Goal: Task Accomplishment & Management: Manage account settings

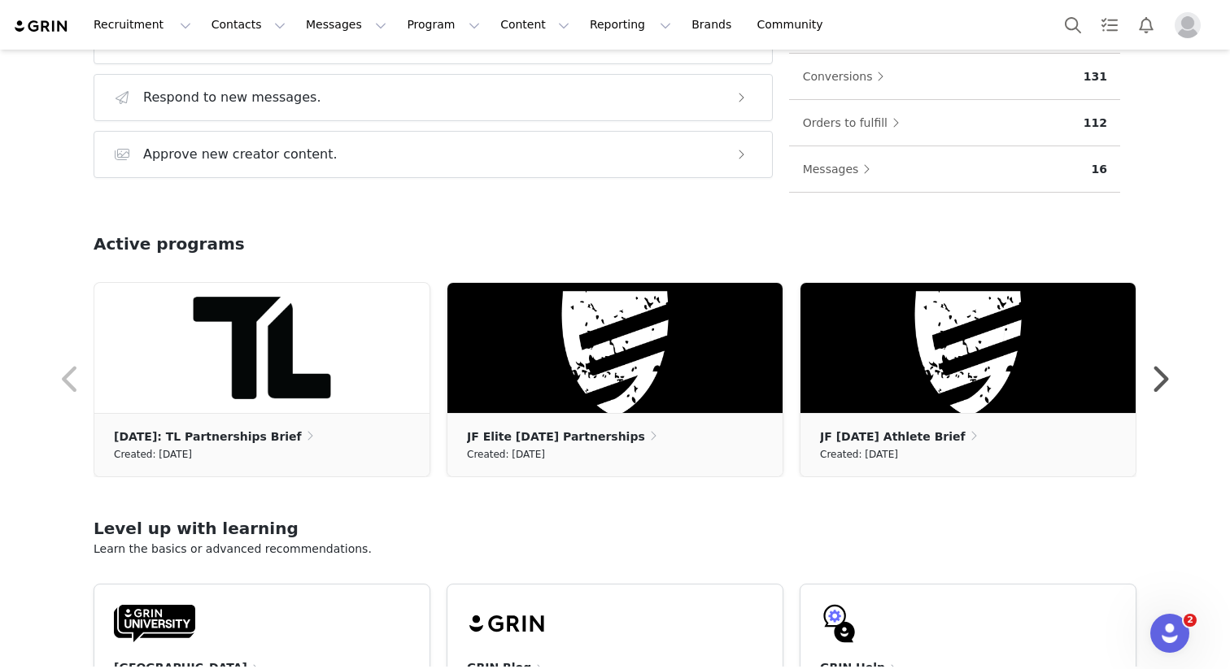
scroll to position [357, 0]
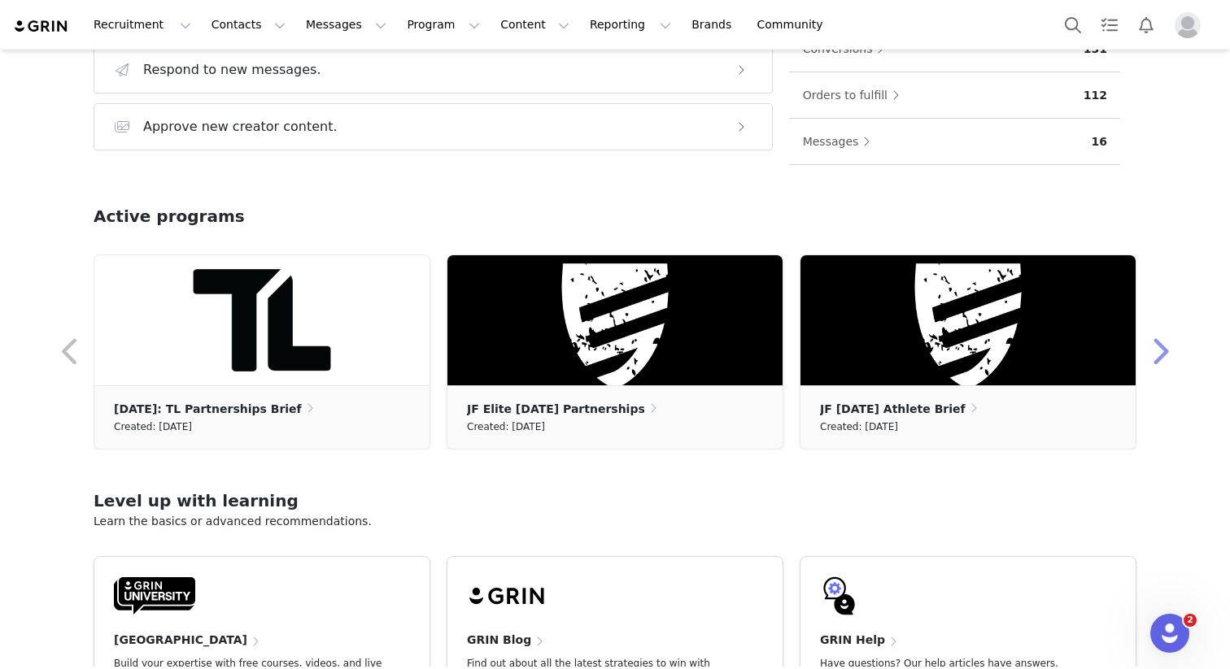
click at [1163, 350] on button "button" at bounding box center [1159, 352] width 33 height 39
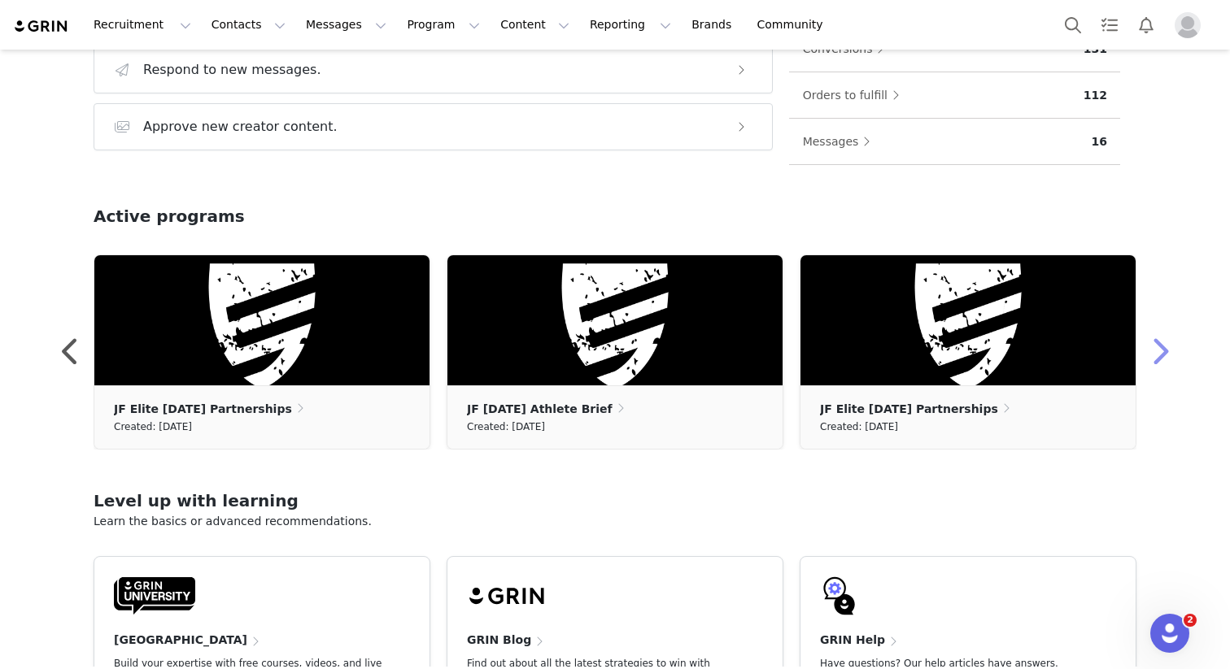
scroll to position [0, 0]
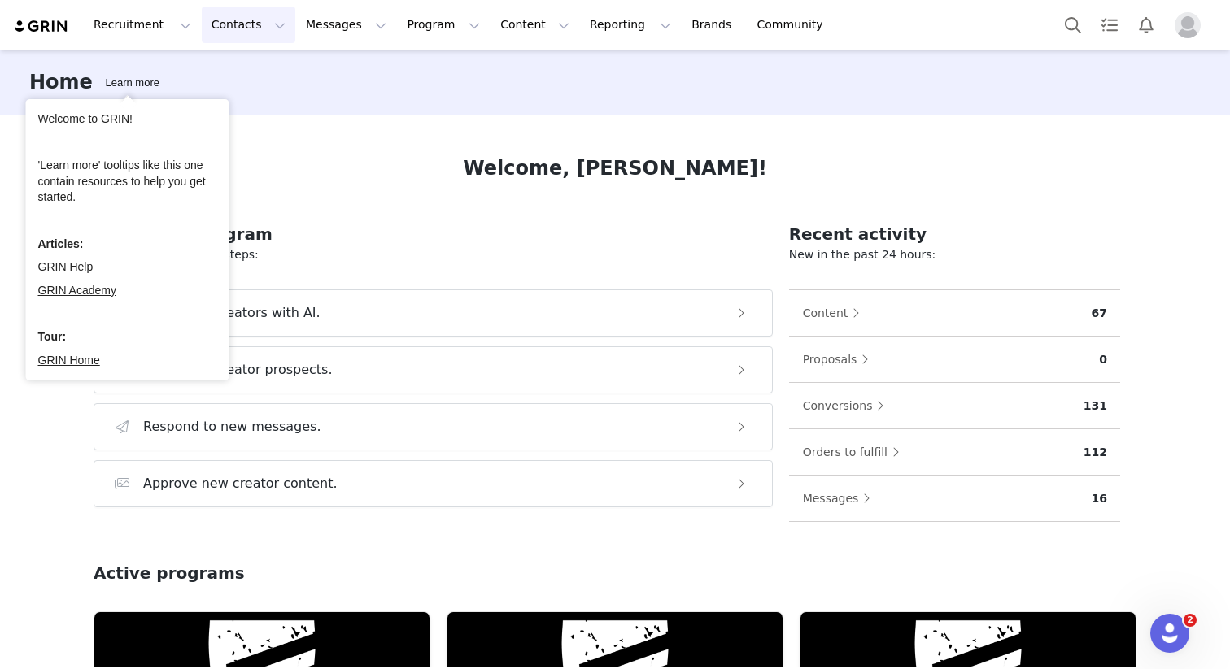
click at [221, 24] on button "Contacts Contacts" at bounding box center [249, 25] width 94 height 37
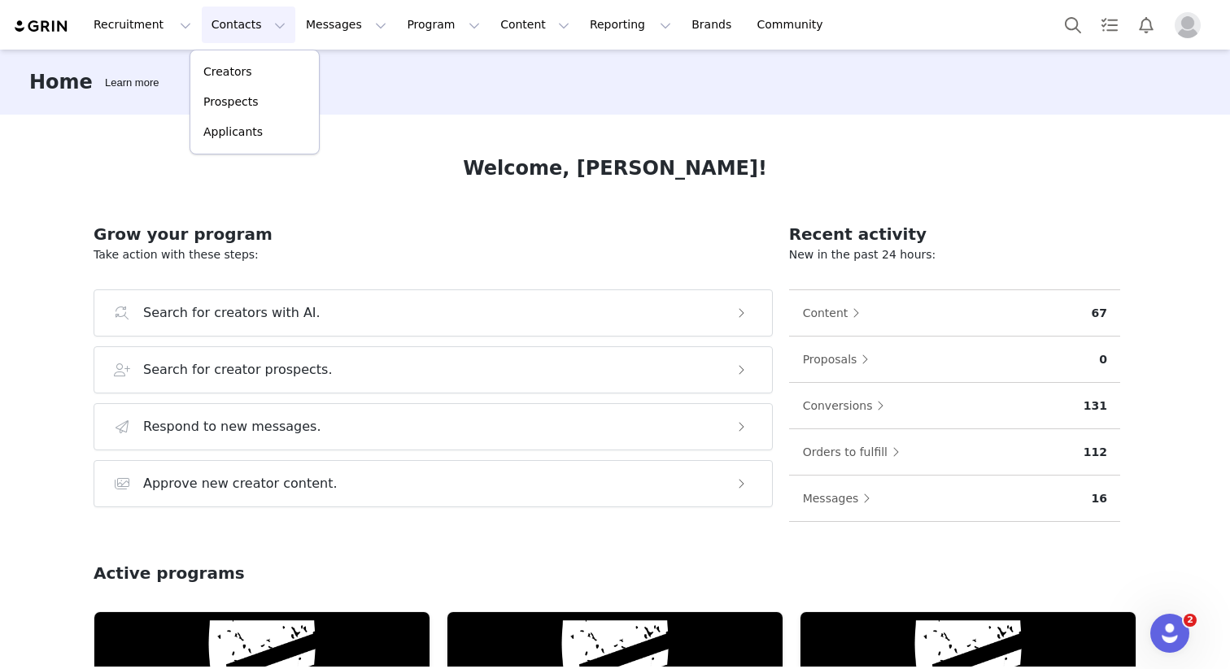
click at [222, 568] on div "Active programs" at bounding box center [615, 586] width 1043 height 50
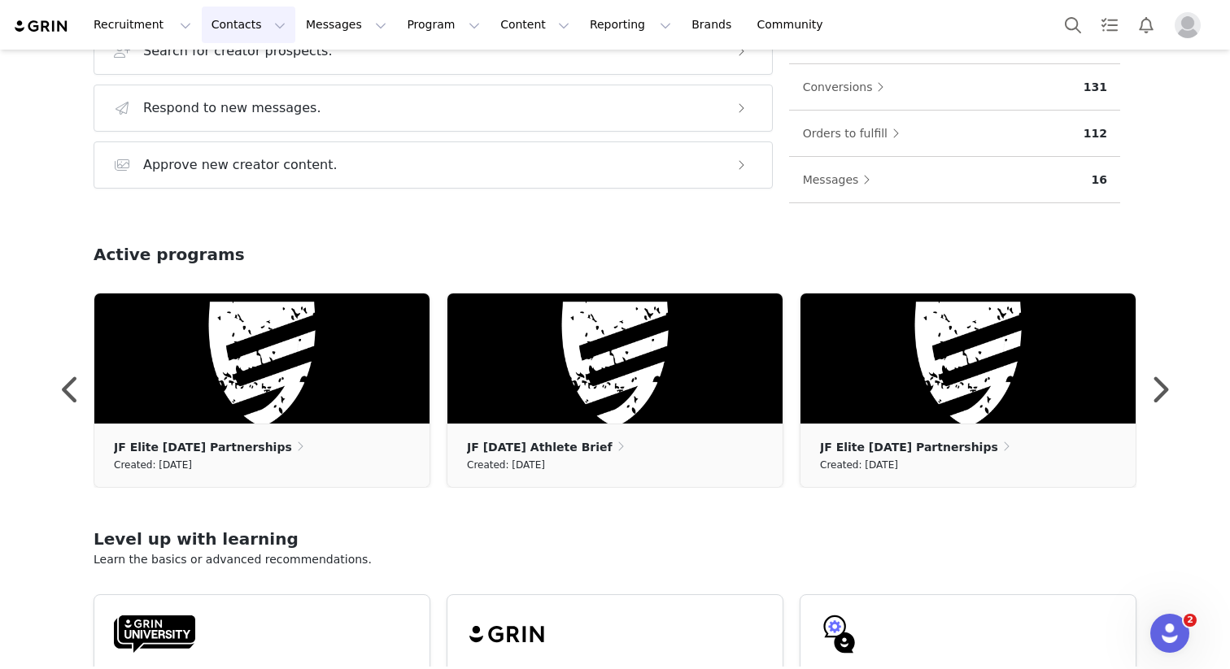
scroll to position [338, 0]
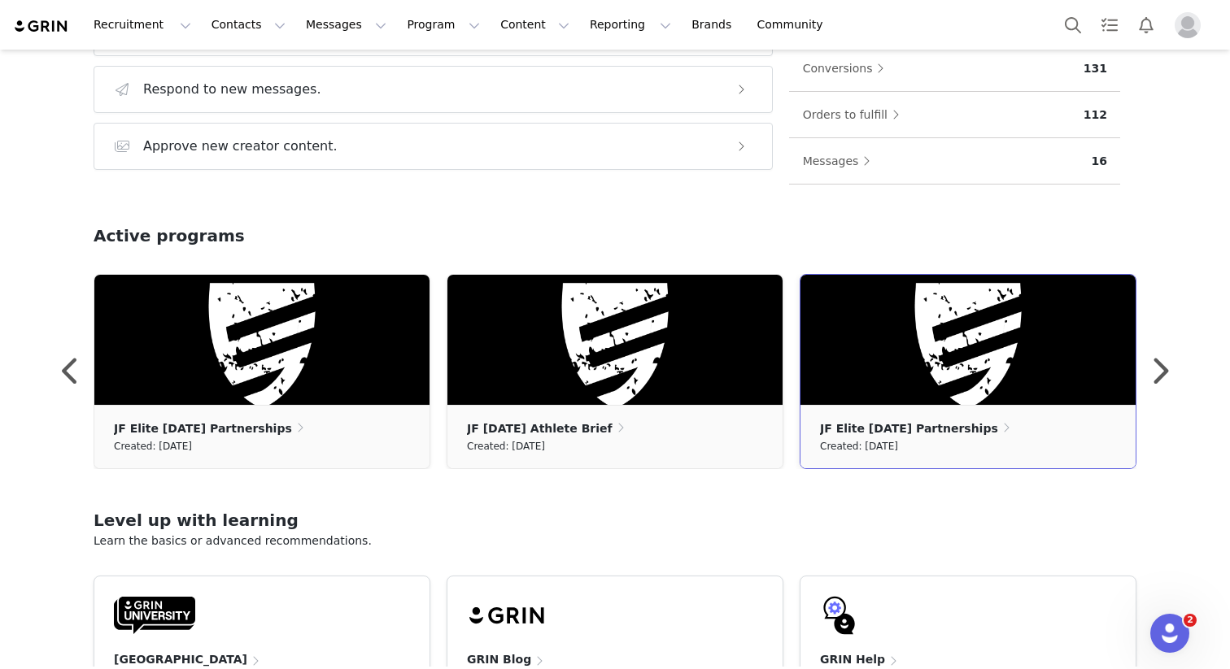
click at [989, 439] on div "Created: [DATE]" at bounding box center [968, 447] width 296 height 18
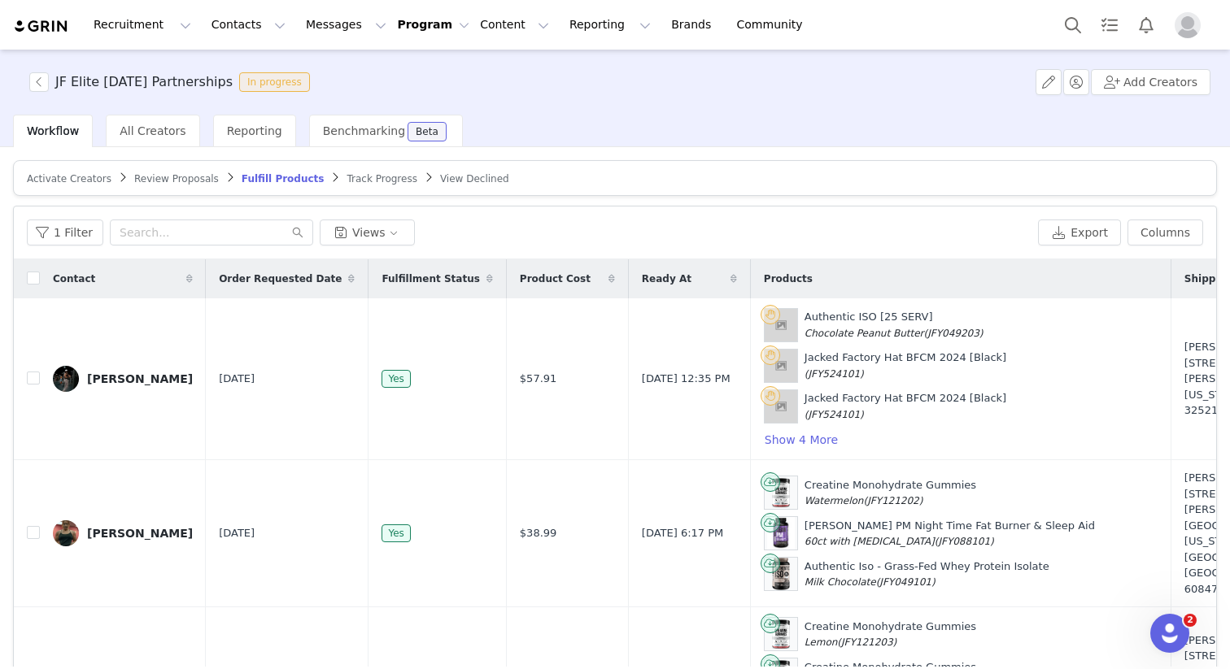
click at [437, 26] on button "Program Program" at bounding box center [433, 24] width 72 height 17
click at [433, 79] on p "Activations" at bounding box center [416, 71] width 63 height 17
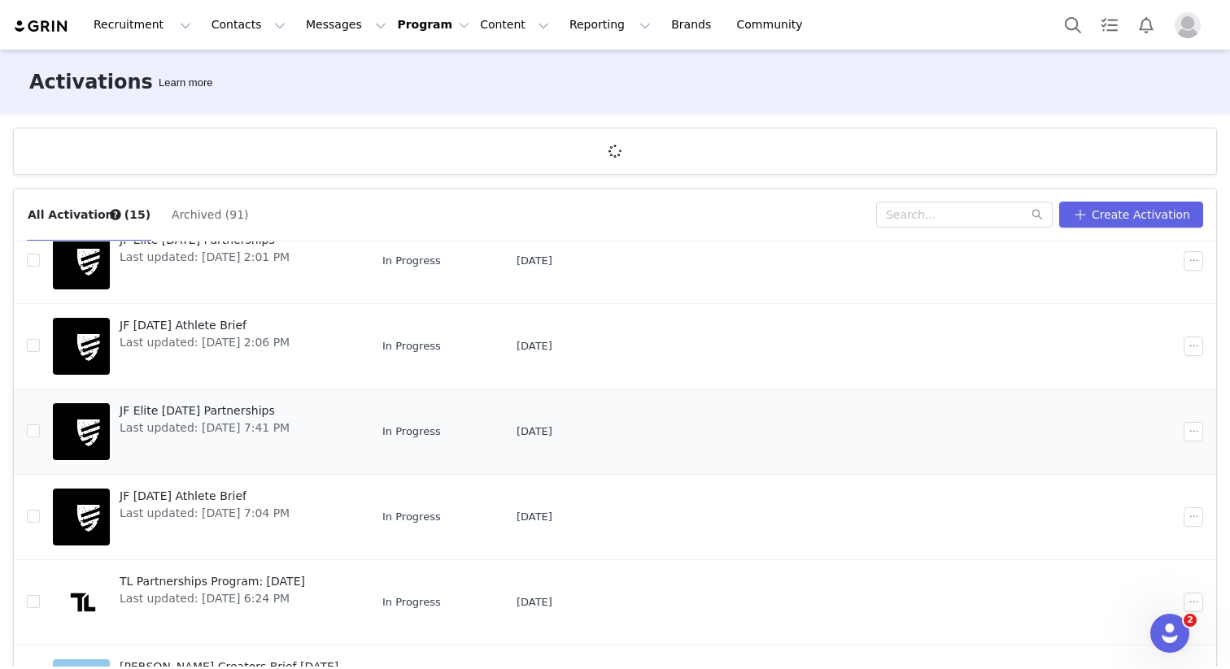
scroll to position [144, 0]
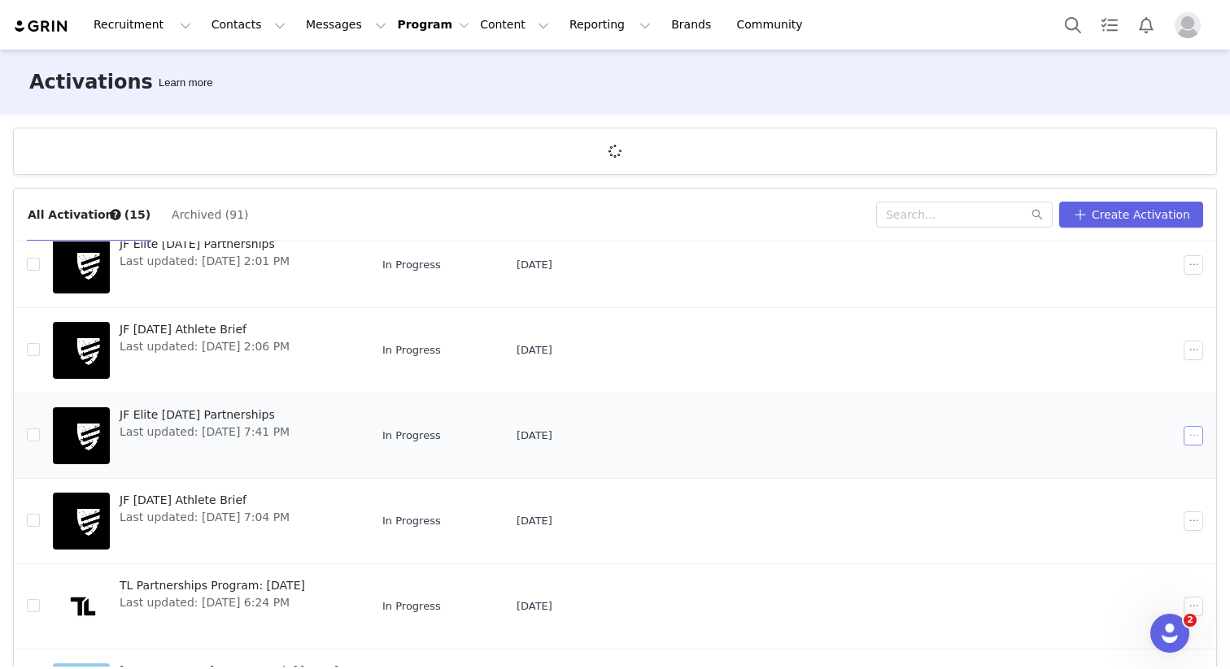
click at [1190, 438] on button "button" at bounding box center [1193, 436] width 20 height 20
click at [1115, 524] on span "End Content Tracking" at bounding box center [1140, 517] width 121 height 18
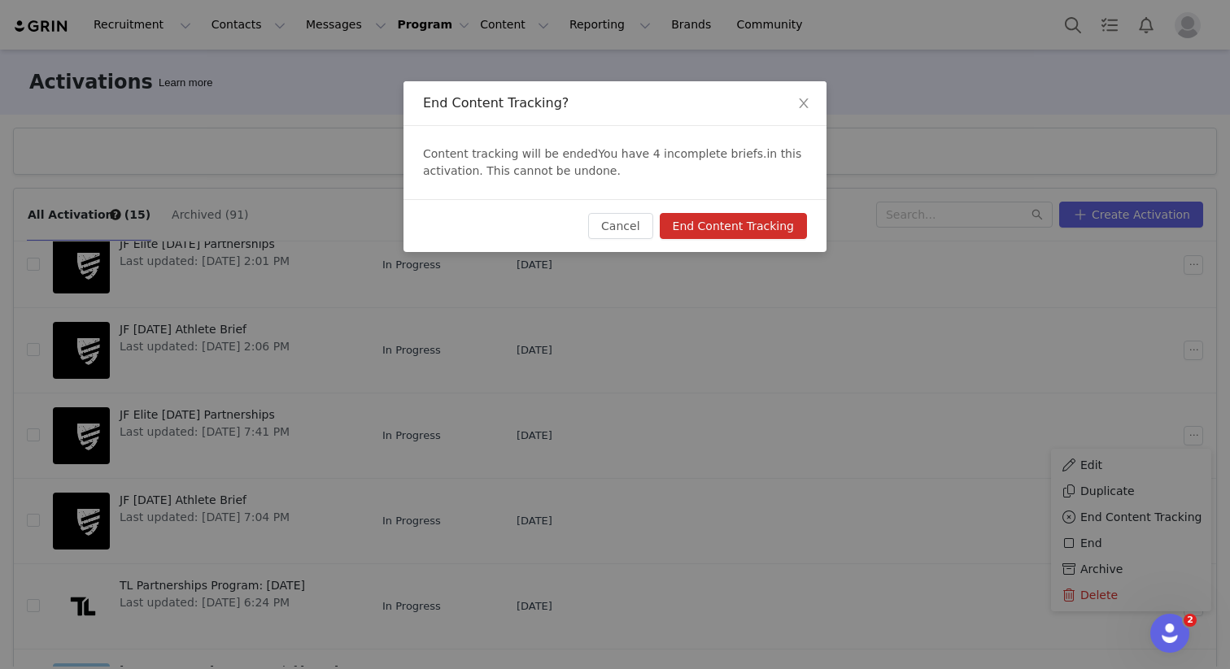
click at [751, 230] on button "End Content Tracking" at bounding box center [733, 226] width 147 height 26
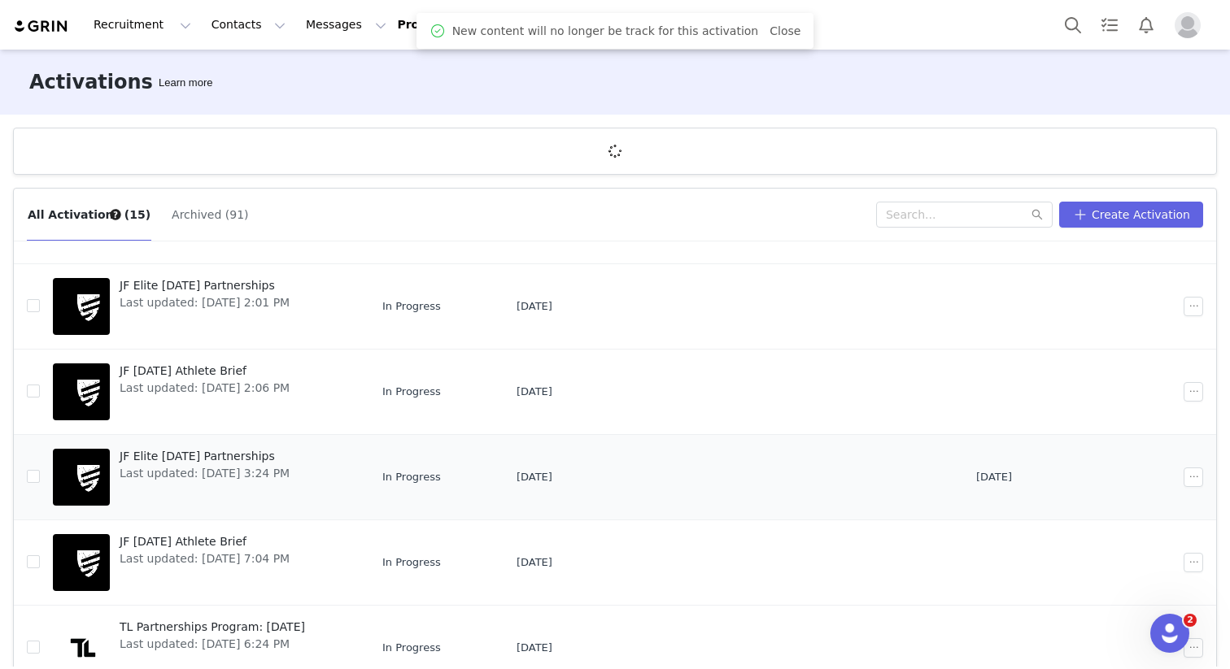
scroll to position [112, 0]
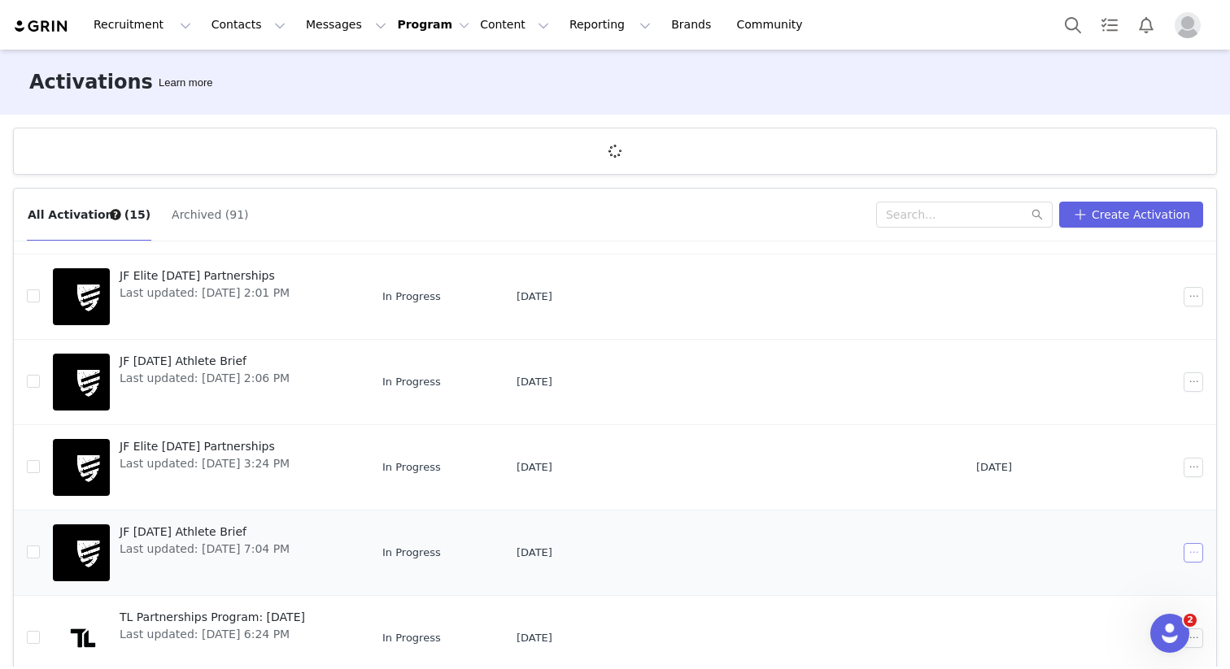
click at [1195, 555] on button "button" at bounding box center [1193, 553] width 20 height 20
click at [1113, 440] on span "End Content Tracking" at bounding box center [1140, 446] width 121 height 18
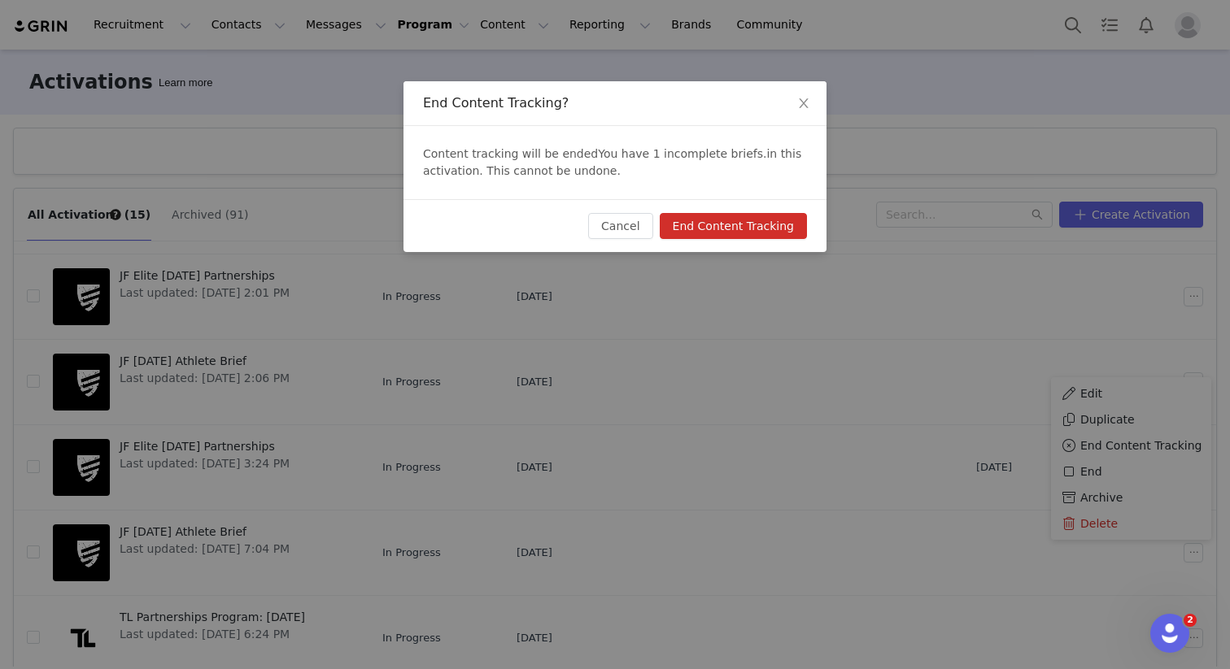
click at [751, 224] on button "End Content Tracking" at bounding box center [733, 226] width 147 height 26
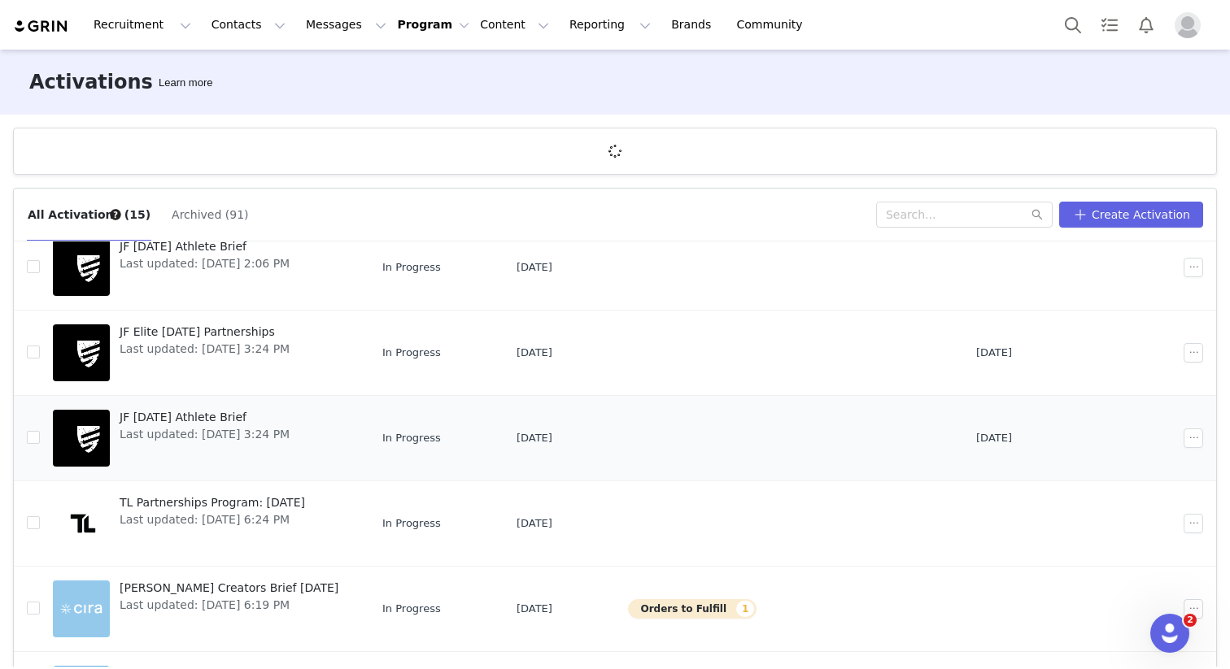
scroll to position [224, 0]
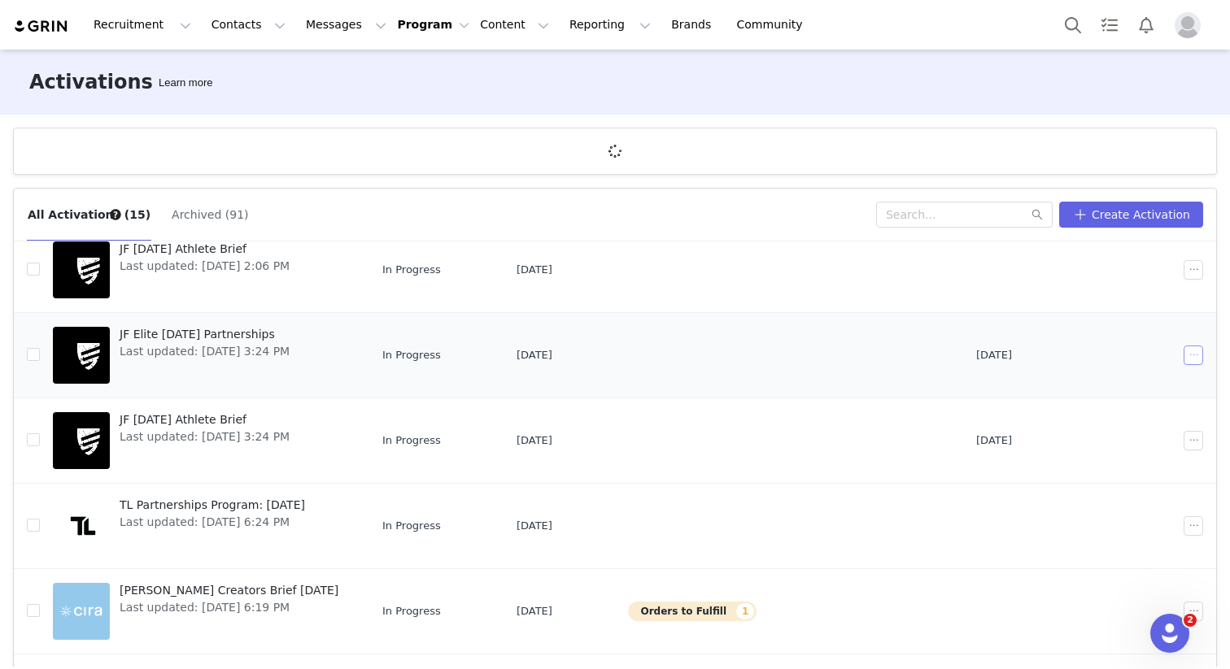
click at [1188, 357] on button "button" at bounding box center [1193, 356] width 20 height 20
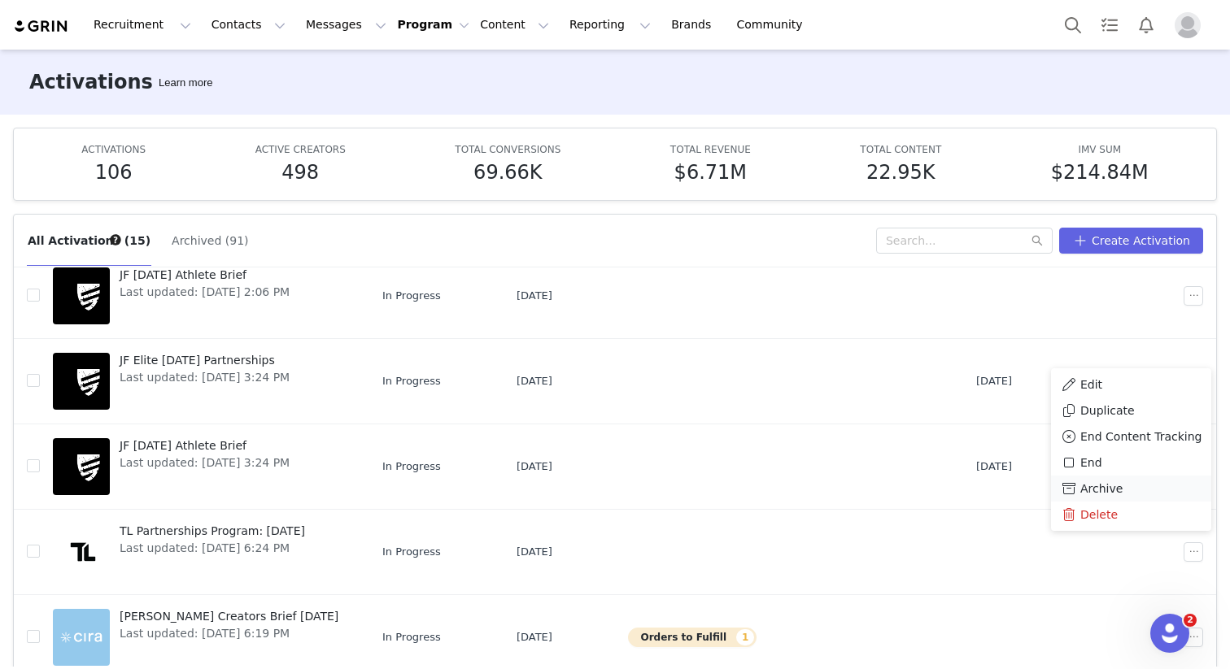
click at [1096, 484] on span "Archive" at bounding box center [1101, 489] width 42 height 18
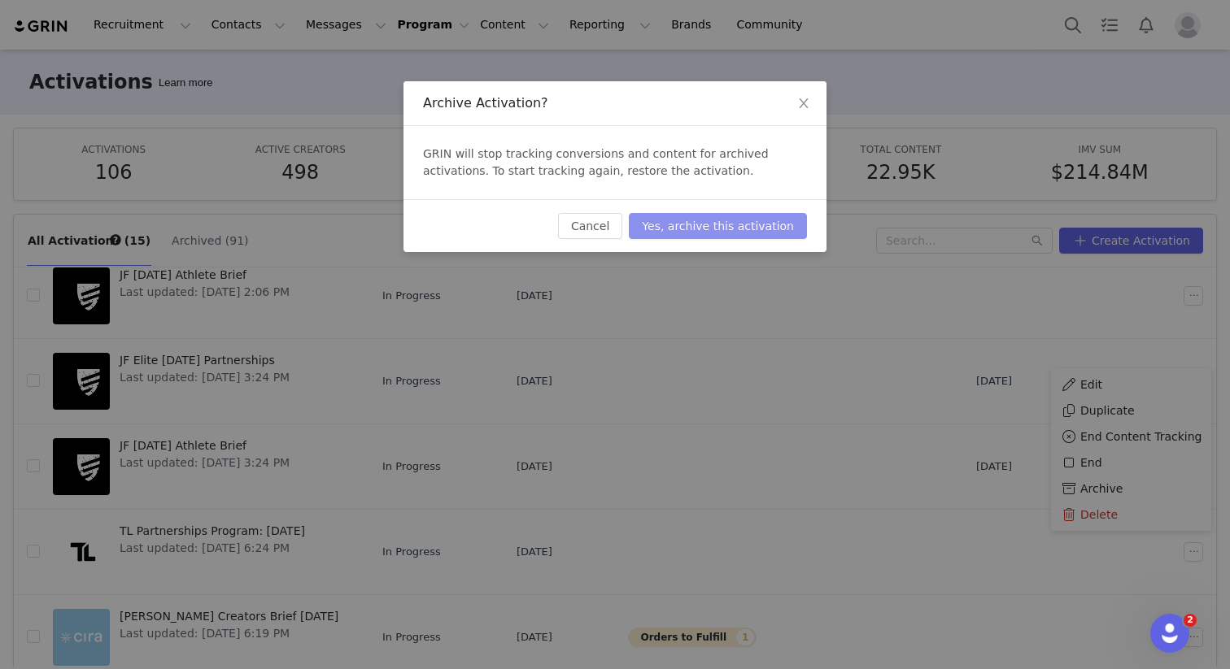
click at [716, 219] on button "Yes, archive this activation" at bounding box center [718, 226] width 178 height 26
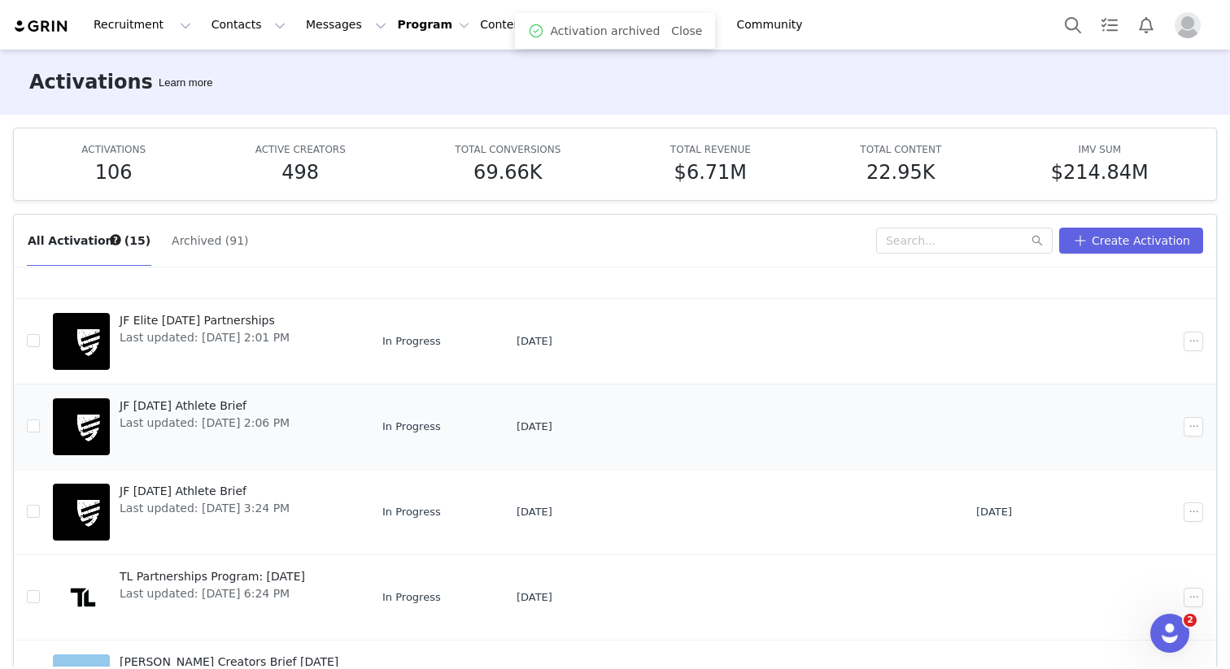
scroll to position [95, 0]
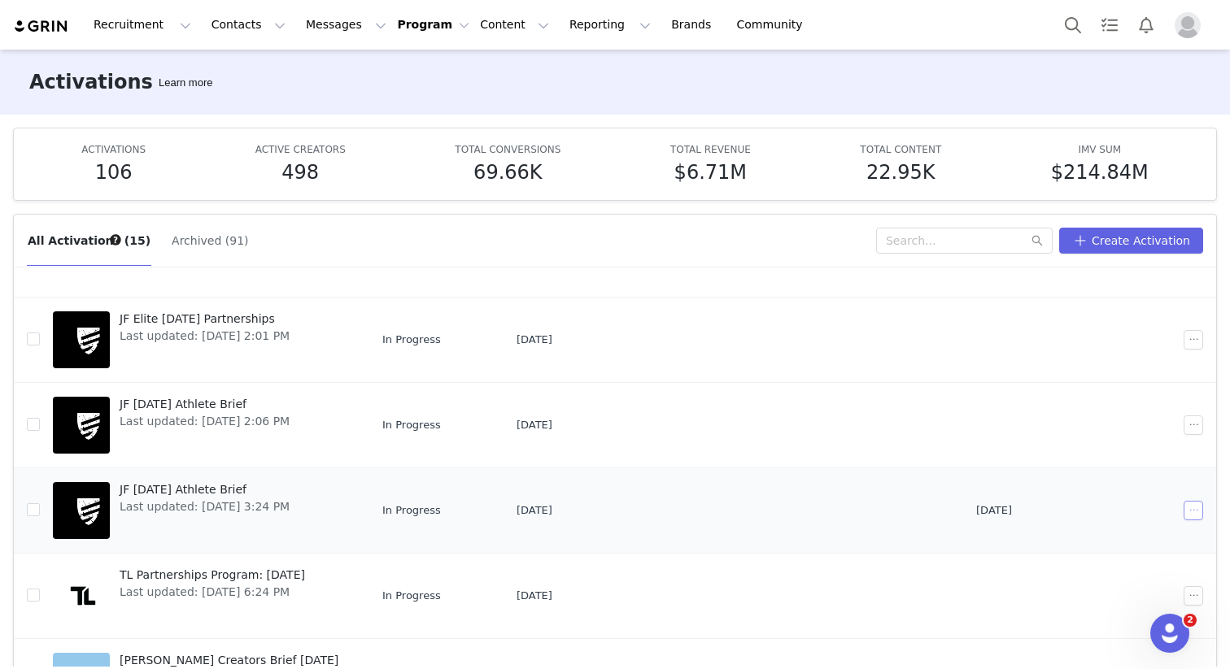
click at [1187, 508] on button "button" at bounding box center [1193, 511] width 20 height 20
click at [1091, 452] on span "Archive" at bounding box center [1101, 455] width 42 height 18
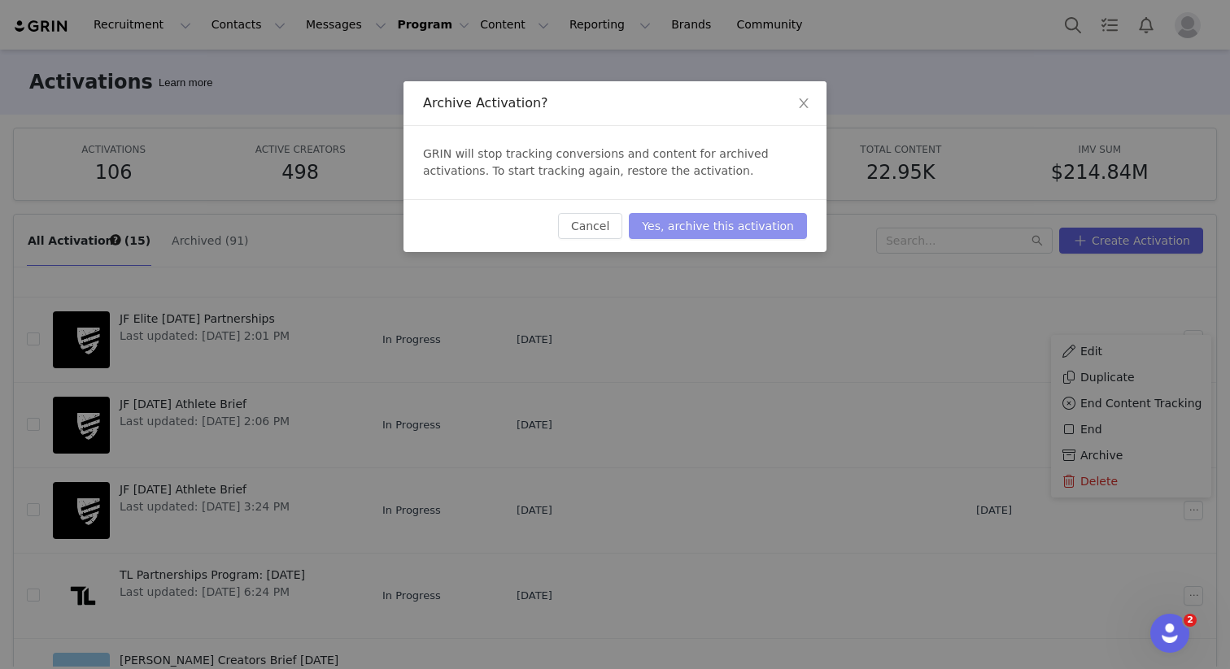
click at [693, 220] on button "Yes, archive this activation" at bounding box center [718, 226] width 178 height 26
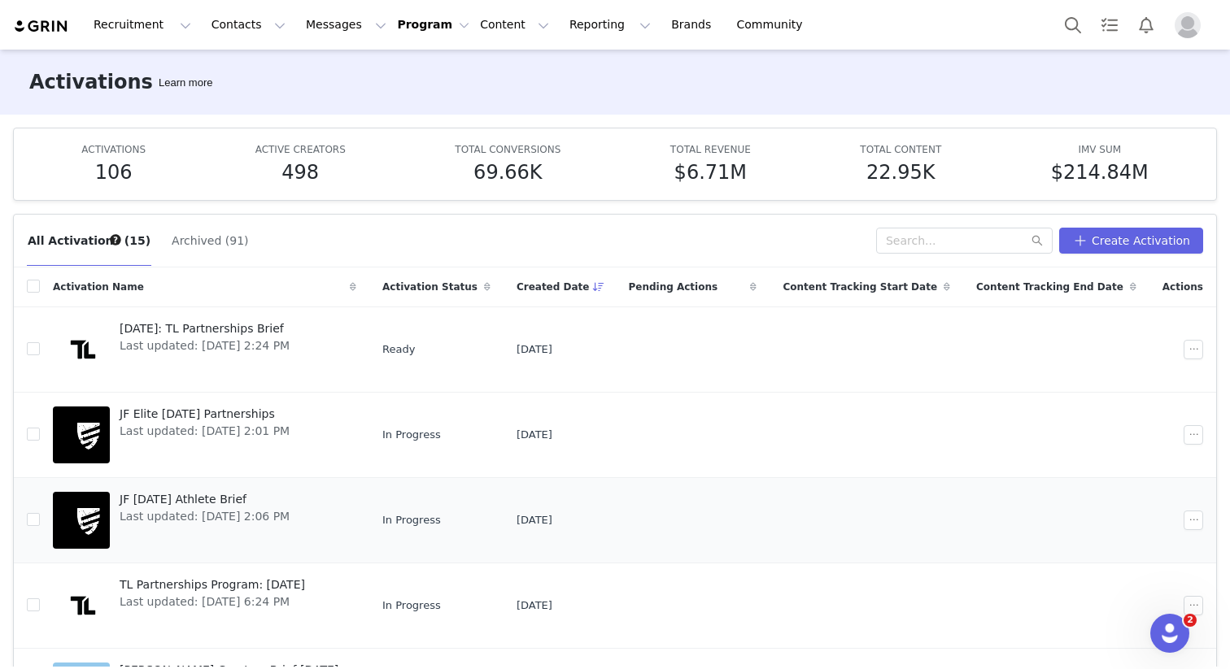
click at [244, 500] on span "JF [DATE] Athlete Brief" at bounding box center [205, 499] width 170 height 17
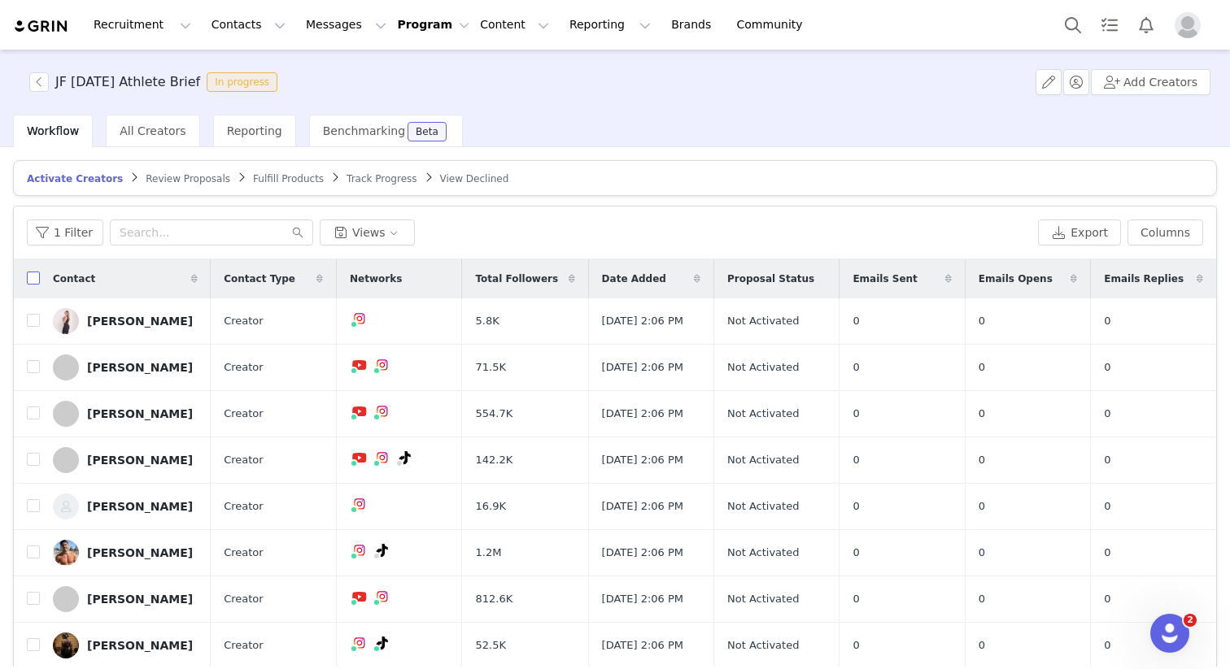
click at [28, 283] on input "checkbox" at bounding box center [33, 278] width 13 height 13
checkbox input "true"
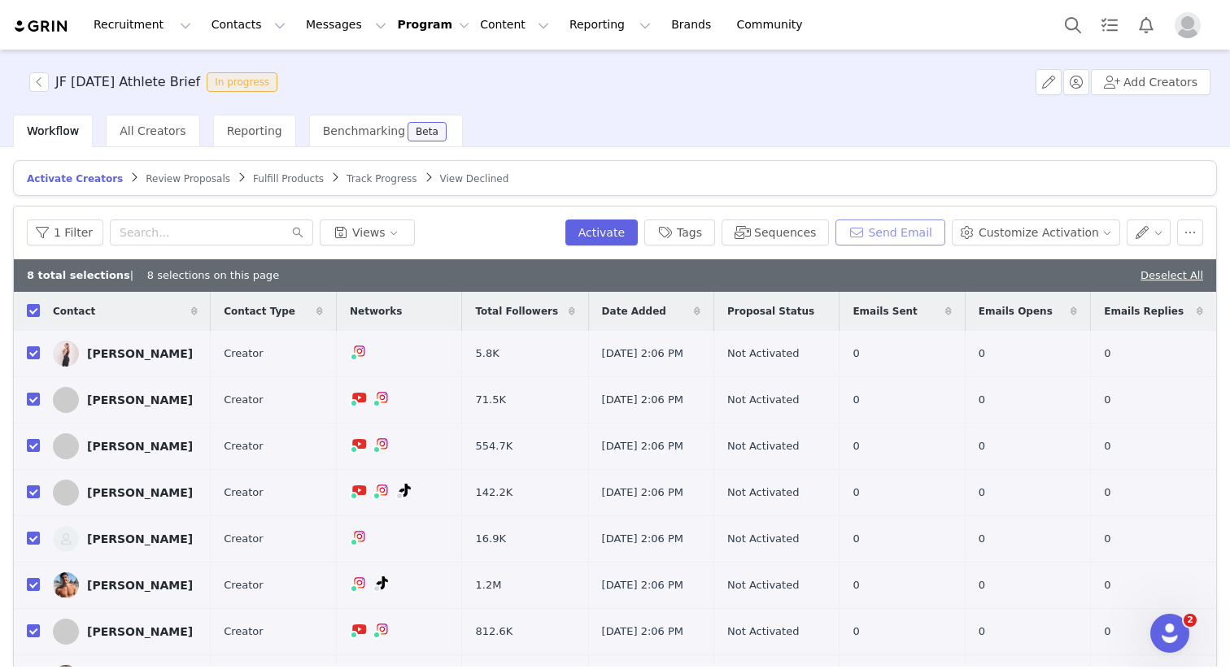
click at [899, 232] on button "Send Email" at bounding box center [890, 233] width 110 height 26
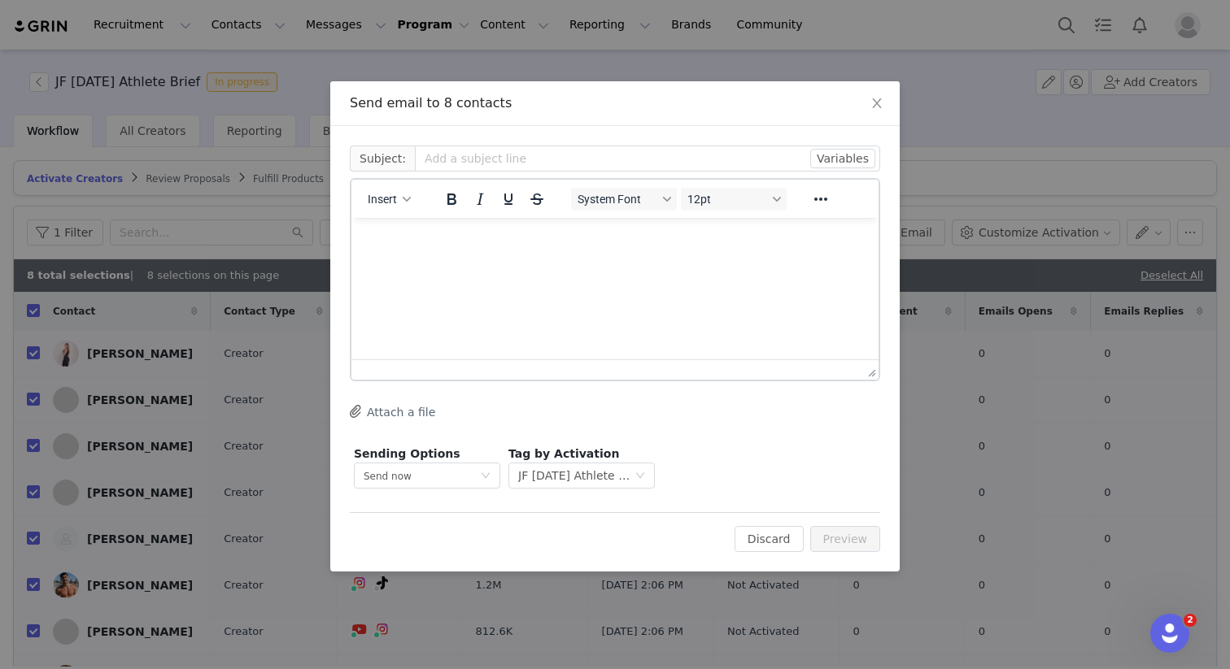
click at [546, 262] on html at bounding box center [614, 240] width 527 height 44
click at [377, 251] on html at bounding box center [614, 240] width 527 height 44
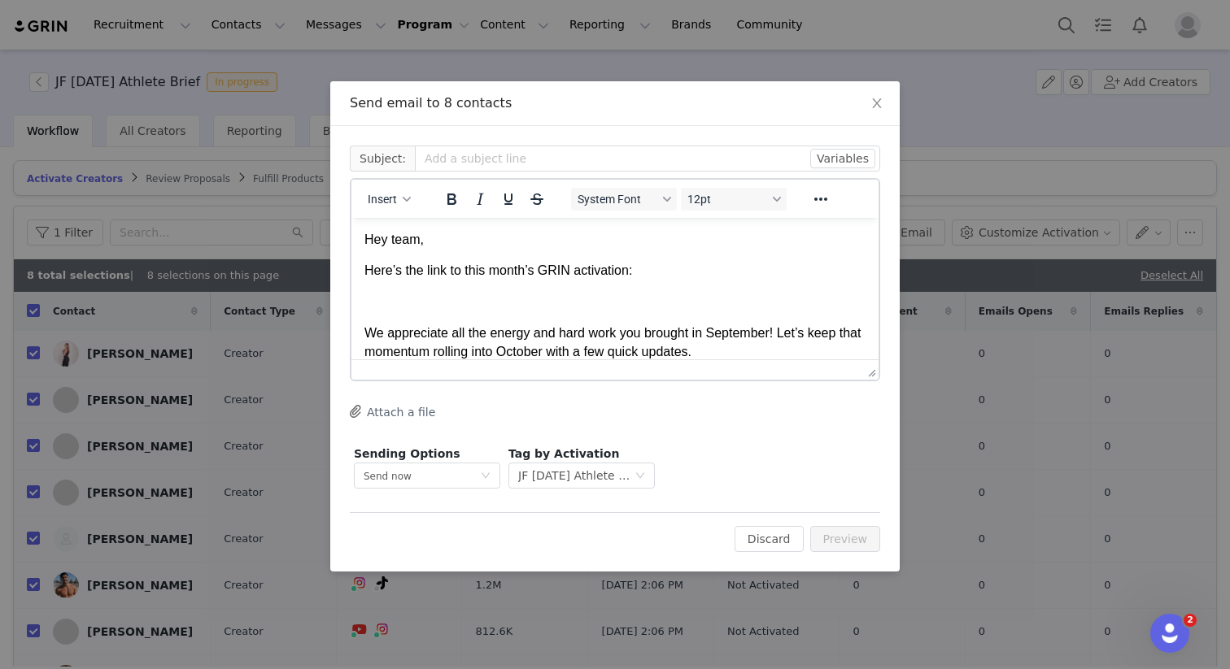
click at [403, 315] on body "Hey team, Here’s the link to this month’s GRIN activation: We appreciate all th…" at bounding box center [614, 423] width 501 height 385
click at [397, 294] on p "Rich Text Area. Press ALT-0 for help." at bounding box center [614, 303] width 501 height 18
click at [387, 202] on span "Insert" at bounding box center [382, 199] width 29 height 13
click at [406, 258] on div "Insert Variable" at bounding box center [448, 254] width 146 height 20
select select
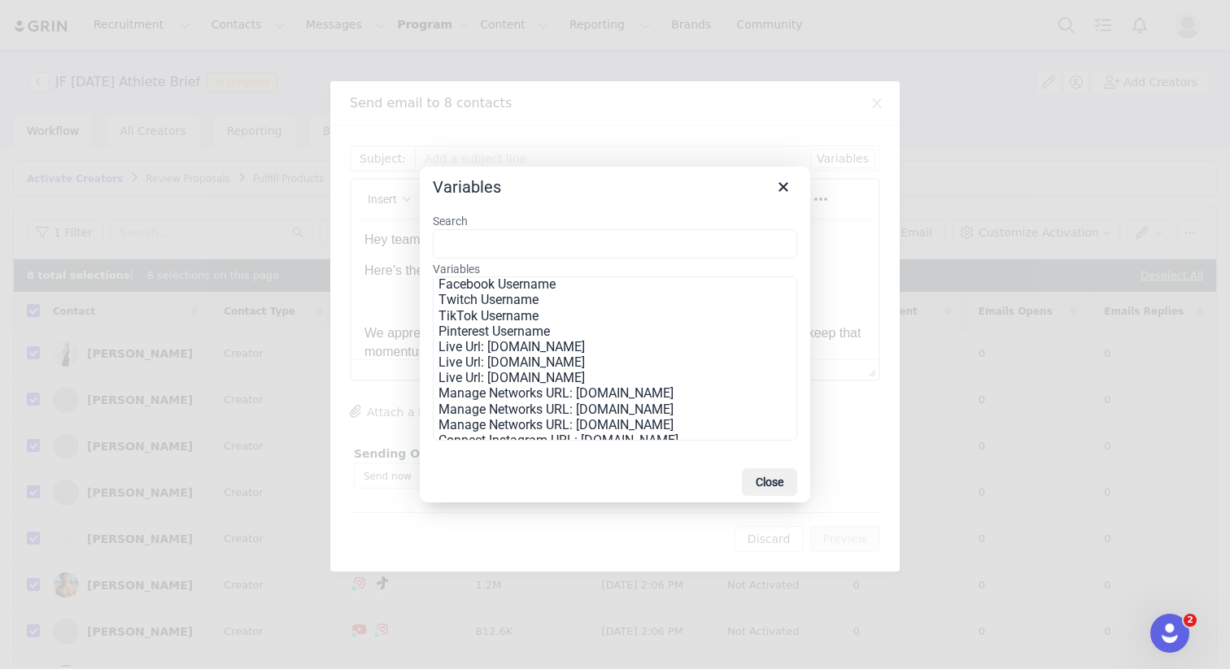
scroll to position [286, 0]
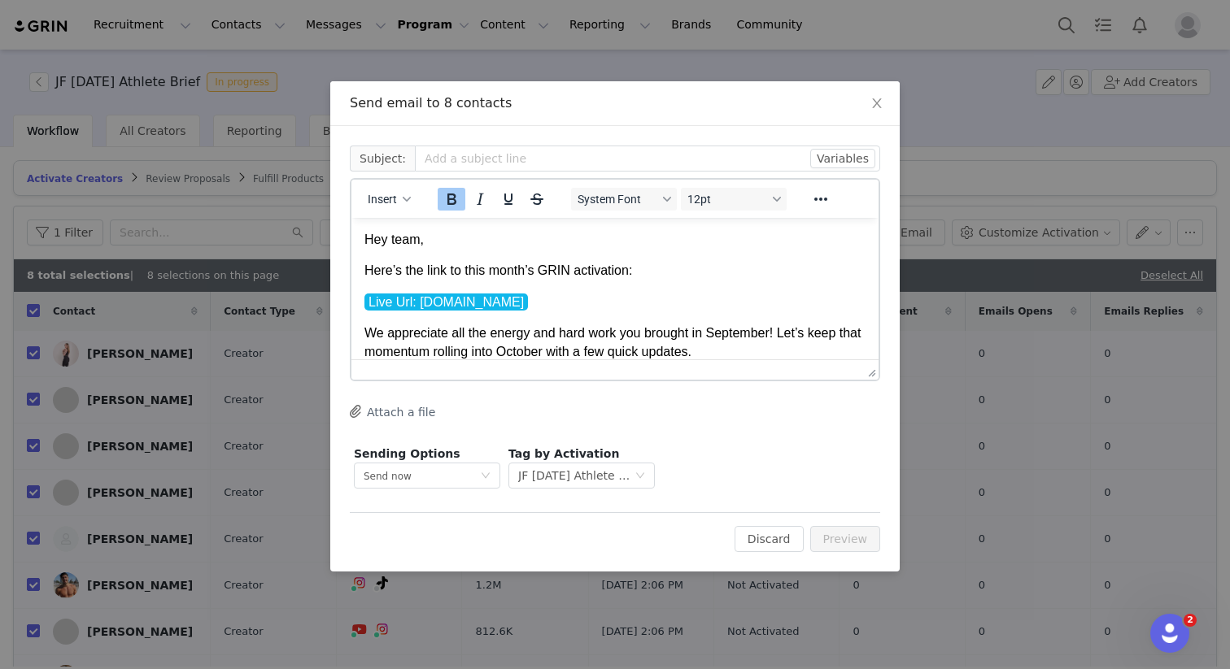
click at [725, 464] on div "Sending Options Send now This will be sent outside of your set email hours . Ta…" at bounding box center [615, 467] width 530 height 51
click at [462, 161] on input "text" at bounding box center [647, 159] width 465 height 26
type input "J"
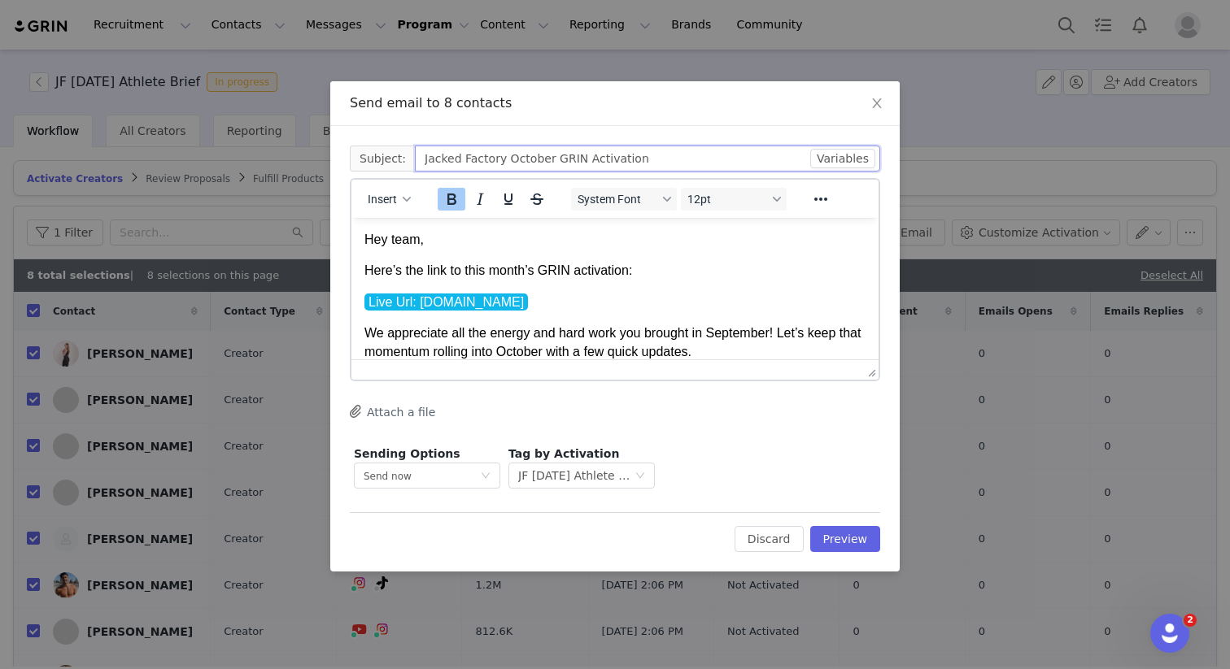
type input "Jacked Factory October GRIN Activation"
click at [673, 104] on div "Send email to 8 contacts" at bounding box center [615, 103] width 530 height 18
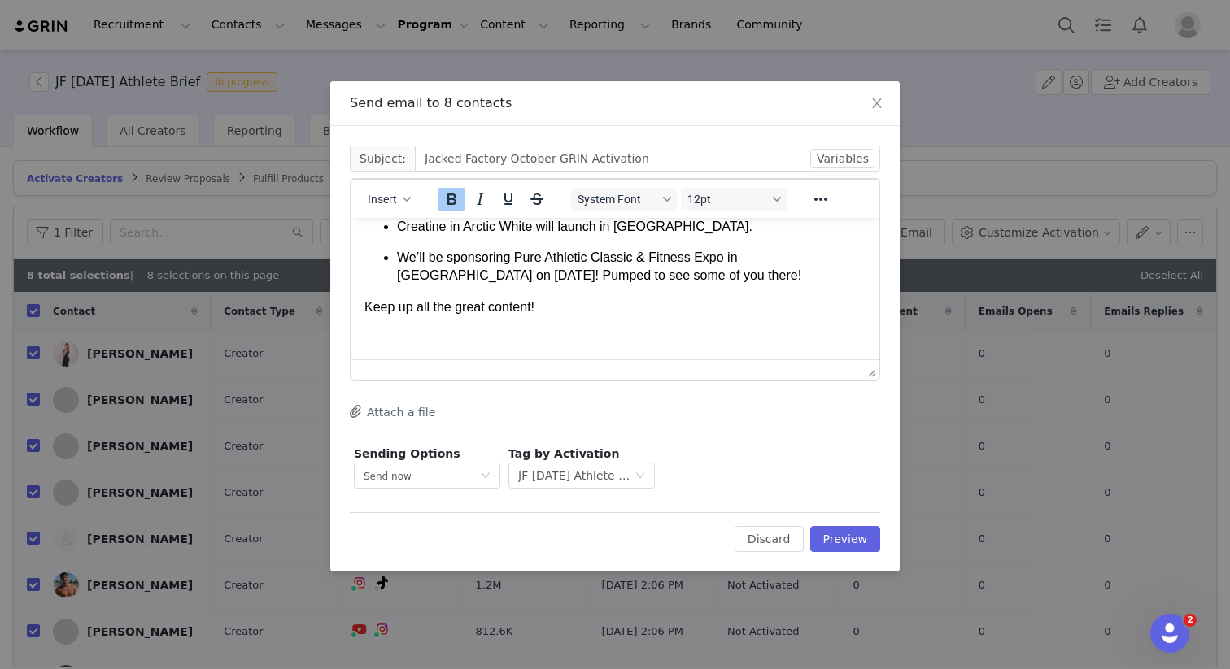
scroll to position [269, 0]
click at [556, 335] on p "Rich Text Area. Press ALT-0 for help." at bounding box center [614, 338] width 501 height 18
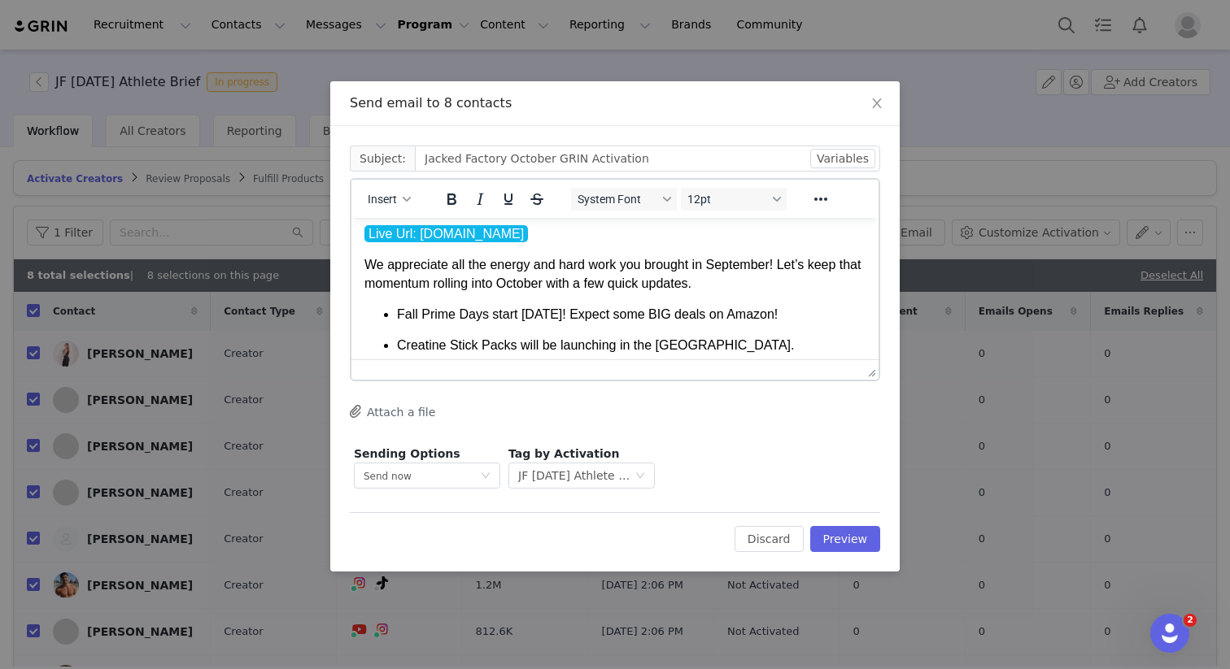
scroll to position [0, 0]
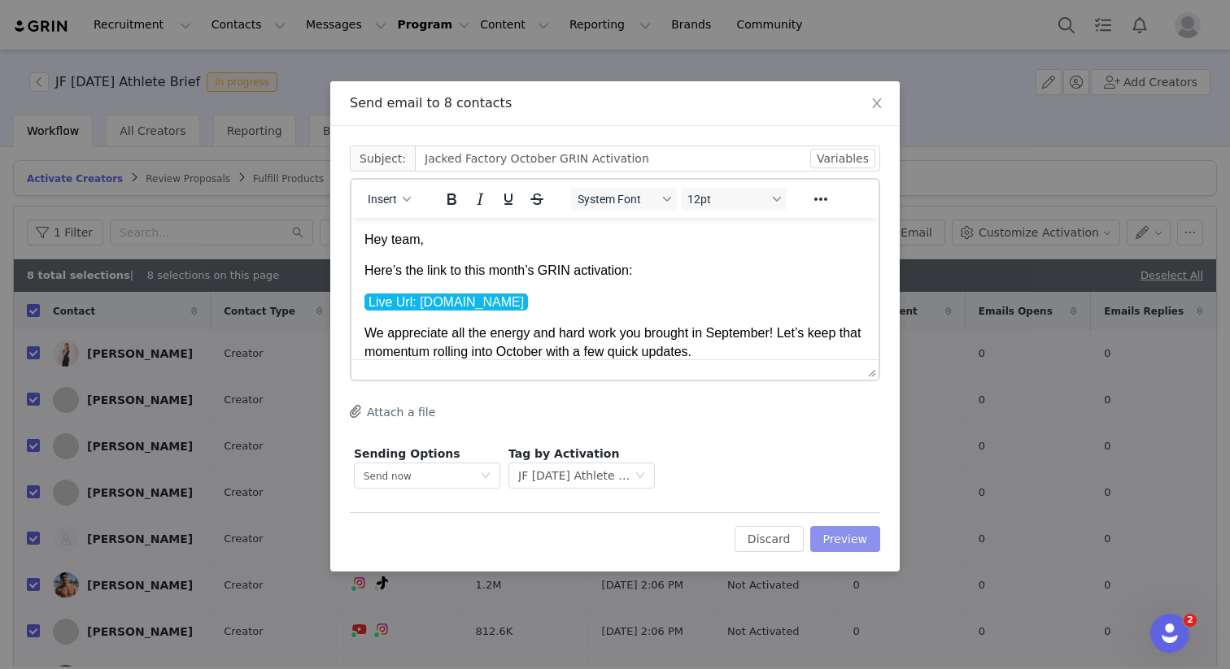
click at [838, 542] on button "Preview" at bounding box center [845, 539] width 71 height 26
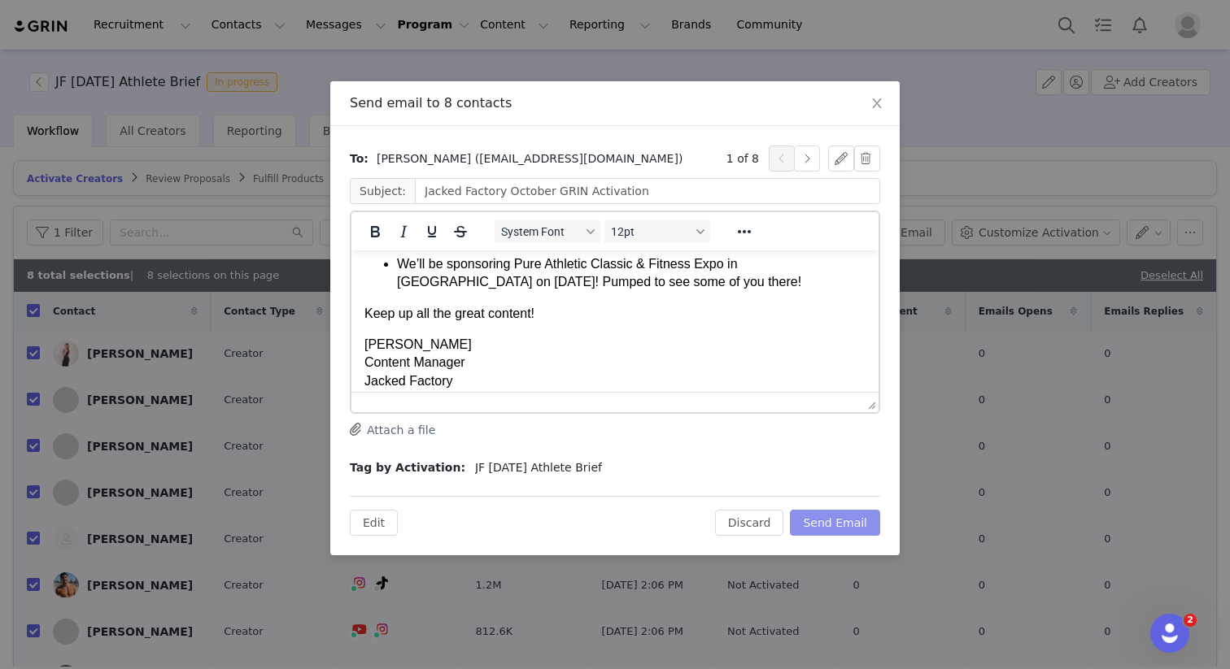
scroll to position [306, 0]
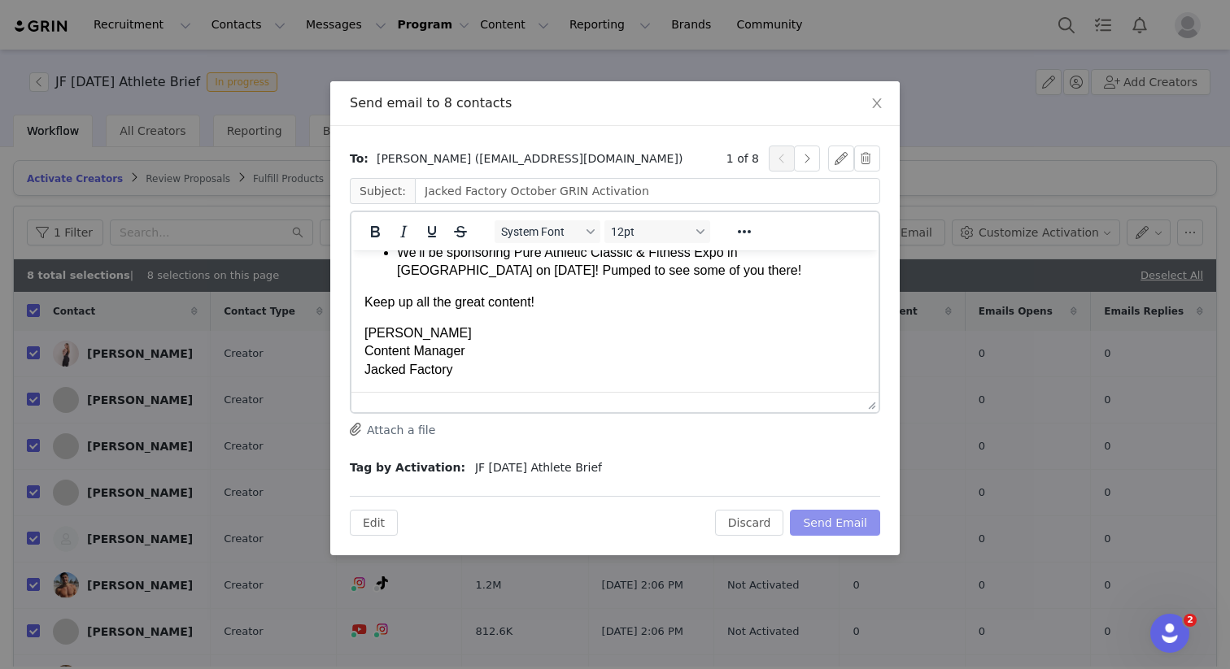
click at [829, 524] on button "Send Email" at bounding box center [835, 523] width 90 height 26
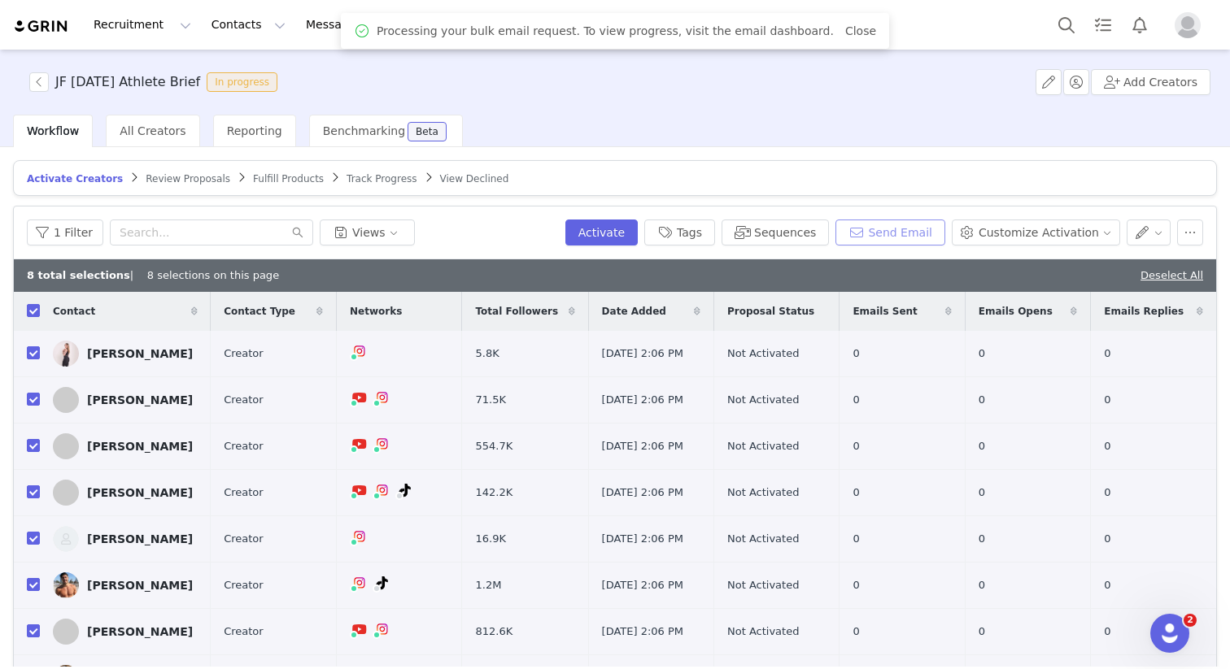
scroll to position [0, 0]
click at [531, 115] on div "Workflow All Creators Reporting Benchmarking Beta" at bounding box center [621, 131] width 1217 height 33
click at [538, 191] on article "Activate Creators Review Proposals Fulfill Products Track Progress View Declined" at bounding box center [615, 178] width 1204 height 36
click at [42, 84] on button "button" at bounding box center [39, 82] width 20 height 20
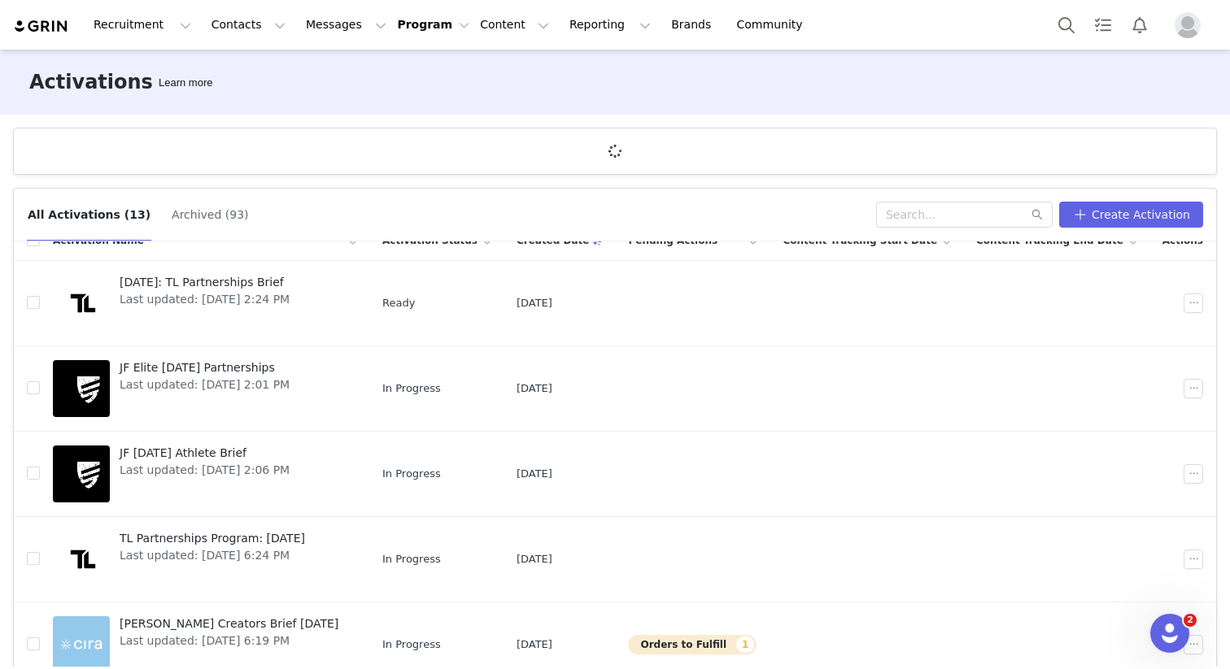
scroll to position [43, 0]
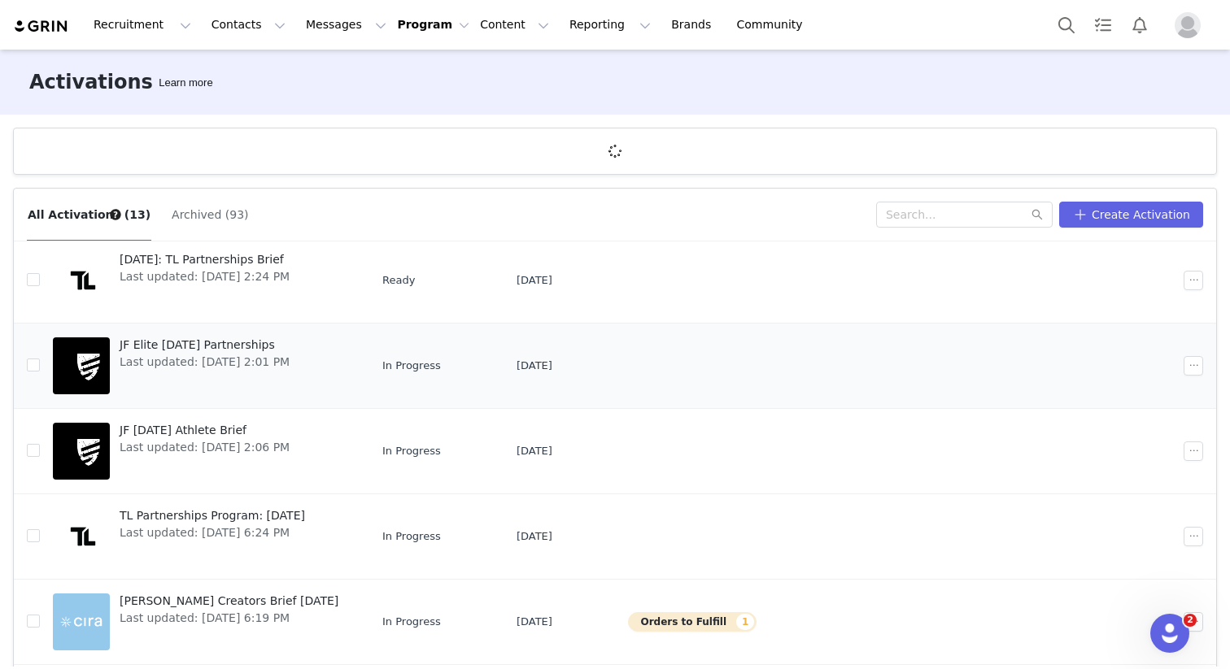
click at [221, 372] on div "JF Elite [DATE] Partnerships Last updated: [DATE] 2:01 PM" at bounding box center [204, 365] width 189 height 65
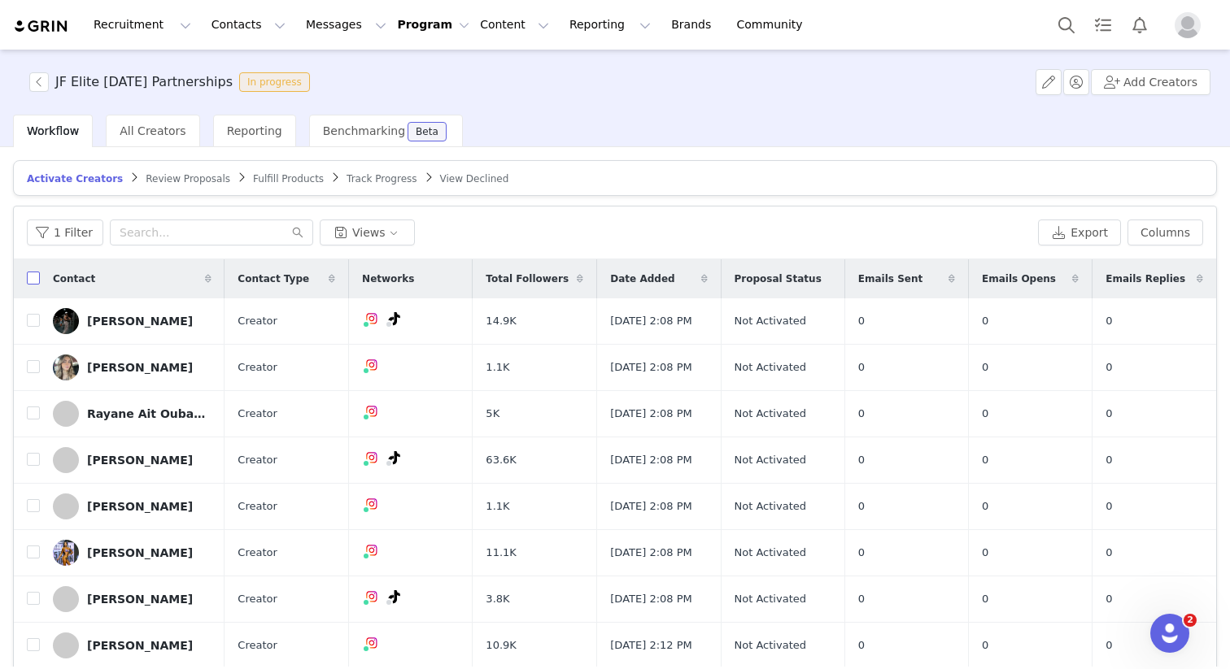
click at [33, 280] on input "checkbox" at bounding box center [33, 278] width 13 height 13
checkbox input "true"
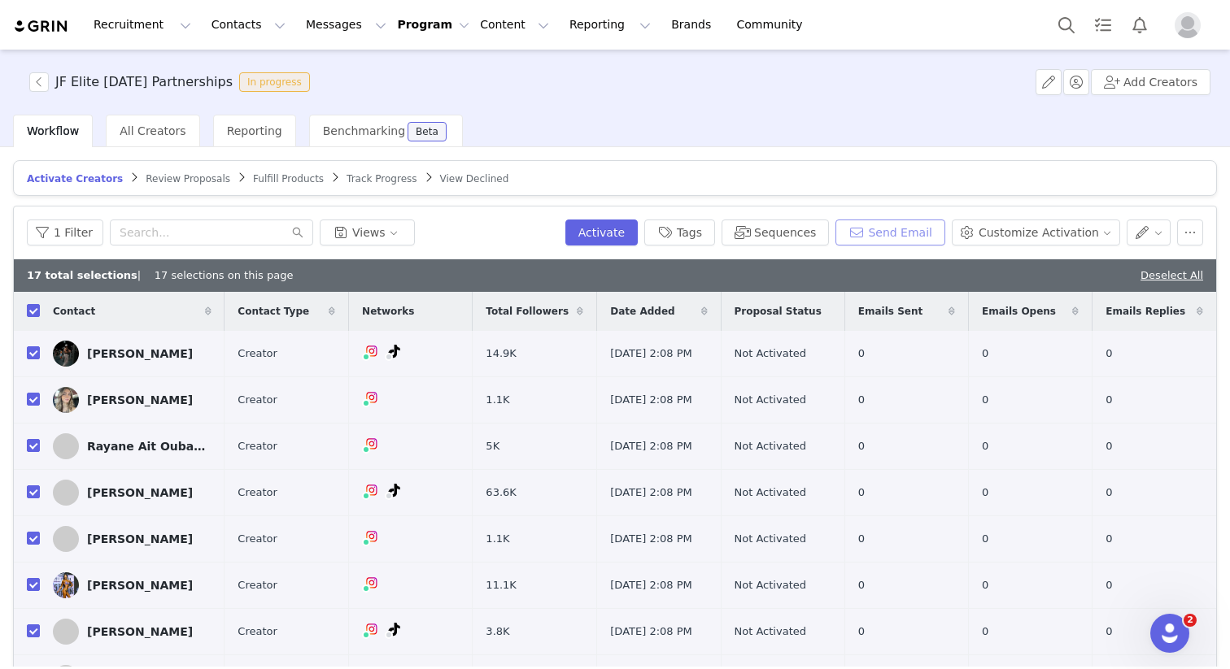
click at [882, 229] on button "Send Email" at bounding box center [890, 233] width 110 height 26
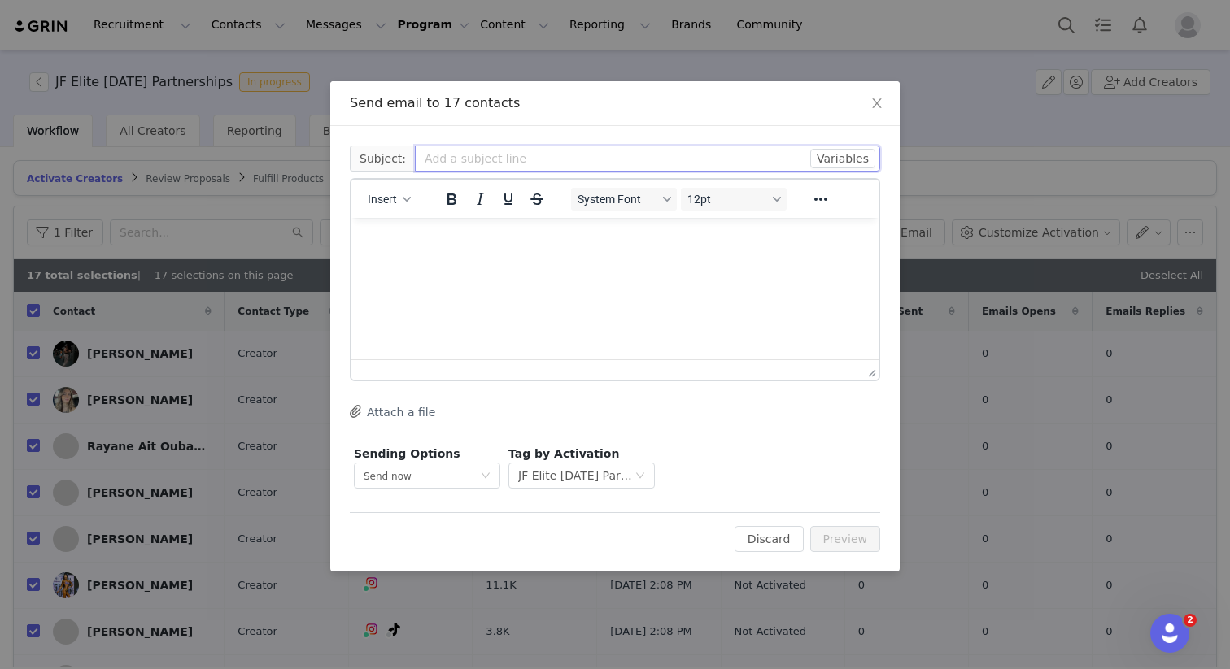
click at [474, 162] on input "text" at bounding box center [647, 159] width 465 height 26
type input "Jacked Factory October GRIN Activation"
click at [378, 262] on html at bounding box center [614, 240] width 527 height 44
paste body "Rich Text Area. Press ALT-0 for help."
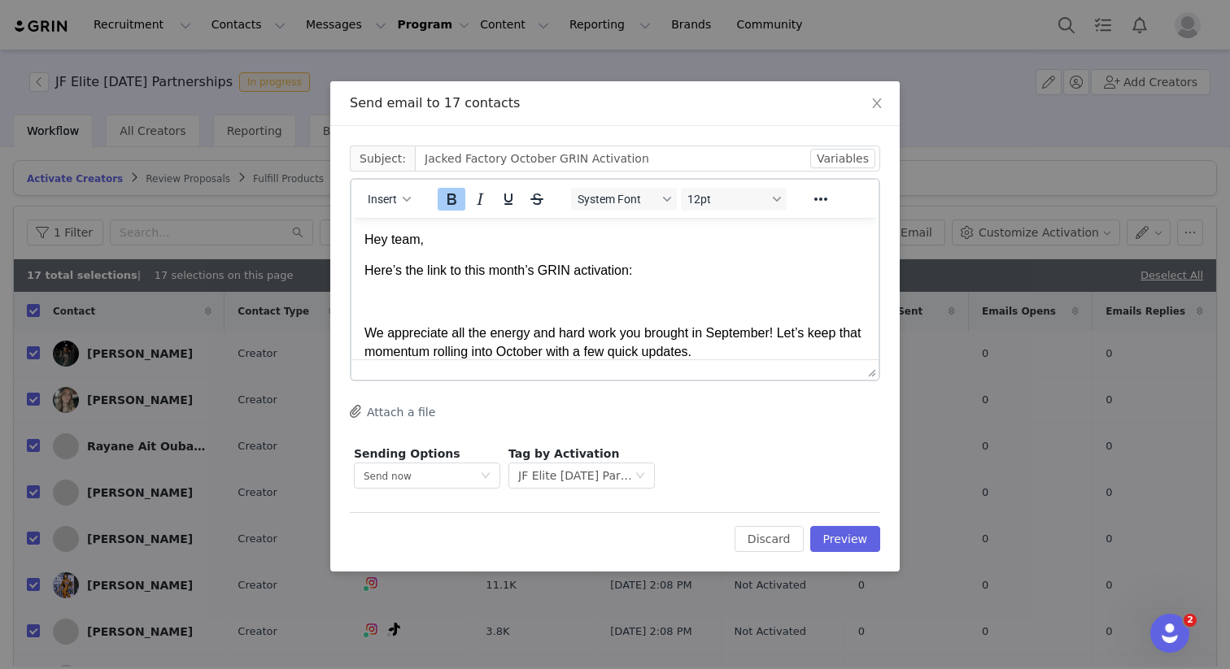
click at [400, 301] on p "Rich Text Area. Press ALT-0 for help." at bounding box center [614, 303] width 501 height 18
click at [392, 189] on button "Insert" at bounding box center [389, 199] width 56 height 23
click at [424, 251] on div "Insert Variable" at bounding box center [448, 254] width 146 height 20
select select
click at [841, 541] on button "Preview" at bounding box center [845, 539] width 71 height 26
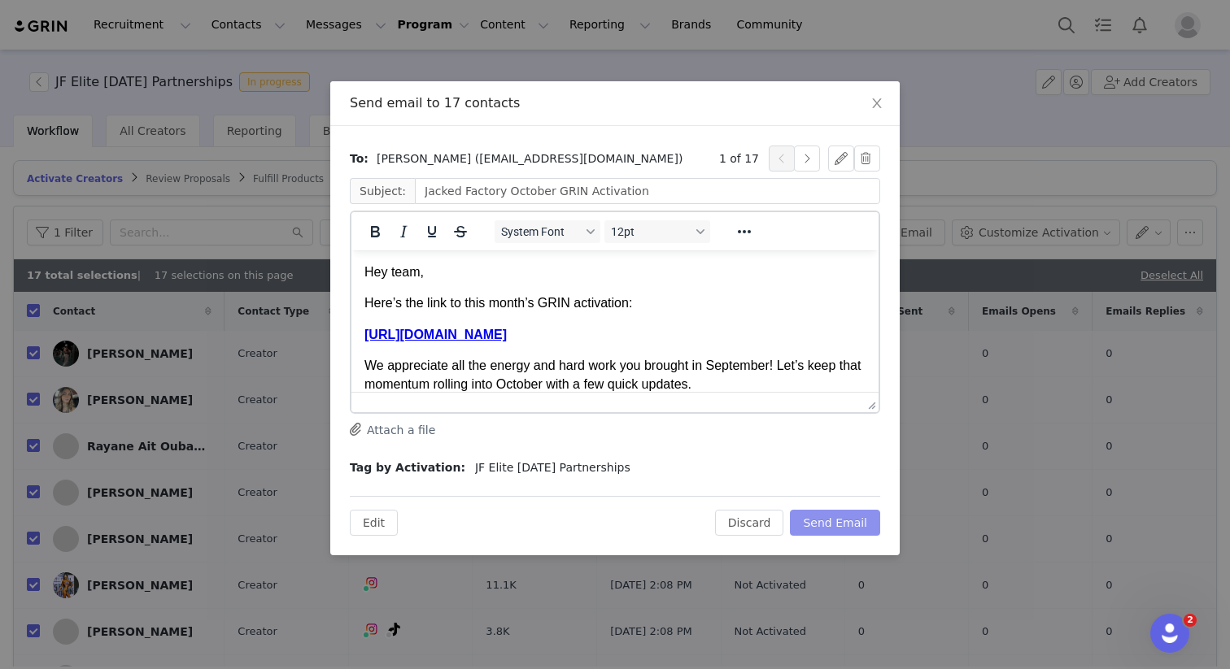
click at [860, 525] on button "Send Email" at bounding box center [835, 523] width 90 height 26
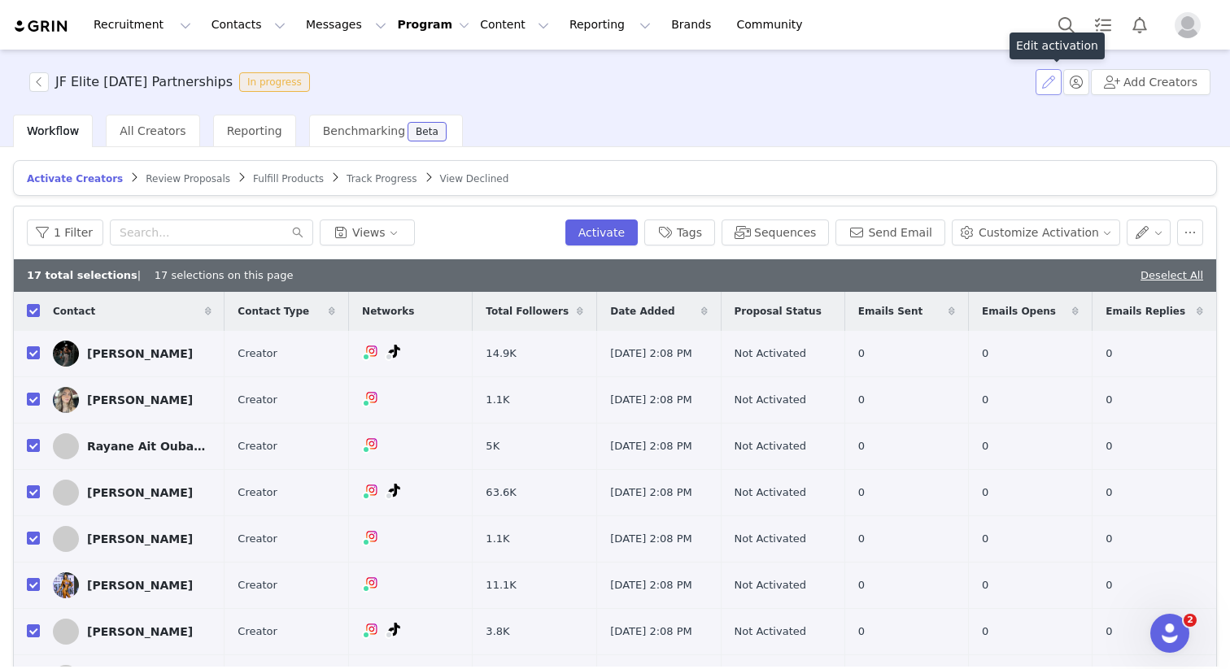
click at [1053, 81] on button "button" at bounding box center [1048, 82] width 26 height 26
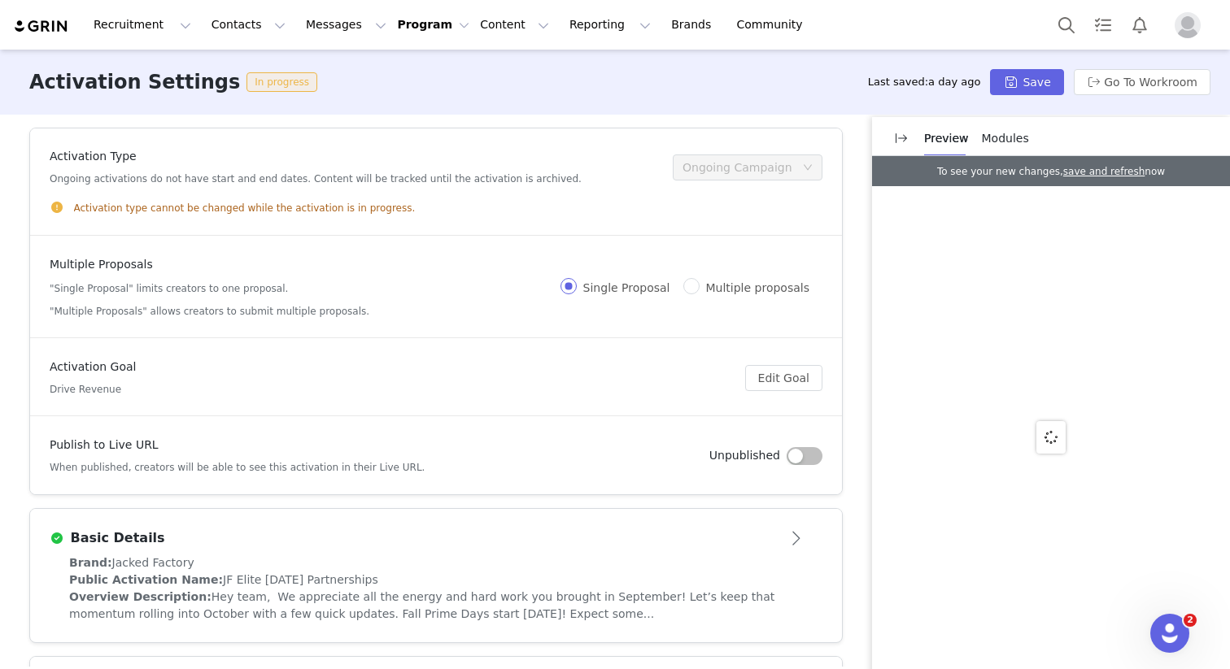
click at [796, 451] on button "button" at bounding box center [804, 456] width 36 height 18
click at [1031, 85] on button "Save" at bounding box center [1026, 82] width 73 height 26
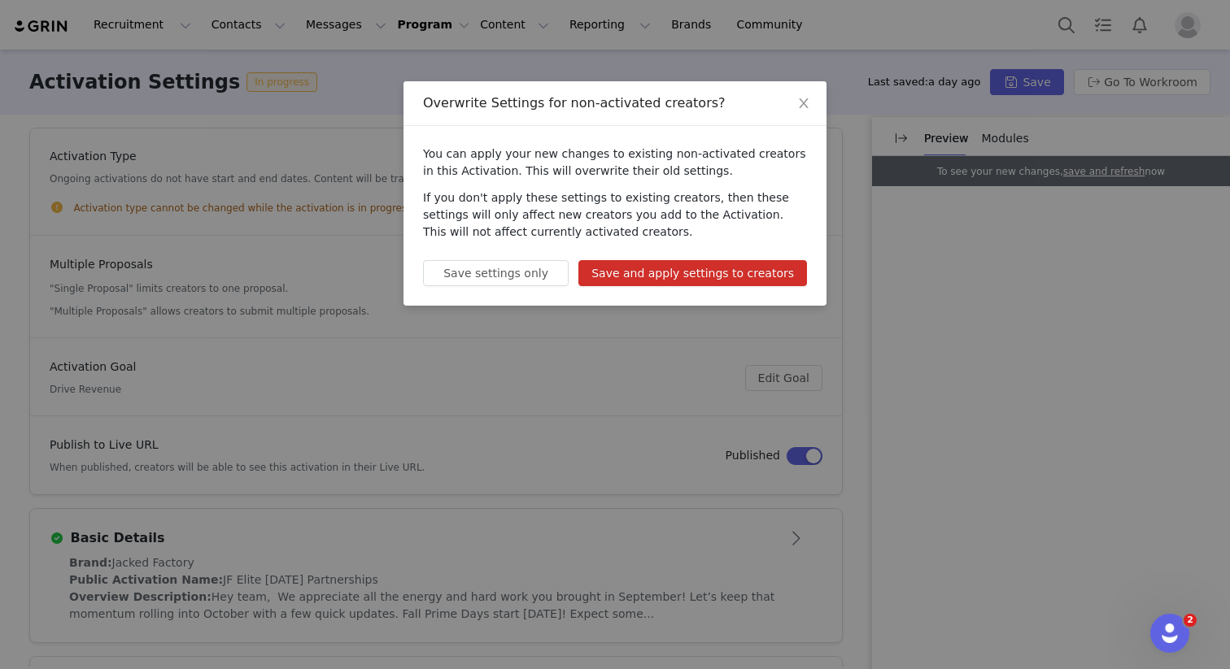
click at [695, 265] on button "Save and apply settings to creators" at bounding box center [692, 273] width 229 height 26
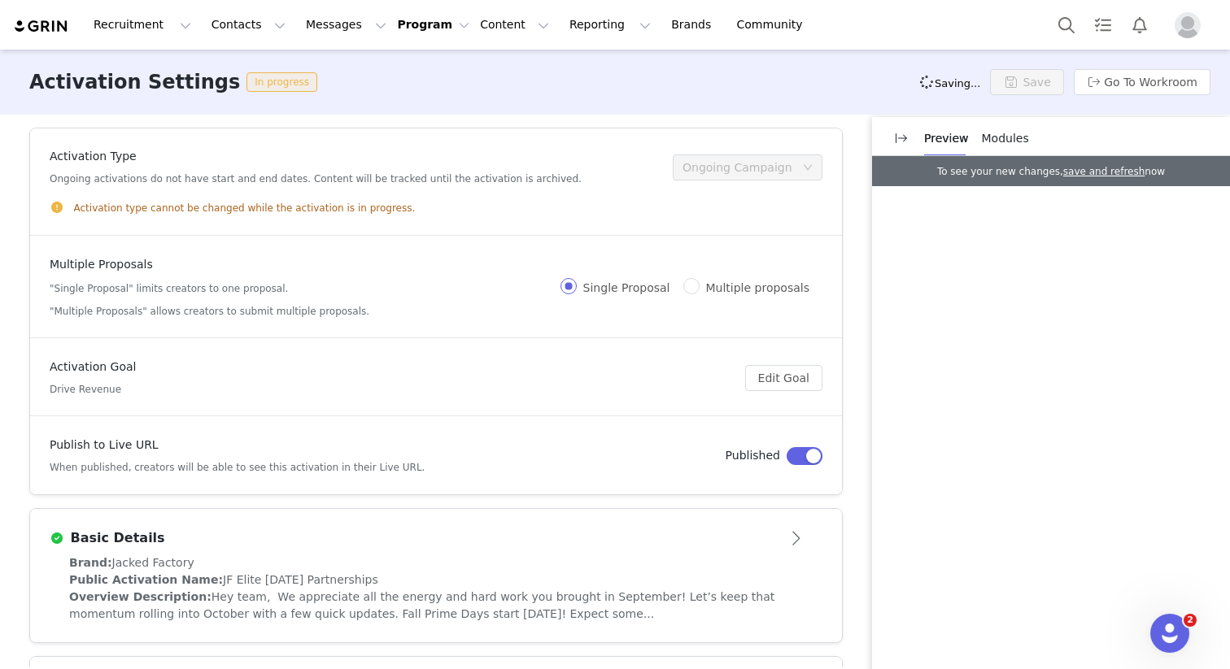
click at [397, 28] on button "Program Program" at bounding box center [433, 24] width 72 height 17
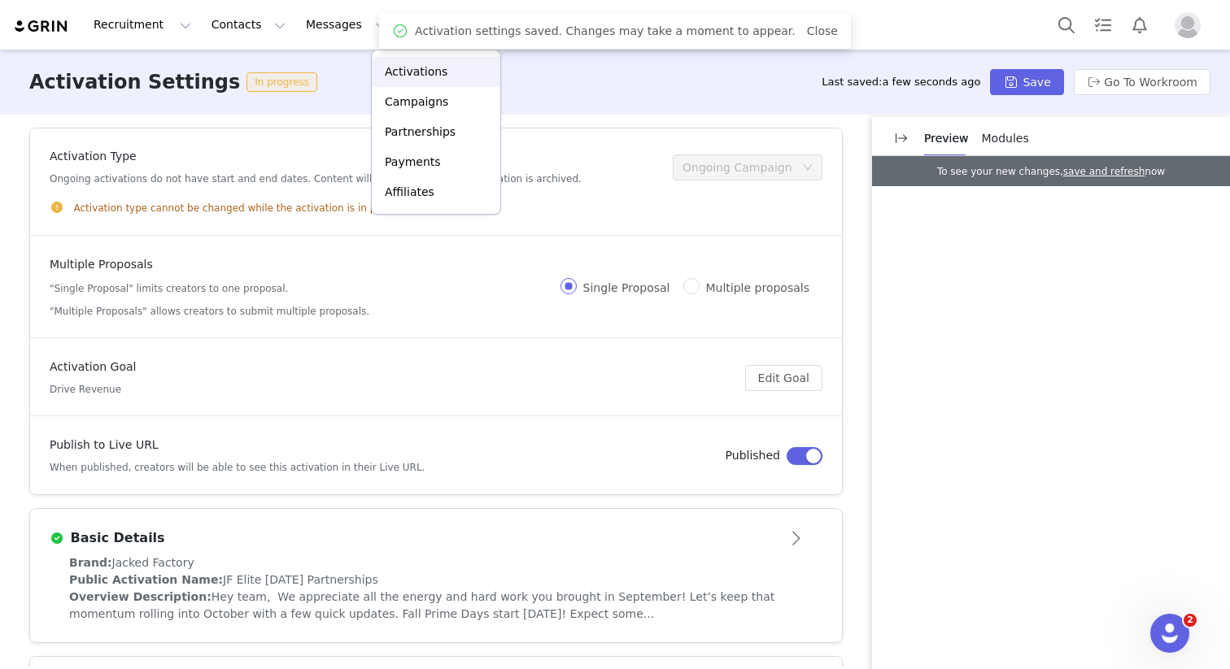
click at [416, 76] on p "Activations" at bounding box center [416, 71] width 63 height 17
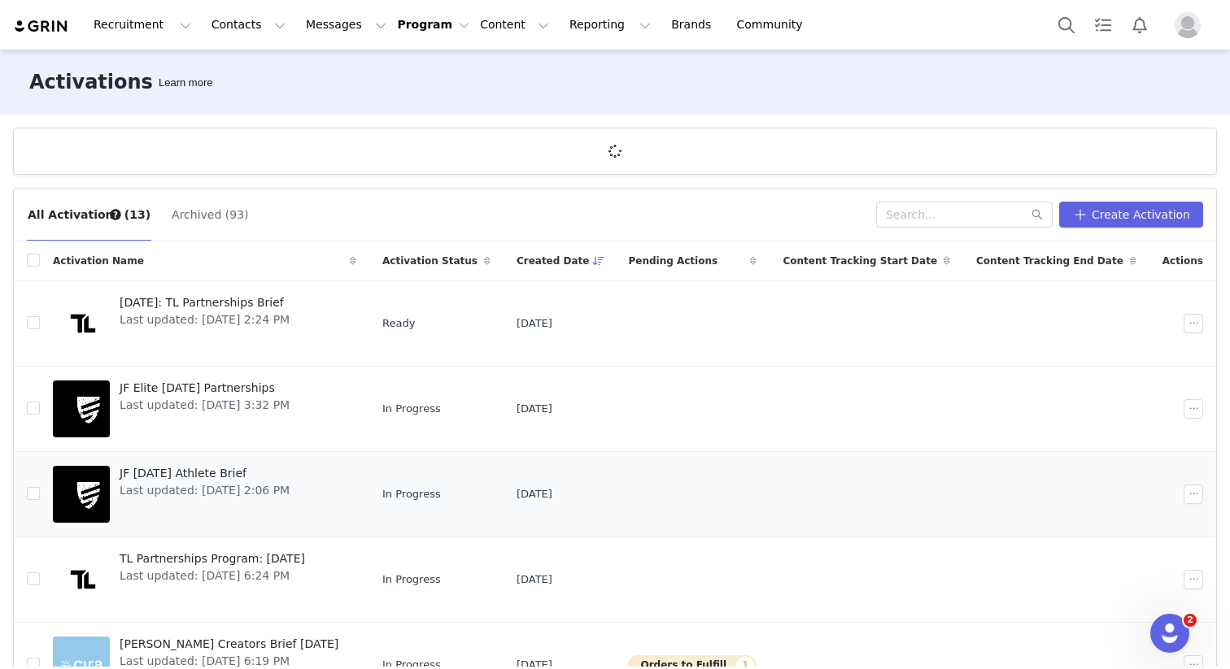
click at [181, 502] on div "JF [DATE] Athlete Brief Last updated: [DATE] 2:06 PM" at bounding box center [204, 494] width 189 height 65
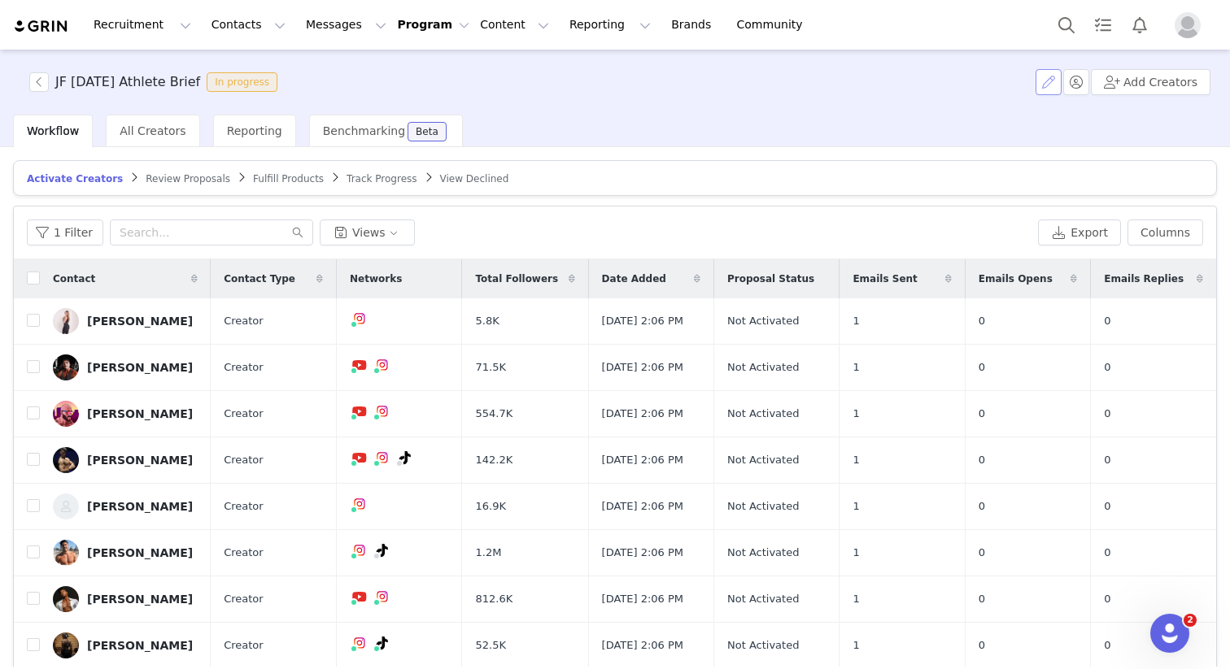
click at [1058, 76] on button "button" at bounding box center [1048, 82] width 26 height 26
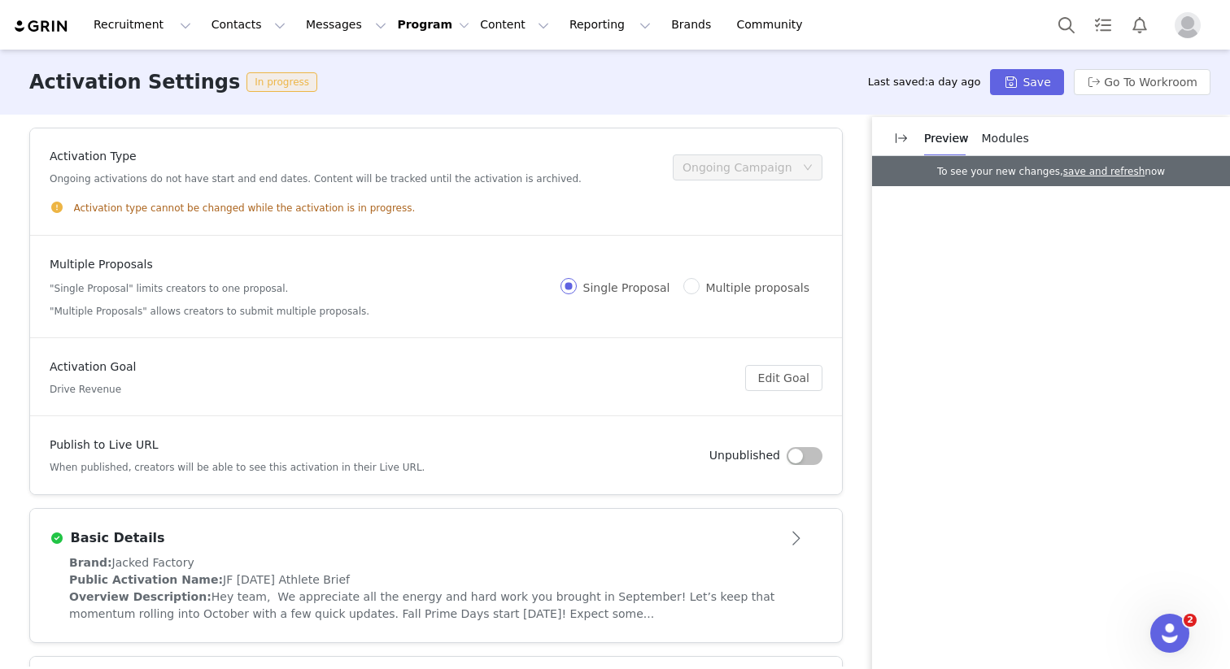
click at [810, 463] on button "button" at bounding box center [804, 456] width 36 height 18
click at [1034, 79] on button "Save" at bounding box center [1026, 82] width 73 height 26
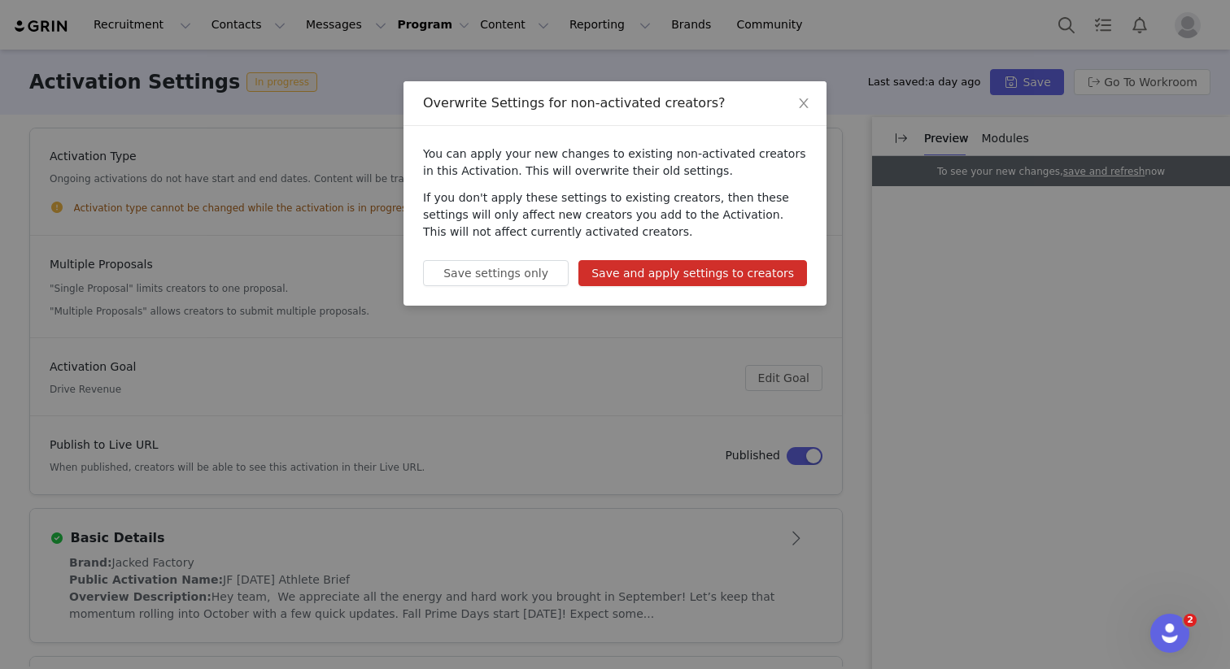
click at [682, 266] on button "Save and apply settings to creators" at bounding box center [692, 273] width 229 height 26
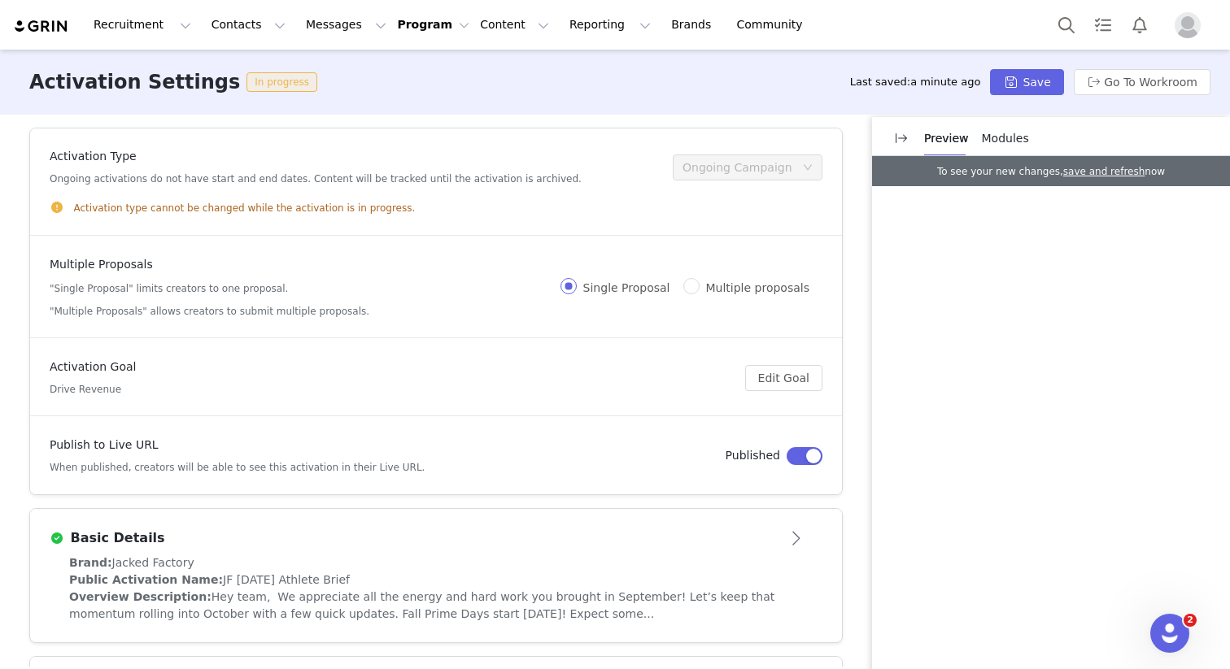
click at [57, 23] on img at bounding box center [41, 26] width 57 height 15
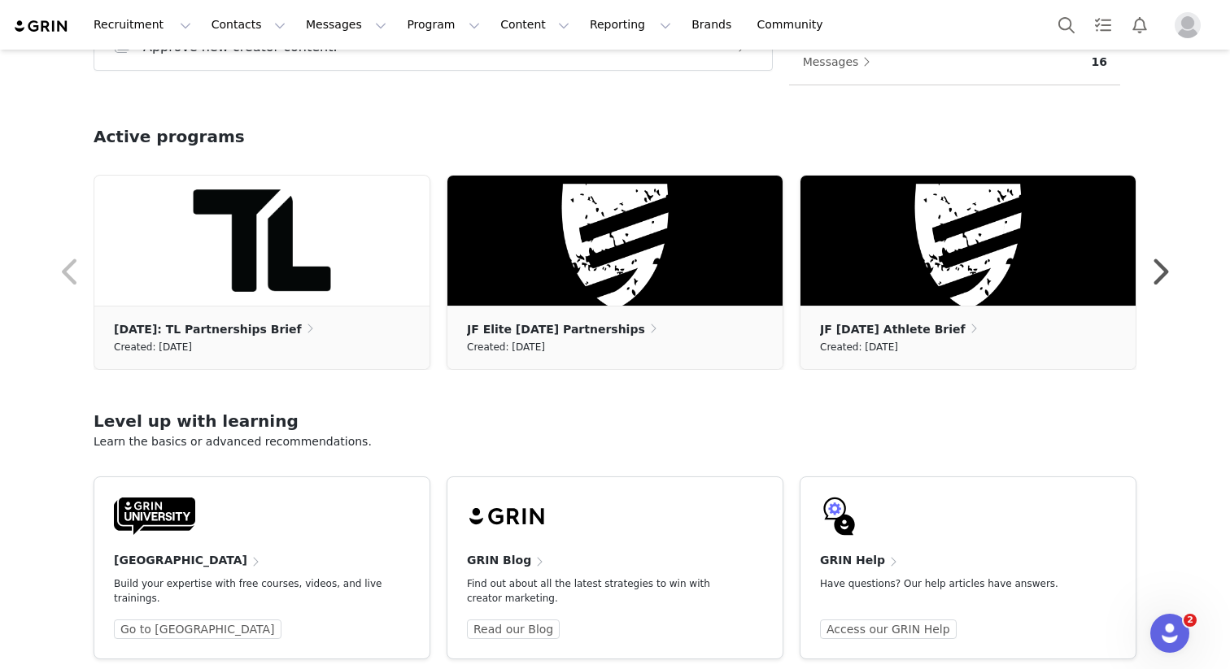
scroll to position [468, 0]
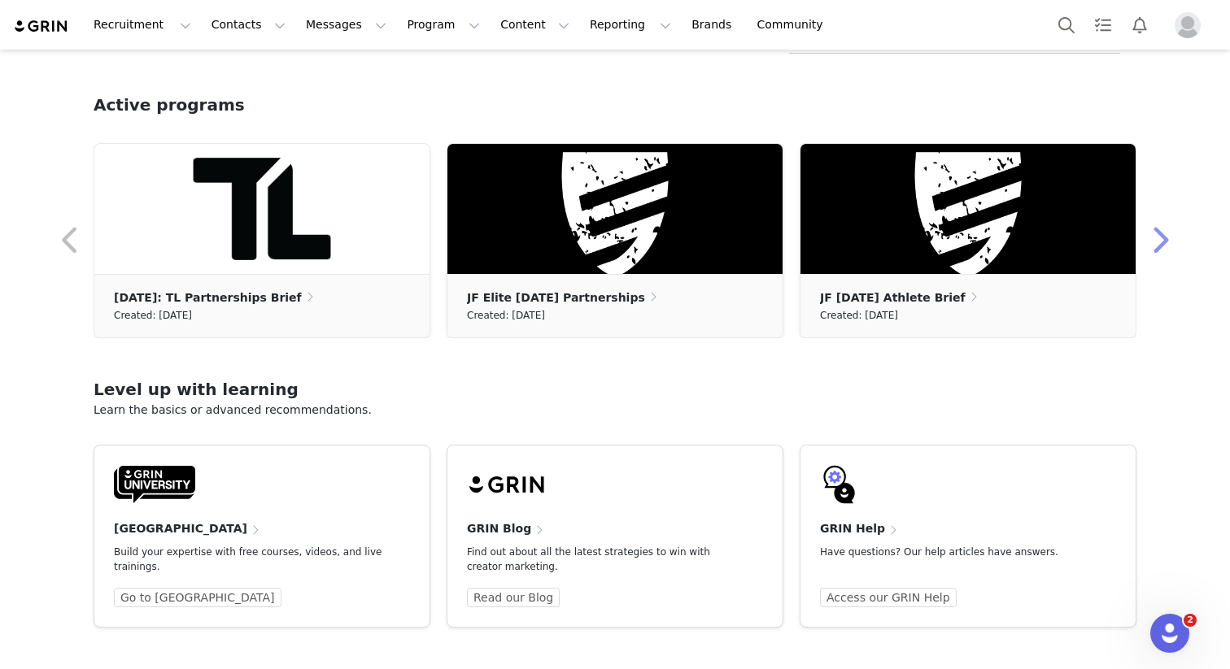
click at [1158, 237] on button "button" at bounding box center [1159, 240] width 33 height 39
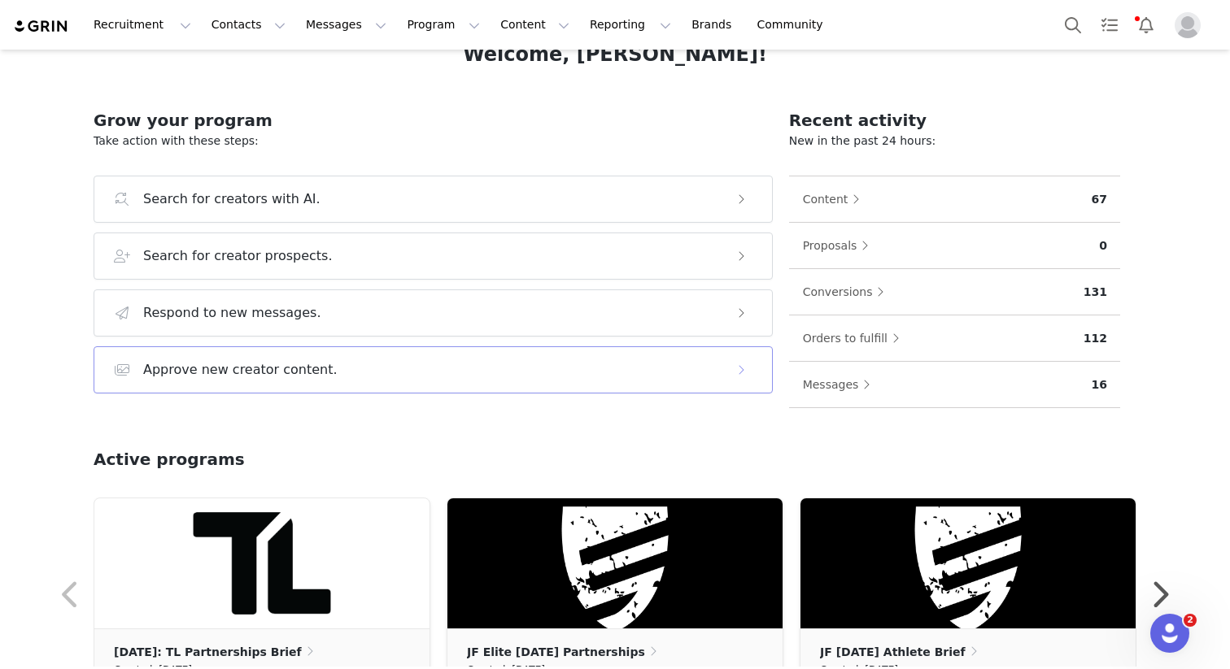
scroll to position [255, 0]
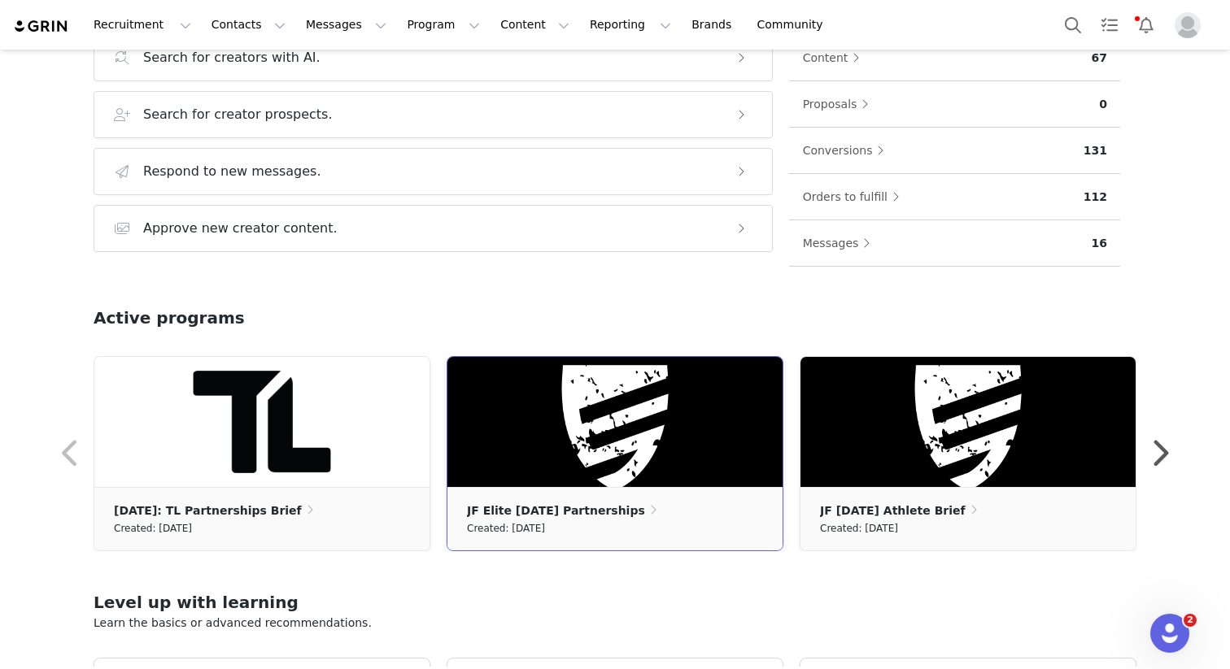
click at [579, 463] on img at bounding box center [614, 422] width 335 height 130
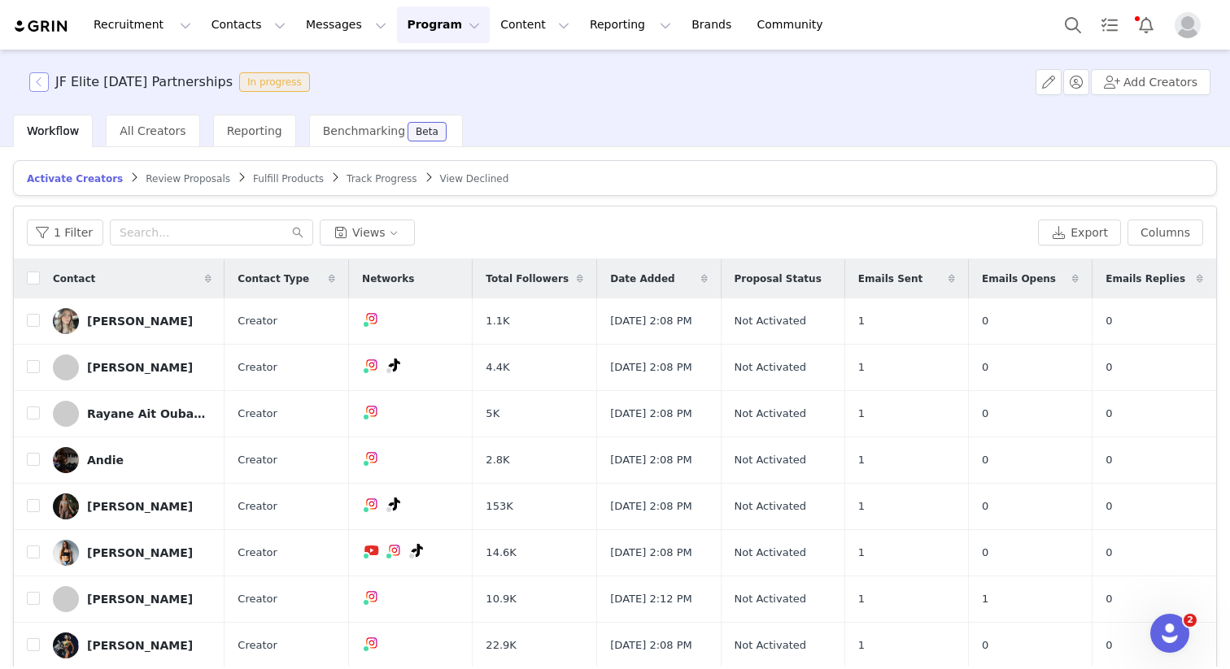
click at [37, 76] on button "button" at bounding box center [39, 82] width 20 height 20
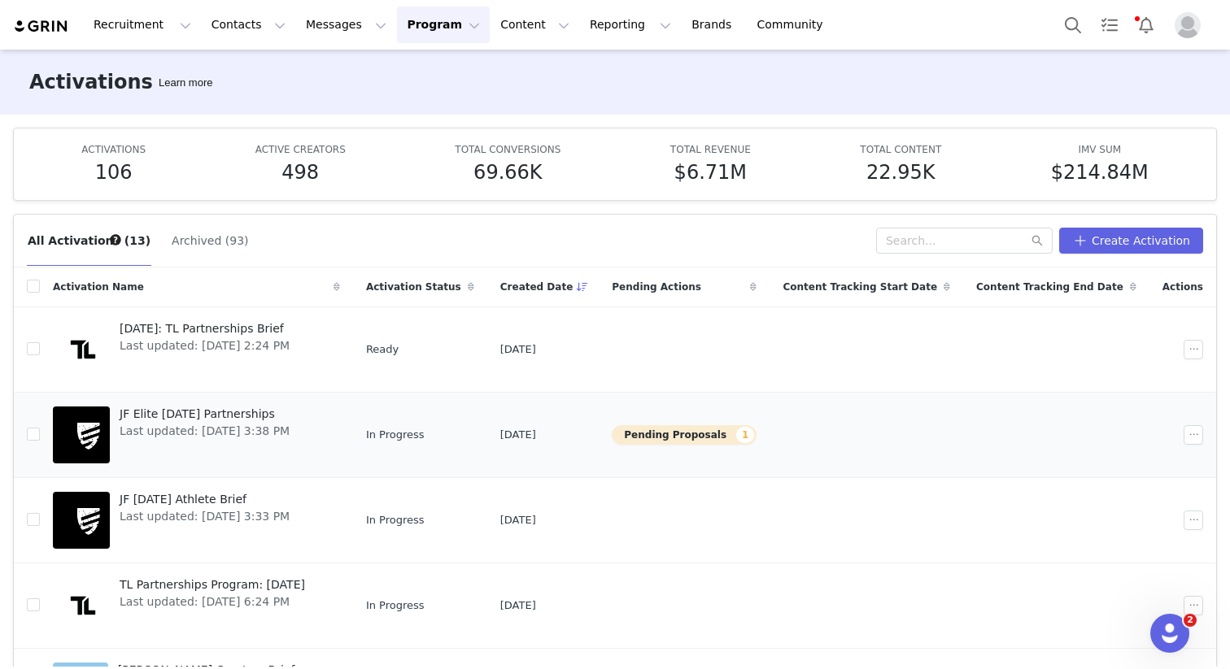
click at [756, 442] on button "Pending Proposals 1" at bounding box center [684, 435] width 145 height 20
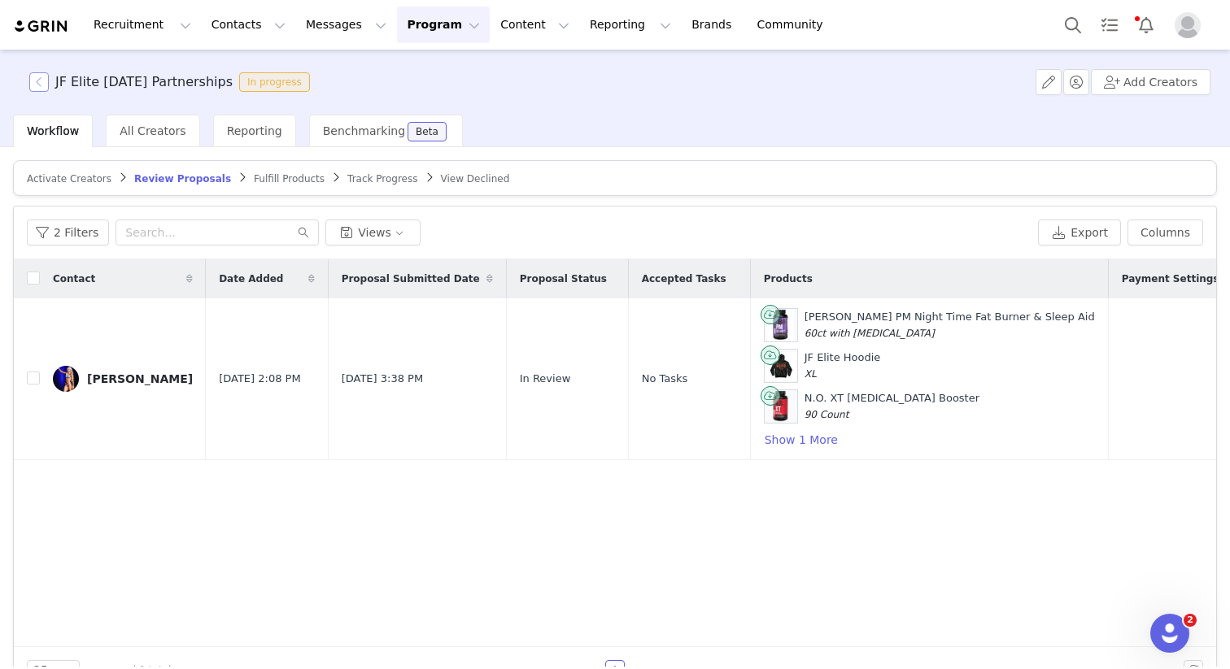
click at [46, 79] on button "button" at bounding box center [39, 82] width 20 height 20
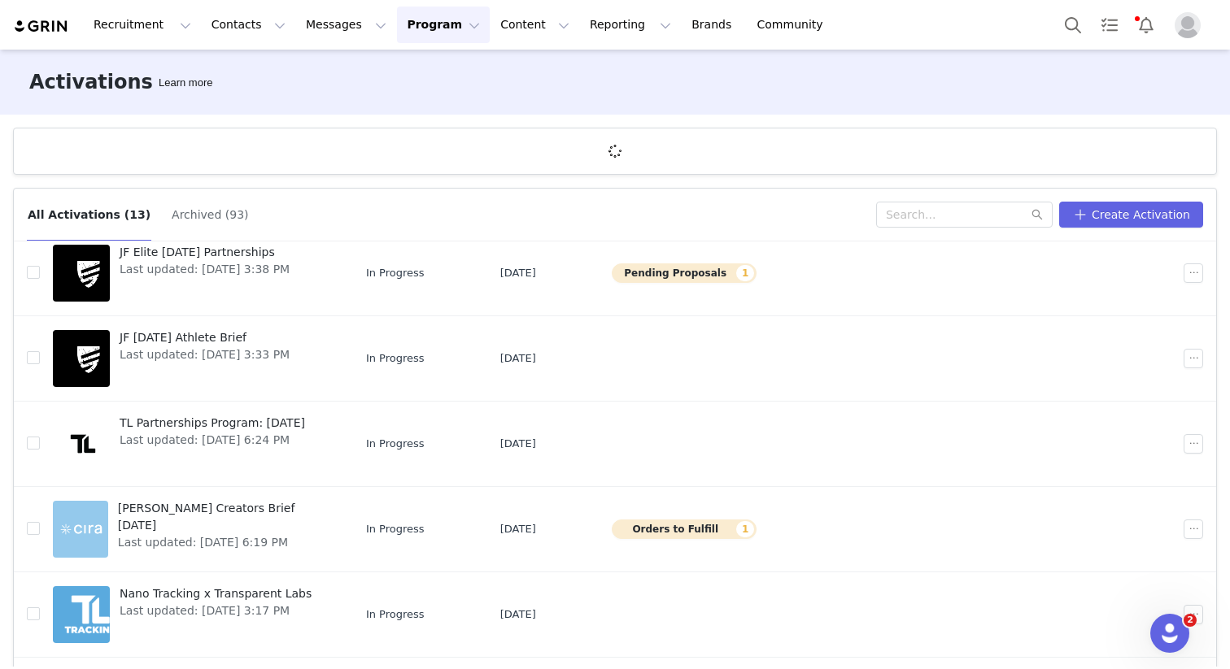
scroll to position [137, 0]
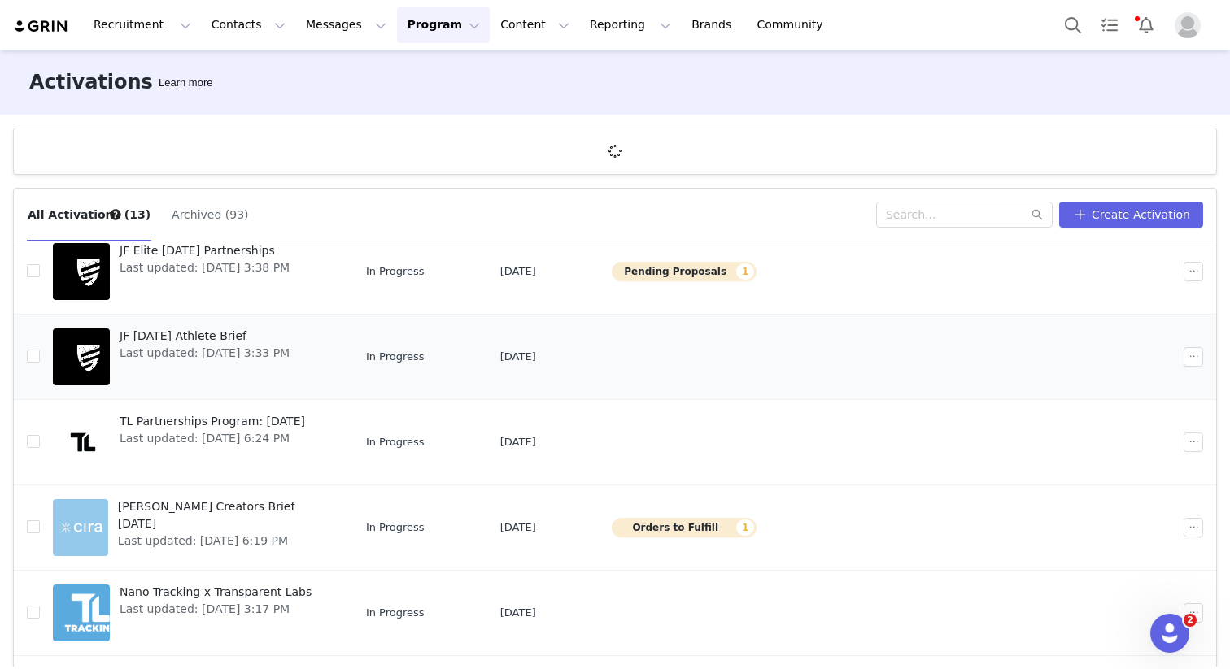
click at [210, 330] on span "JF [DATE] Athlete Brief" at bounding box center [205, 336] width 170 height 17
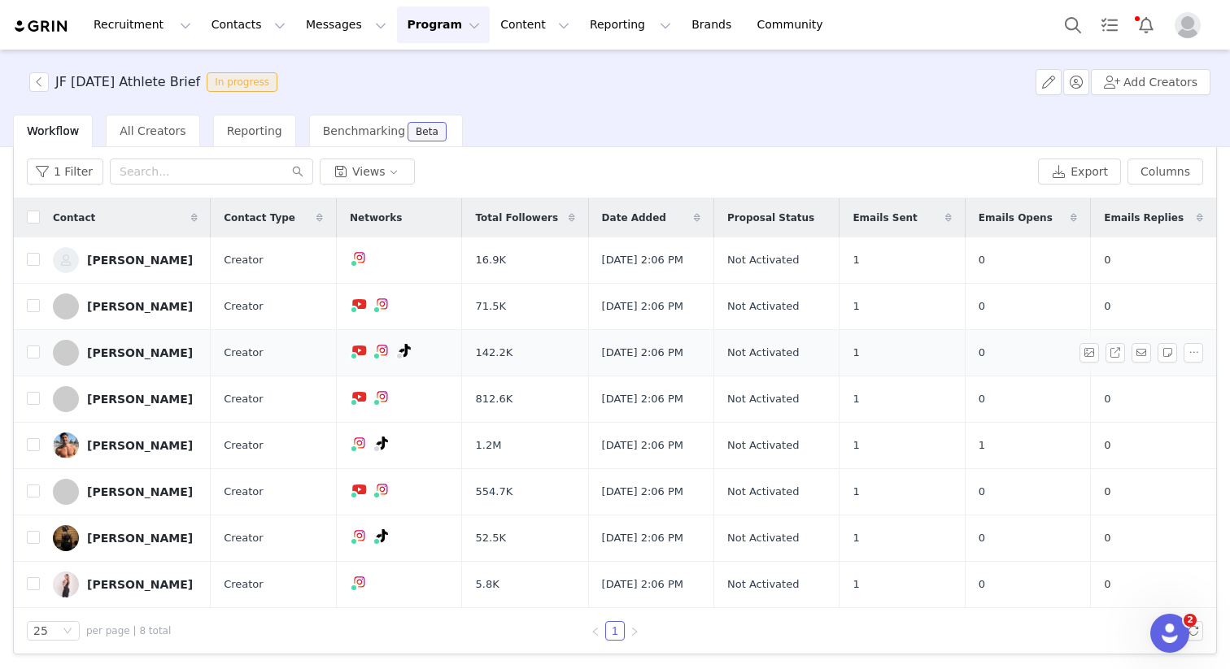
scroll to position [61, 0]
click at [118, 581] on div "[PERSON_NAME]" at bounding box center [140, 584] width 106 height 13
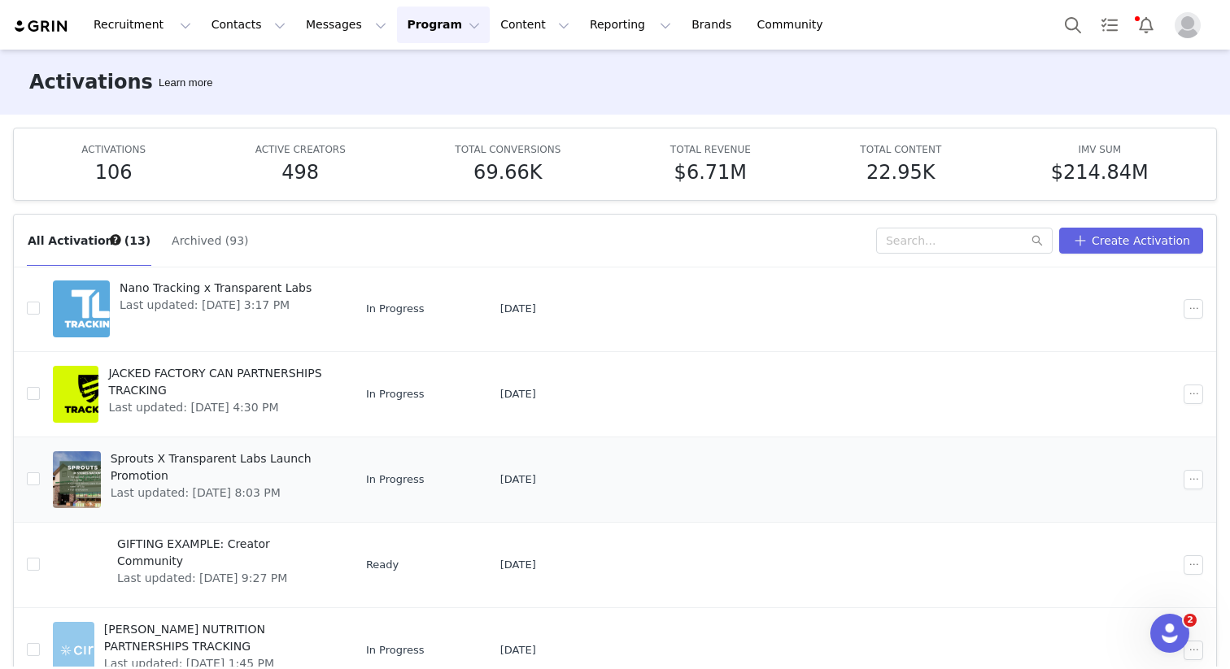
scroll to position [85, 0]
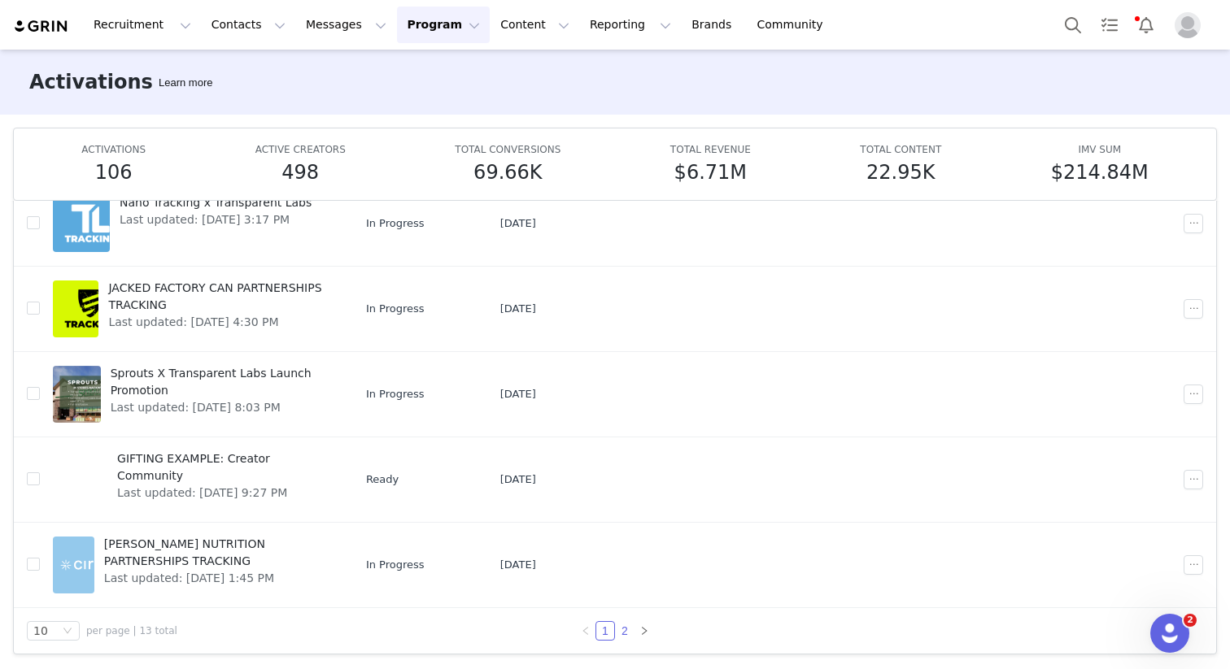
click at [626, 628] on link "2" at bounding box center [625, 631] width 18 height 18
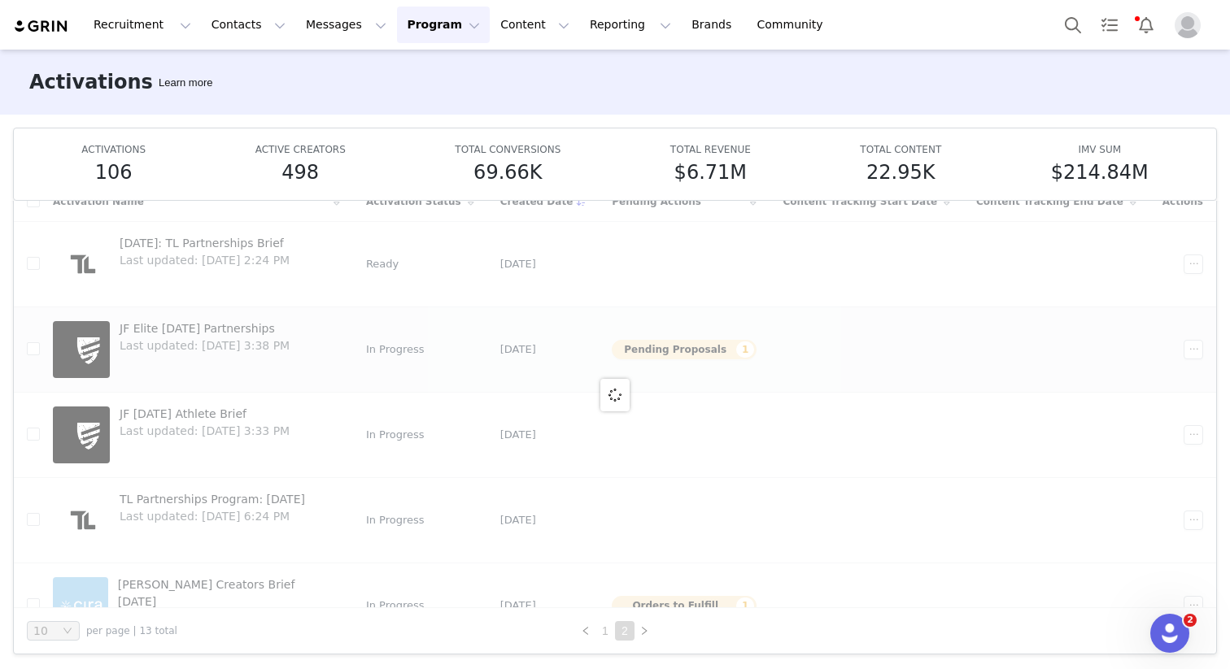
scroll to position [0, 0]
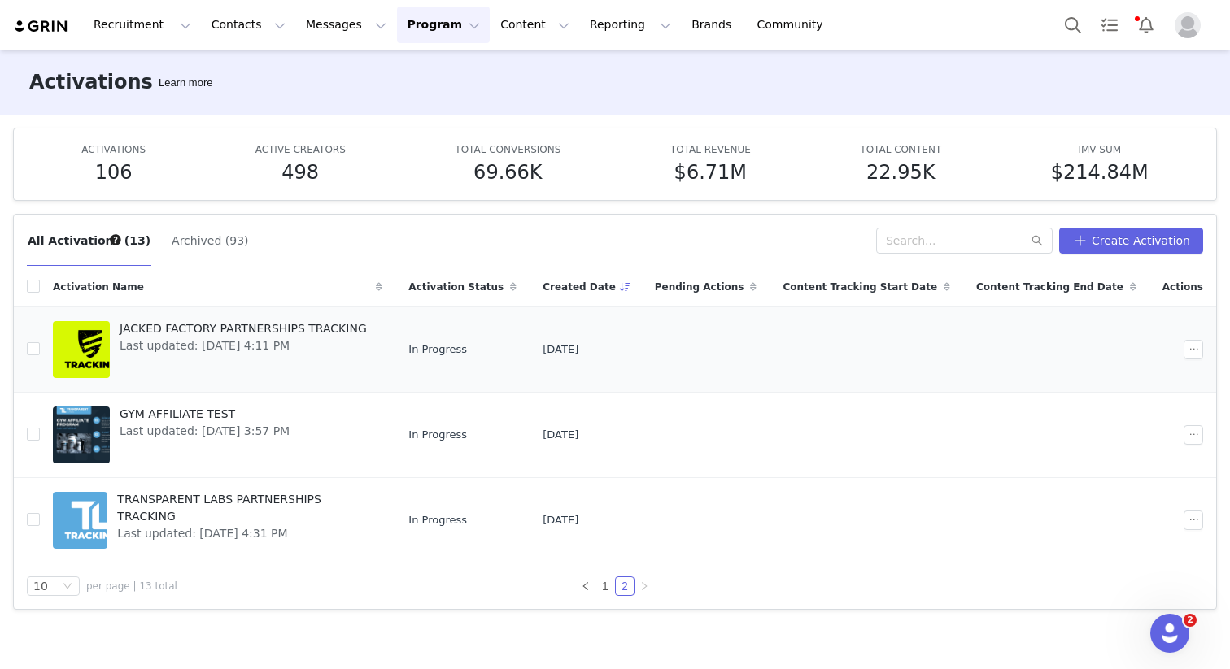
click at [226, 327] on span "JACKED FACTORY PARTNERSHIPS TRACKING" at bounding box center [243, 328] width 247 height 17
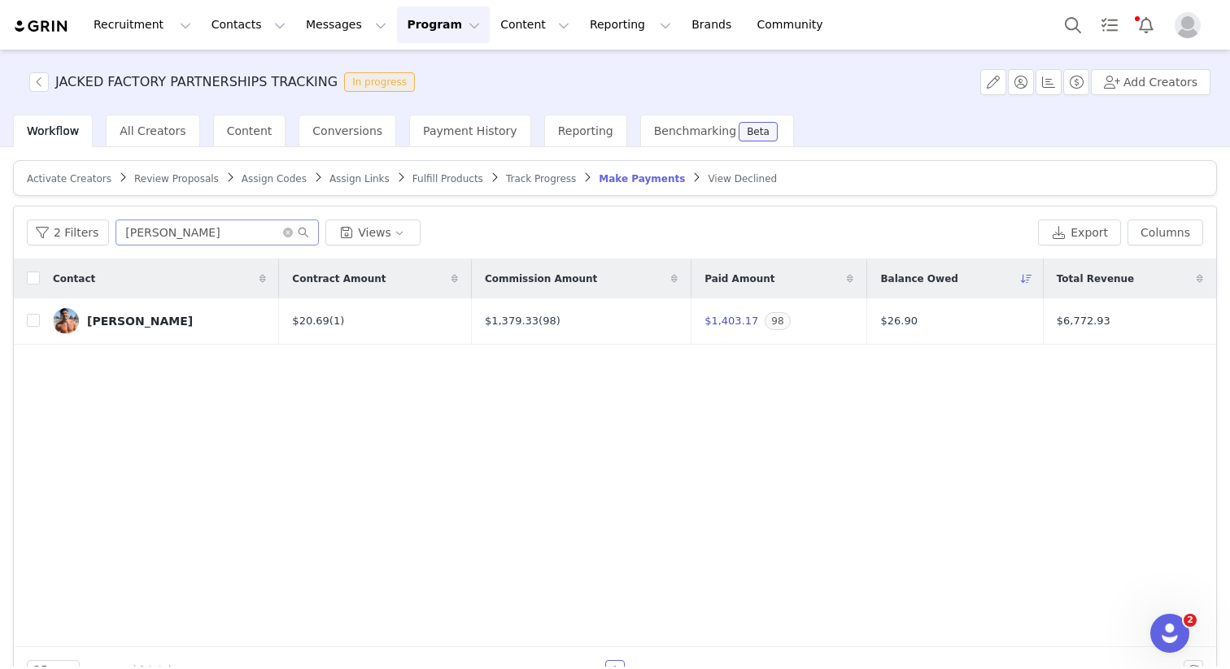
click at [283, 237] on span at bounding box center [296, 232] width 26 height 11
click at [283, 236] on icon "icon: close-circle" at bounding box center [288, 233] width 10 height 10
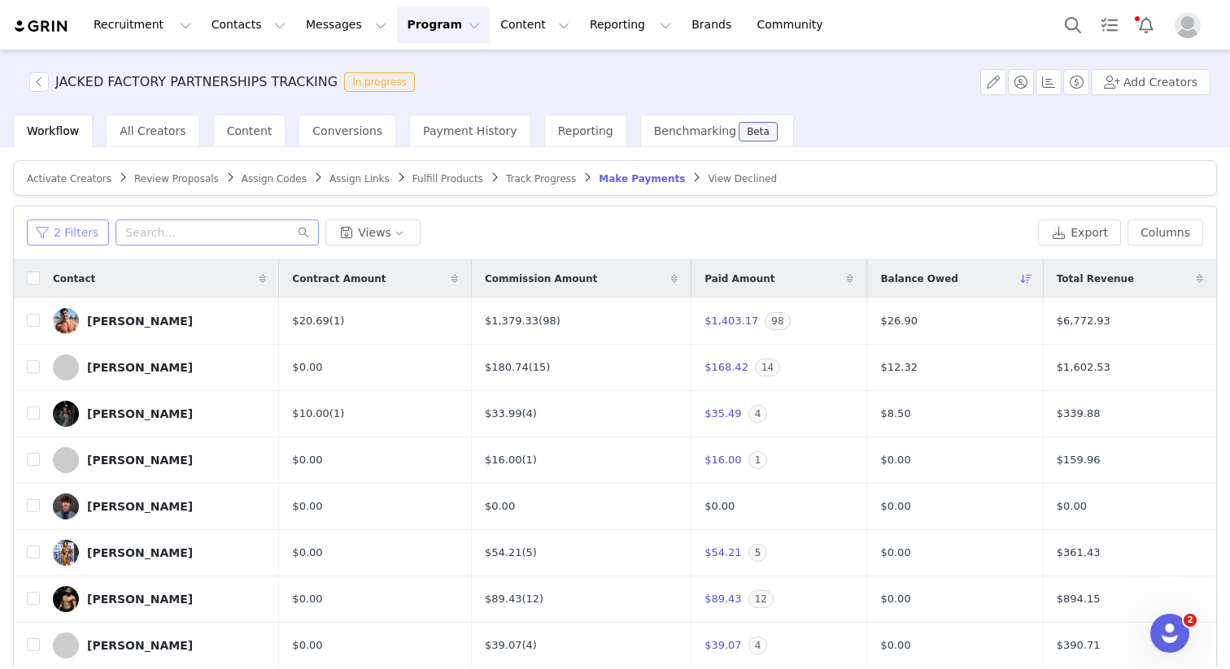
click at [69, 222] on button "2 Filters" at bounding box center [68, 233] width 82 height 26
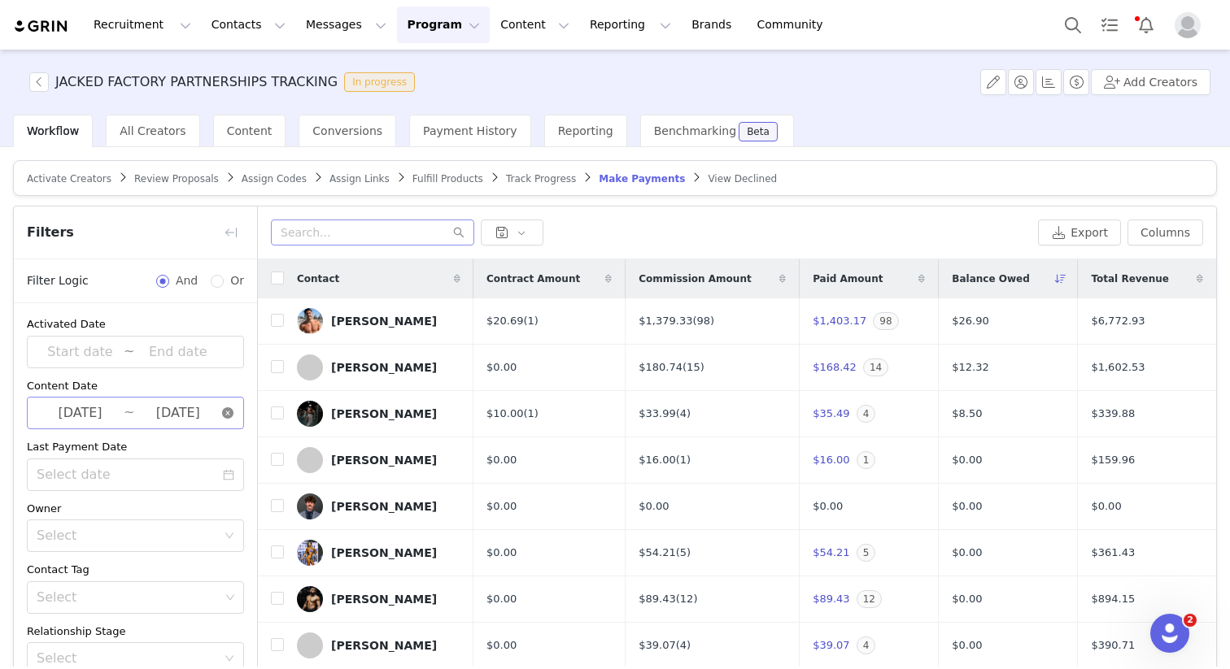
click at [229, 412] on icon "icon: close-circle" at bounding box center [227, 412] width 11 height 11
click at [633, 201] on div "Activate Creators Review Proposals Assign Codes Assign Links Fulfill Products T…" at bounding box center [615, 446] width 1204 height 572
click at [87, 406] on input at bounding box center [80, 413] width 87 height 21
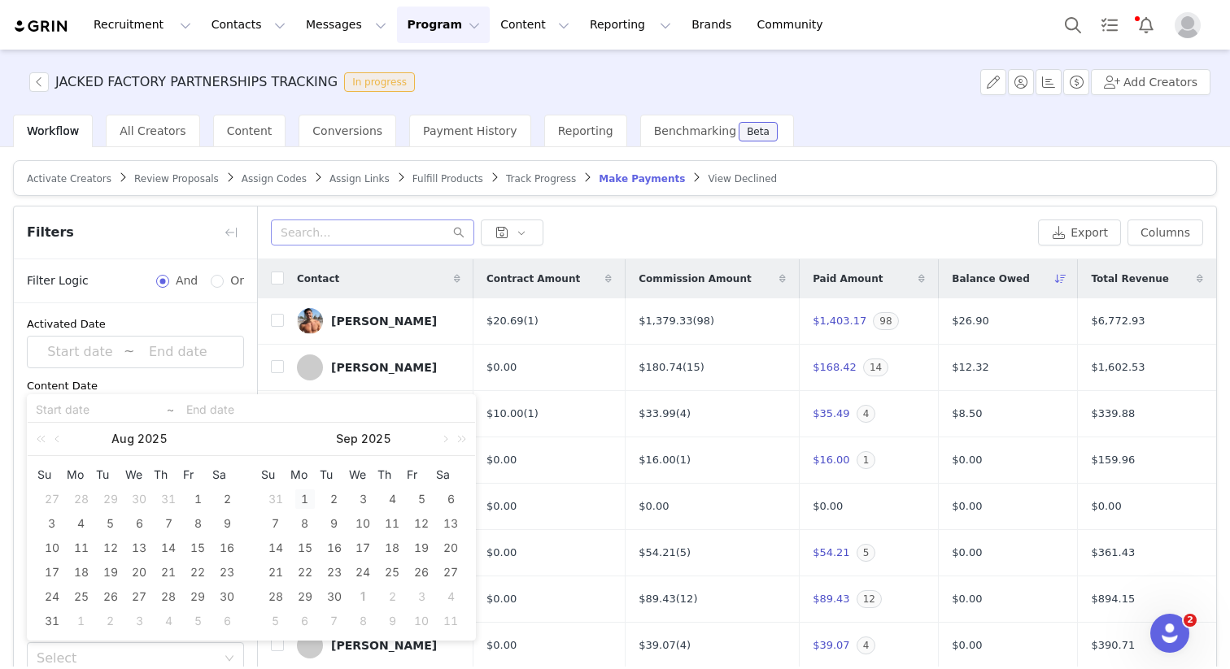
click at [307, 507] on div "1" at bounding box center [305, 500] width 20 height 20
type input "2025-09-01"
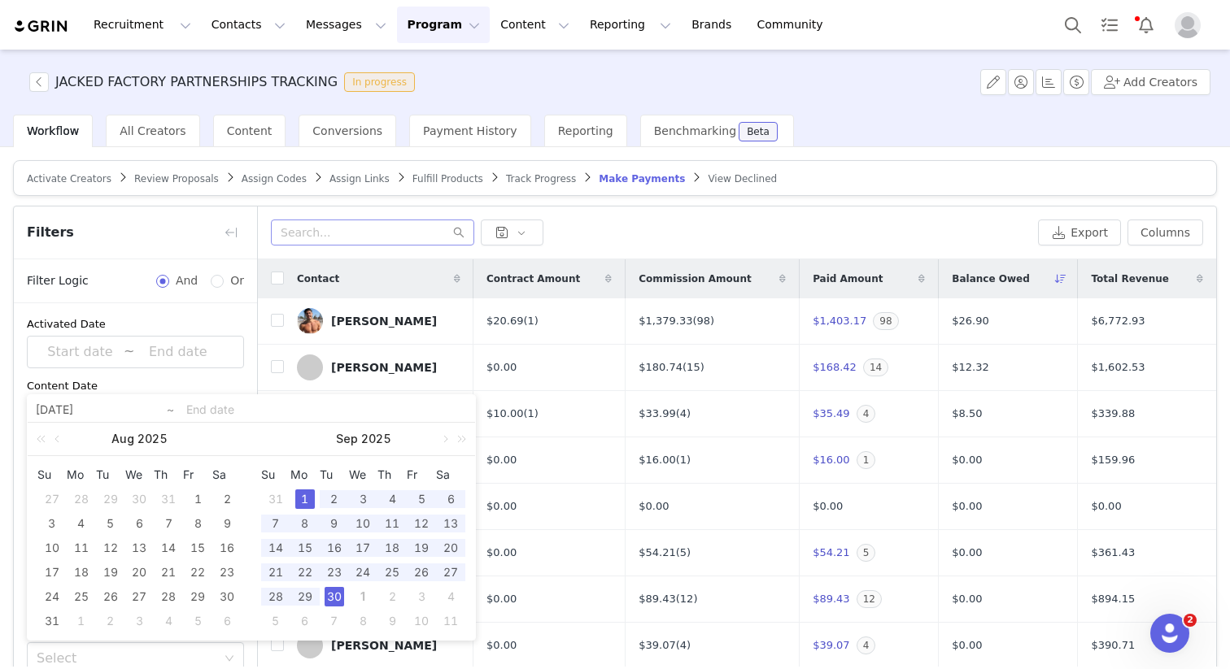
click at [335, 596] on div "30" at bounding box center [334, 597] width 20 height 20
type input "2025-09-01"
type input "2025-09-30"
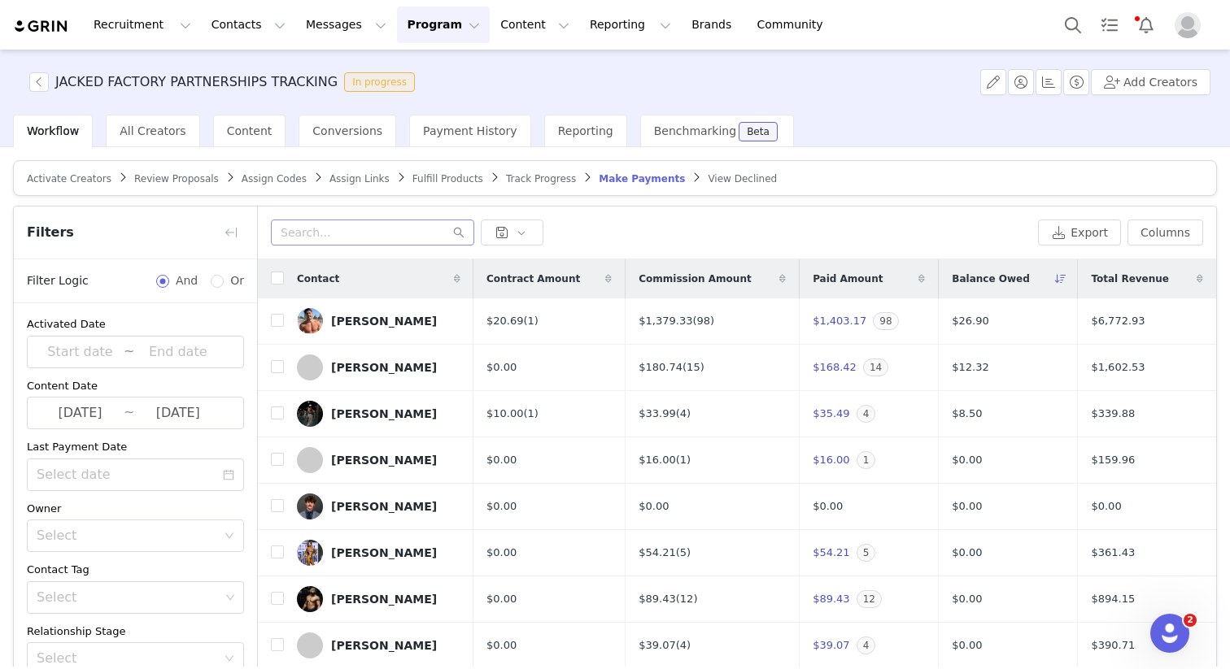
click at [814, 199] on div "Activate Creators Review Proposals Assign Codes Assign Links Fulfill Products T…" at bounding box center [615, 446] width 1204 height 572
click at [231, 226] on button "button" at bounding box center [231, 233] width 26 height 26
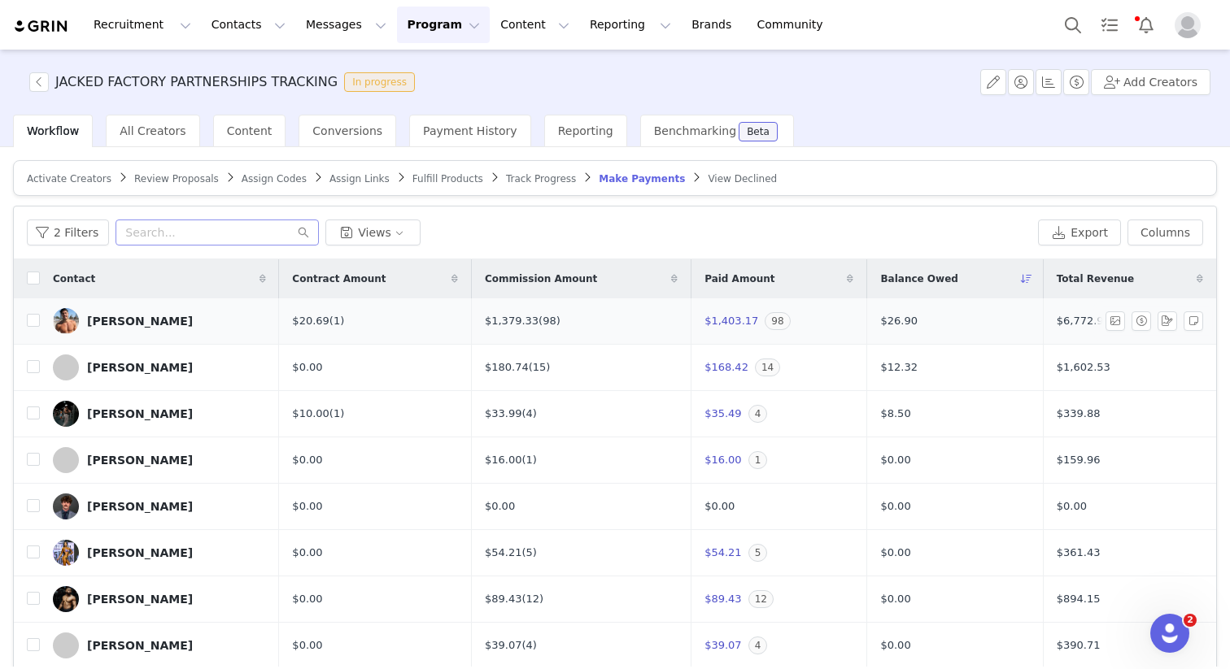
click at [997, 328] on td "$26.90" at bounding box center [955, 321] width 176 height 46
click at [138, 322] on div "[PERSON_NAME]" at bounding box center [140, 321] width 106 height 13
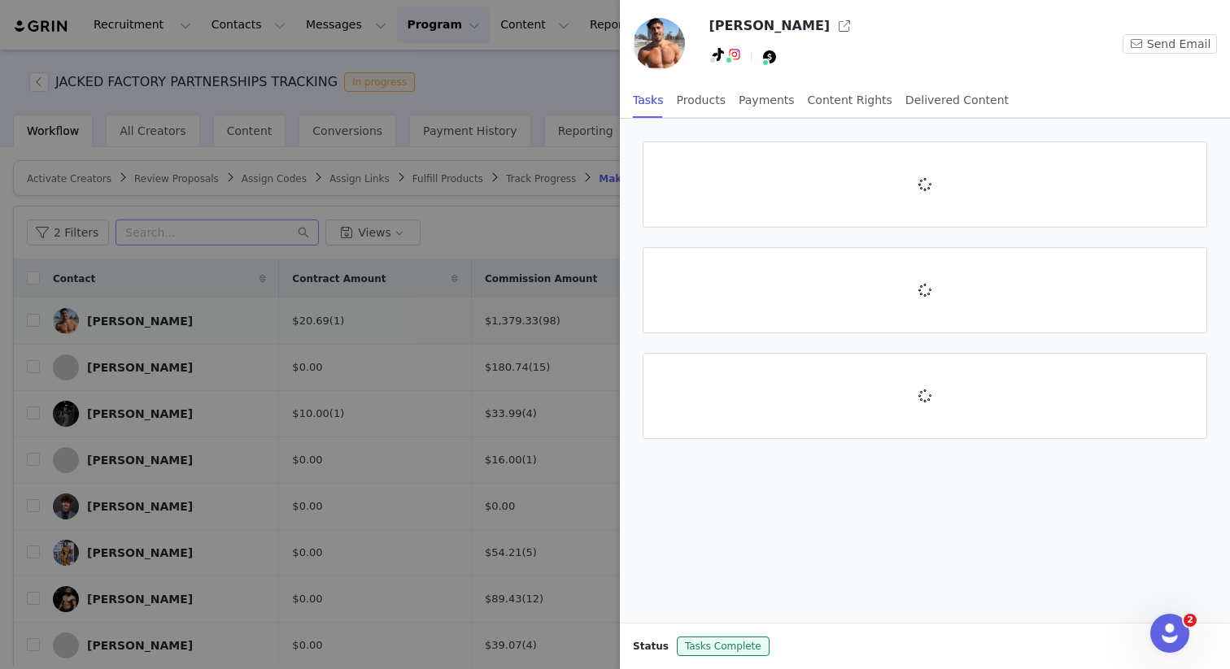
click at [143, 318] on div "JACKED FACTORY PARTNERSHIPS TRACKING In progress Add Creators Workflow All Crea…" at bounding box center [615, 358] width 1230 height 617
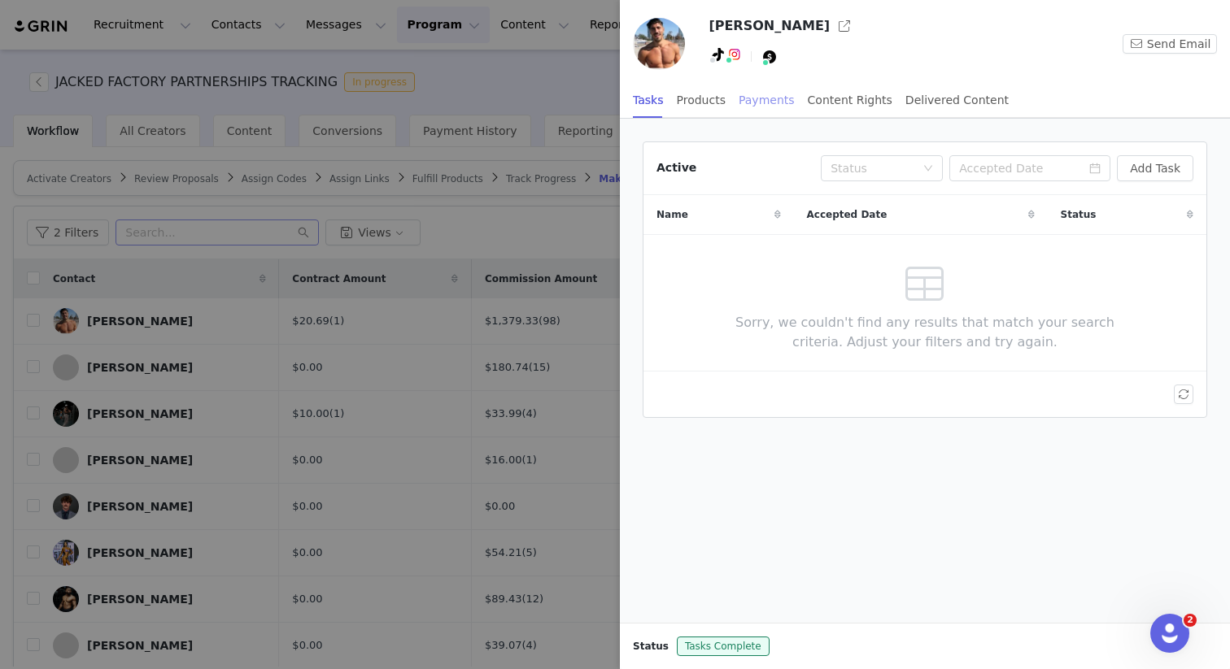
click at [769, 94] on div "Payments" at bounding box center [766, 100] width 56 height 37
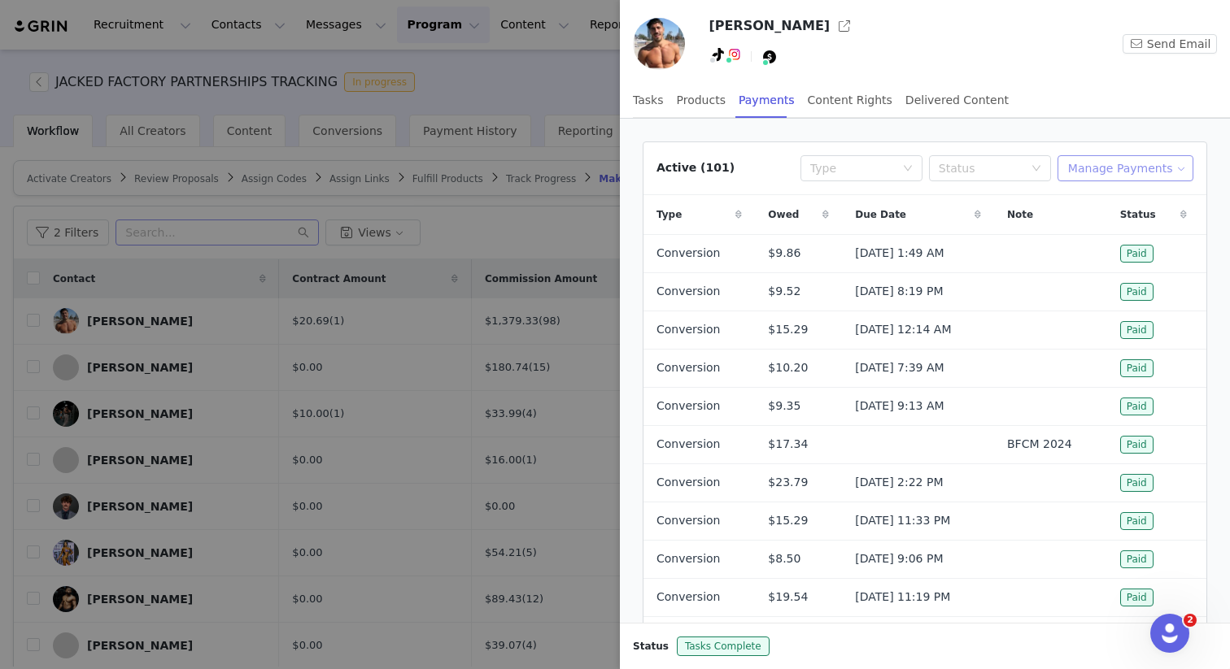
click at [1137, 174] on button "Manage Payments" at bounding box center [1125, 168] width 136 height 26
click at [1126, 220] on span "Add Payable" at bounding box center [1130, 227] width 70 height 18
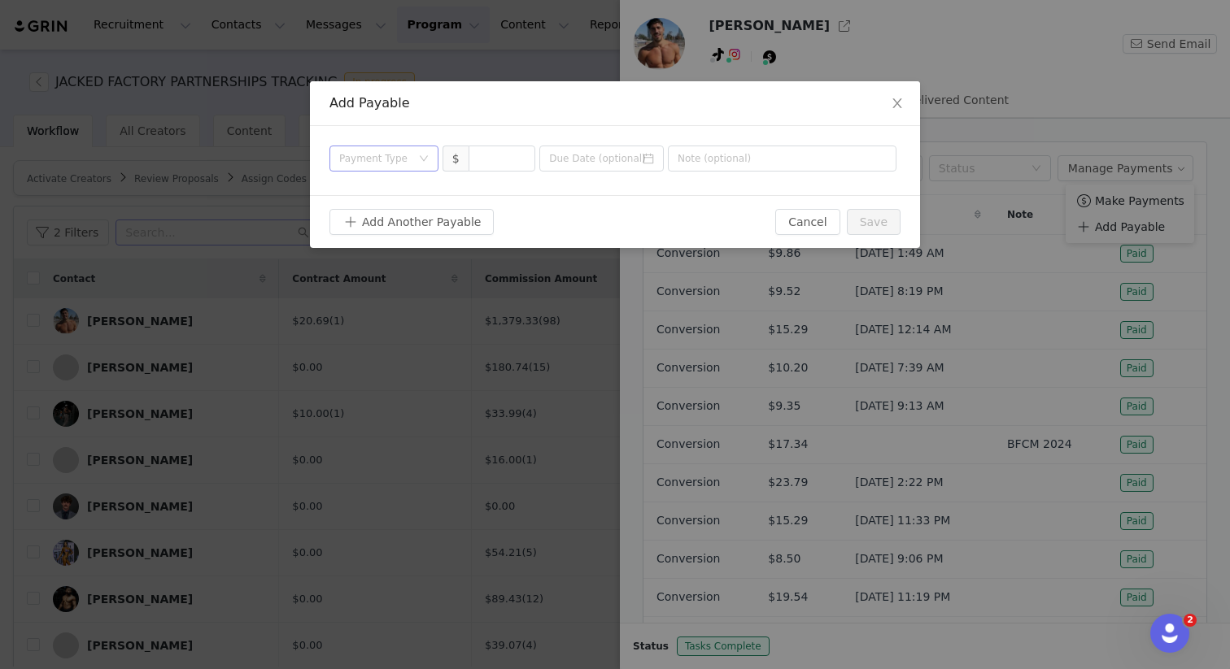
click at [381, 154] on div "Payment Type" at bounding box center [375, 158] width 72 height 16
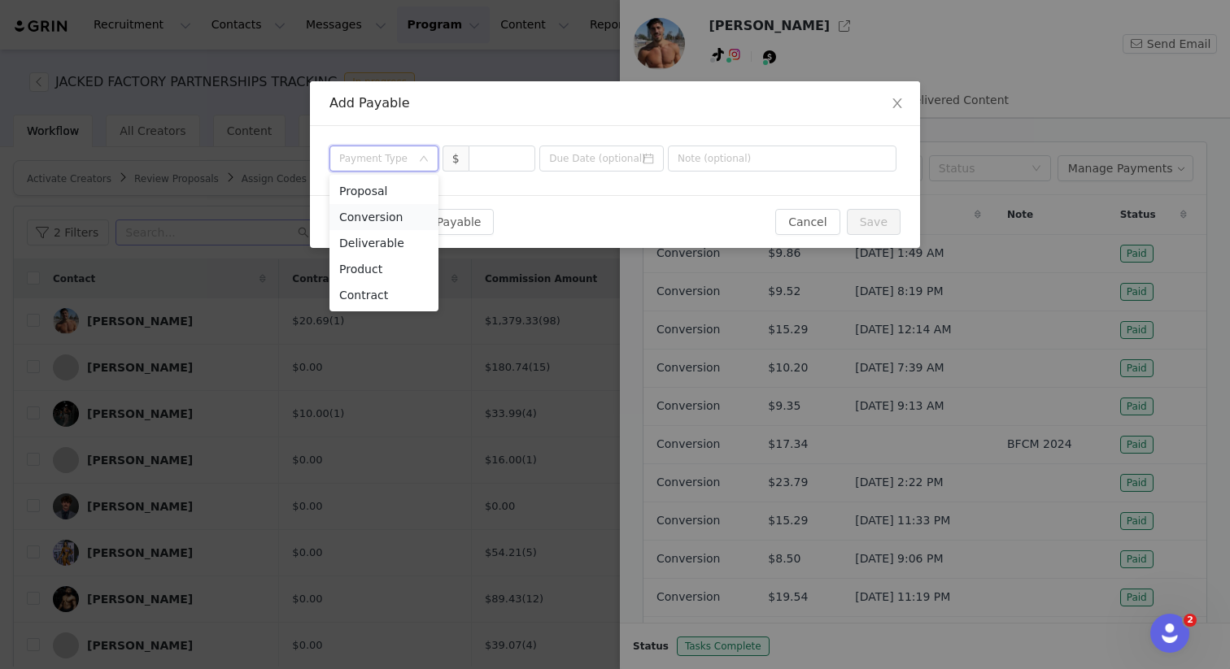
click at [362, 218] on li "Conversion" at bounding box center [383, 217] width 109 height 26
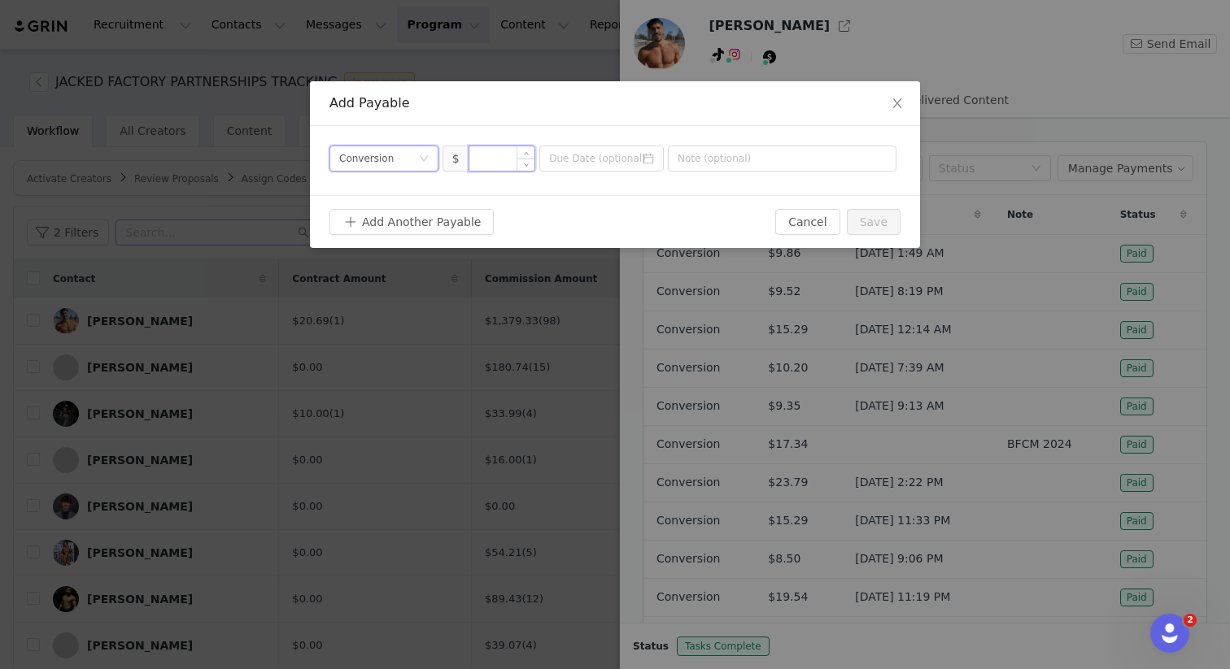
click at [510, 163] on input at bounding box center [502, 158] width 66 height 24
click at [896, 112] on span "Close" at bounding box center [897, 104] width 46 height 46
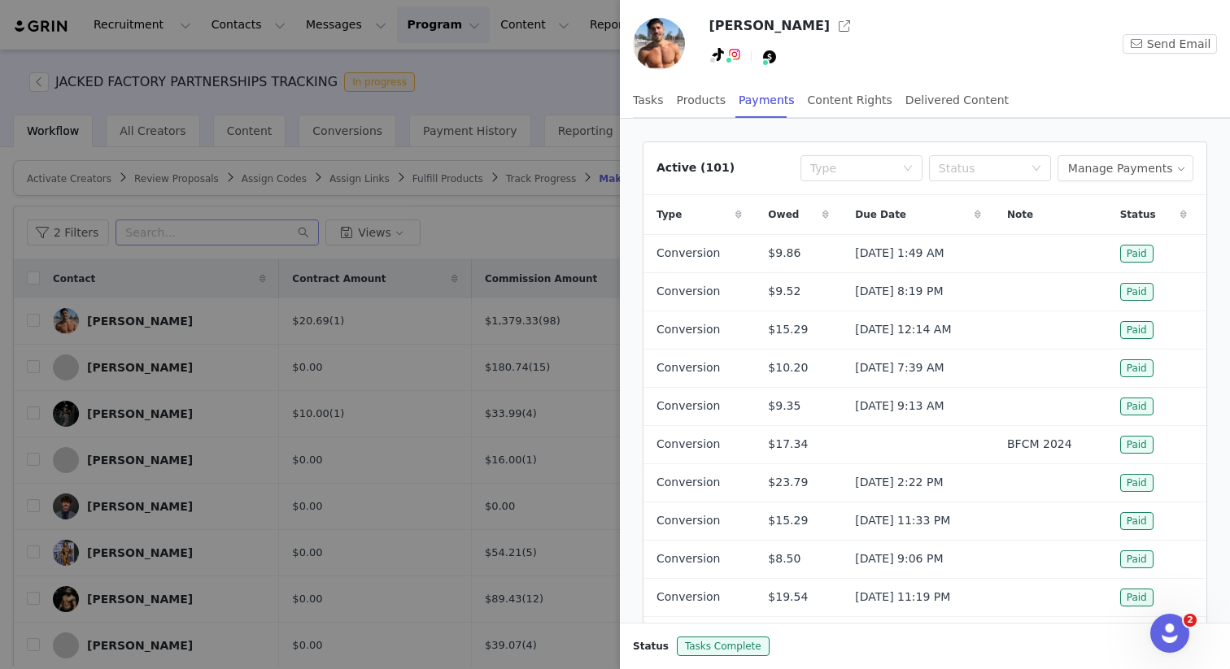
click at [485, 79] on div at bounding box center [615, 334] width 1230 height 669
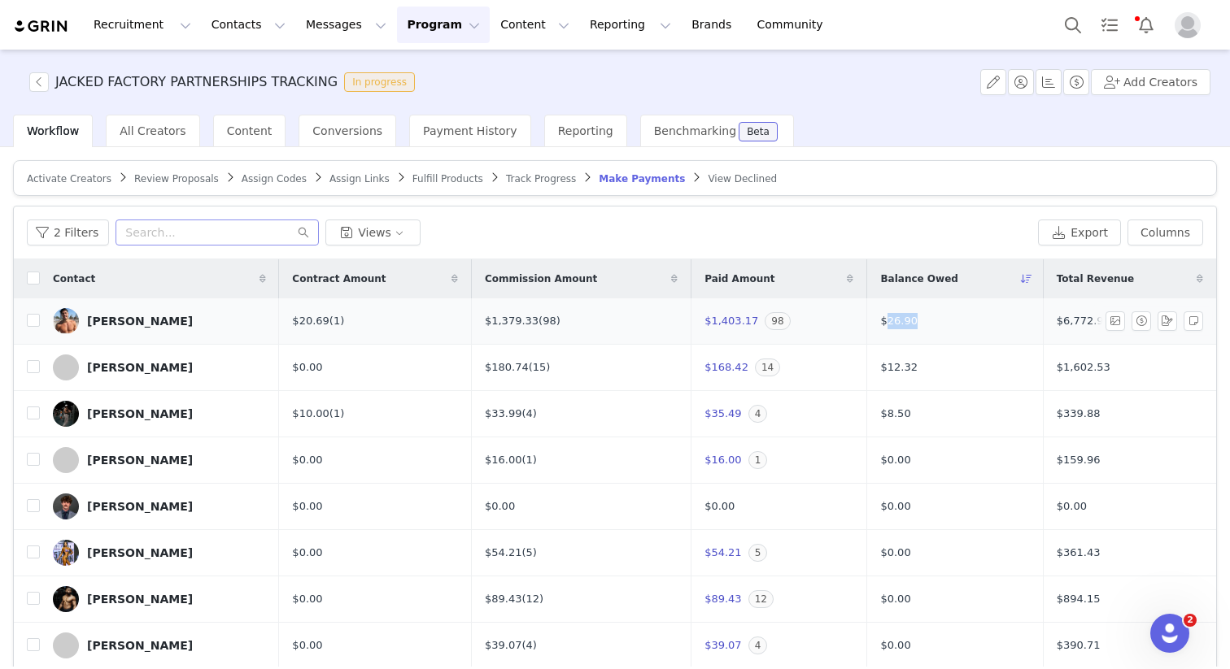
drag, startPoint x: 902, startPoint y: 318, endPoint x: 866, endPoint y: 319, distance: 35.8
copy span "26.90"
click at [138, 317] on div "[PERSON_NAME]" at bounding box center [140, 321] width 106 height 13
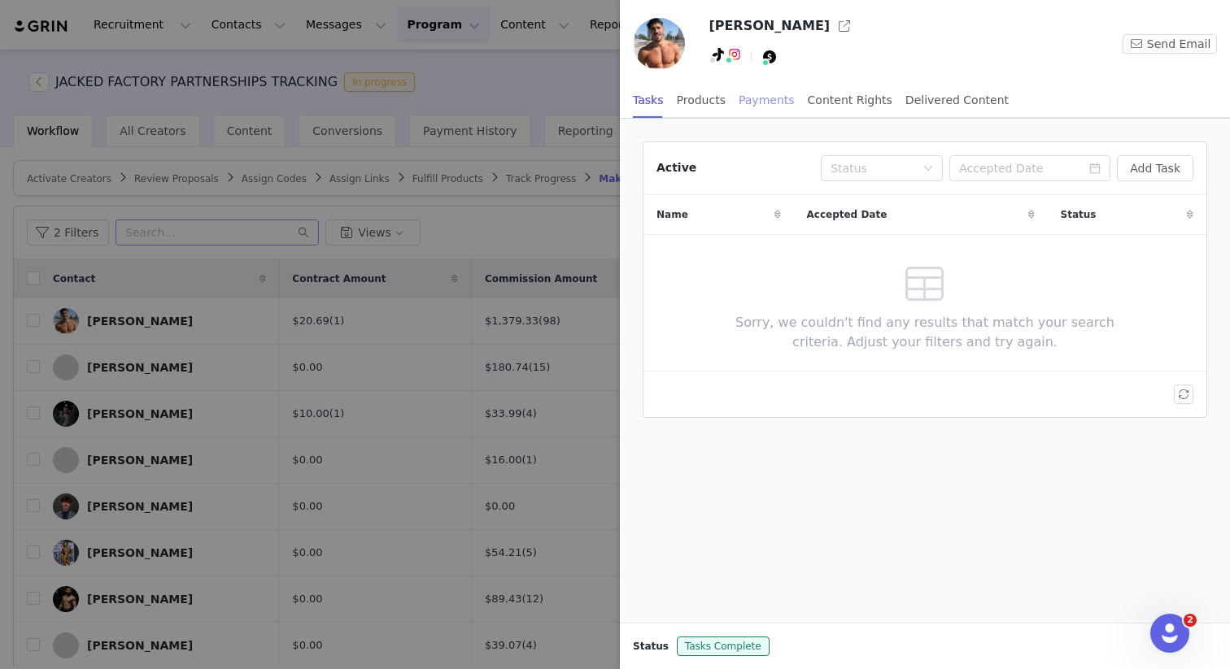
click at [751, 98] on div "Payments" at bounding box center [766, 100] width 56 height 37
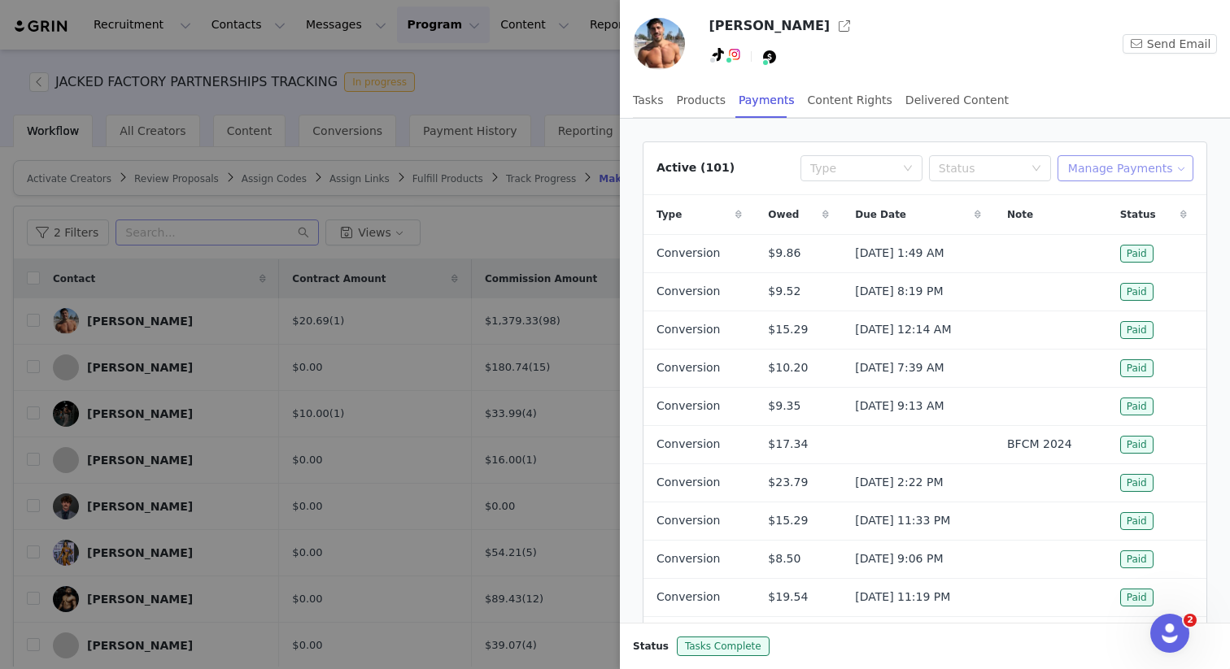
click at [1131, 165] on button "Manage Payments" at bounding box center [1125, 168] width 136 height 26
click at [1112, 228] on span "Add Payable" at bounding box center [1130, 227] width 70 height 18
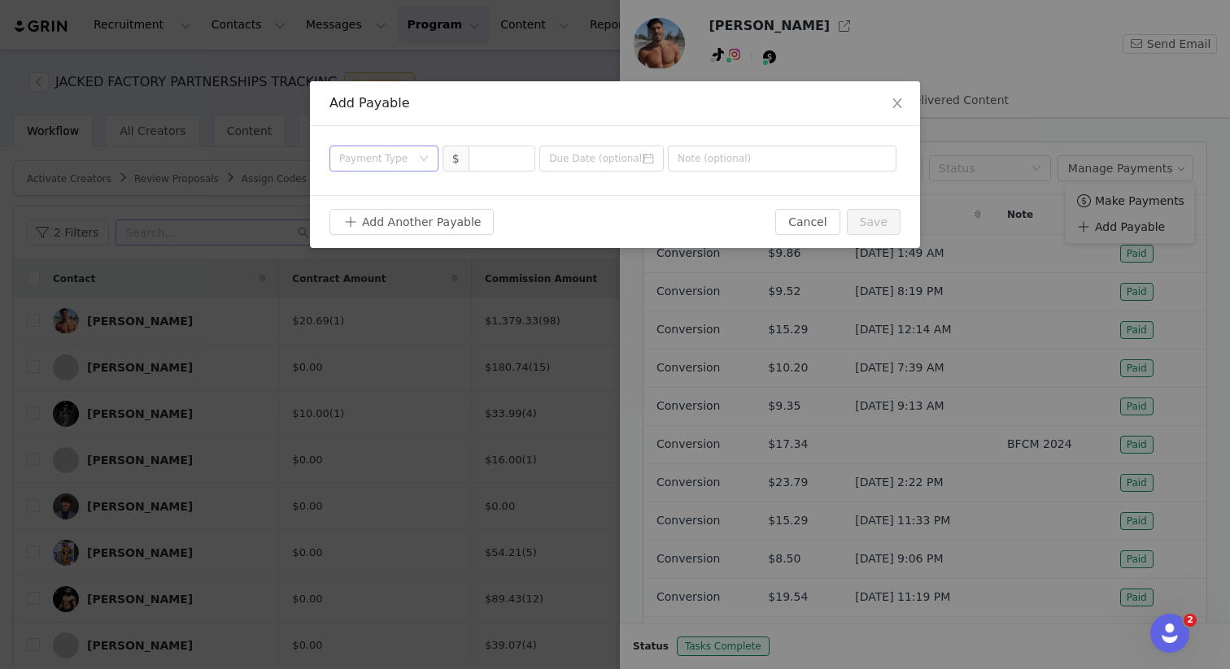
click at [394, 164] on div "Payment Type" at bounding box center [375, 158] width 72 height 16
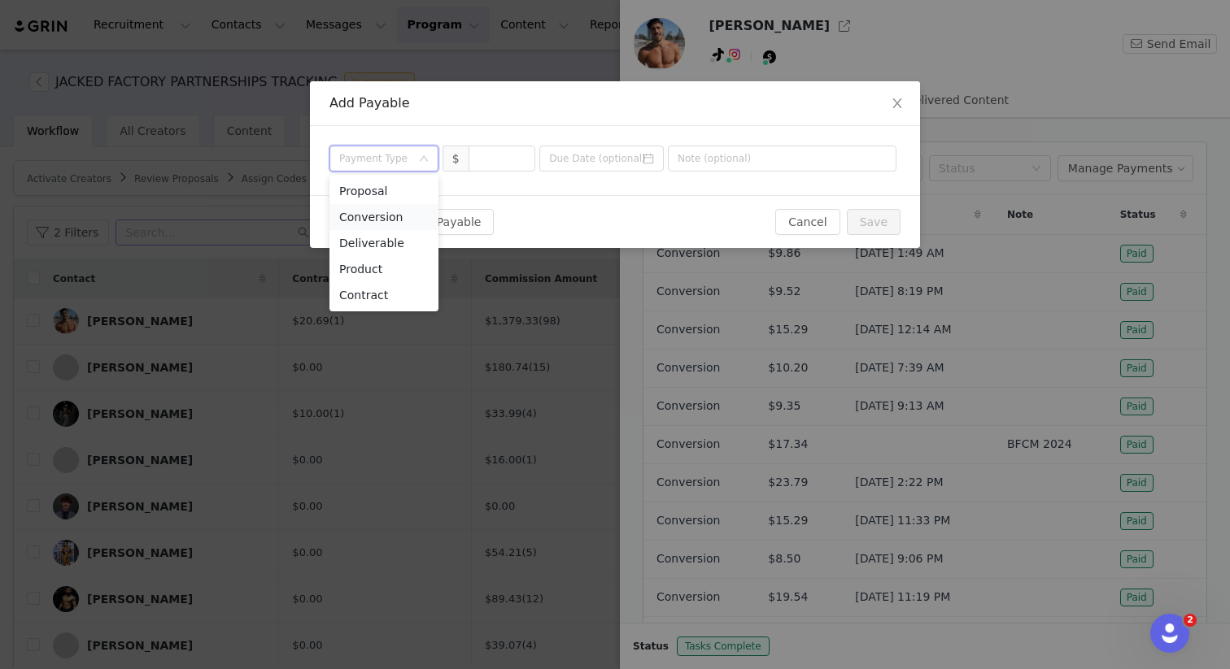
click at [377, 206] on li "Conversion" at bounding box center [383, 217] width 109 height 26
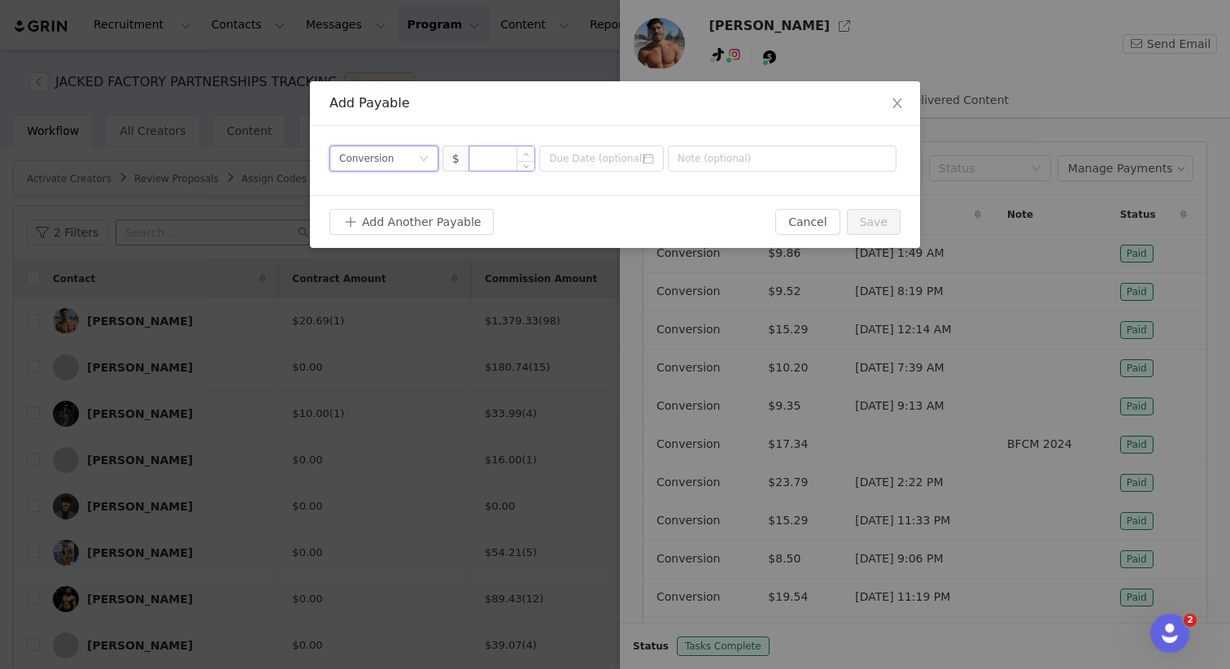
click at [526, 155] on icon "icon: up" at bounding box center [527, 155] width 6 height 6
type input "1"
paste input "26.90"
type input "26.9"
click at [889, 217] on button "Save" at bounding box center [874, 222] width 54 height 26
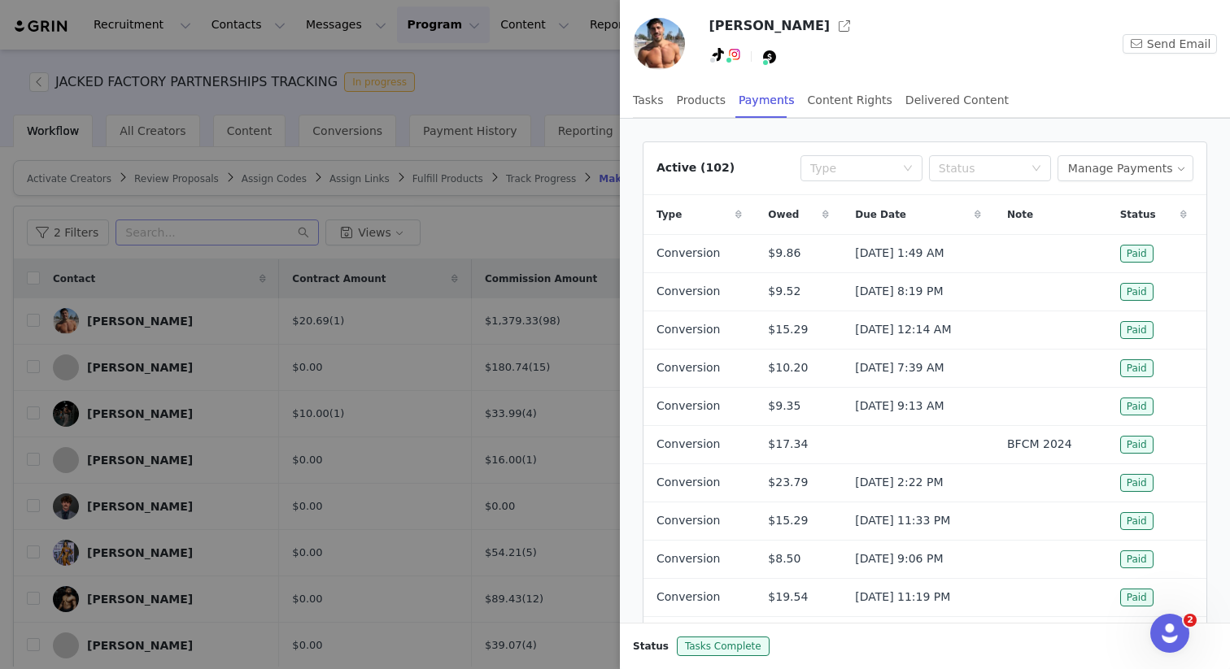
click at [550, 229] on div at bounding box center [615, 334] width 1230 height 669
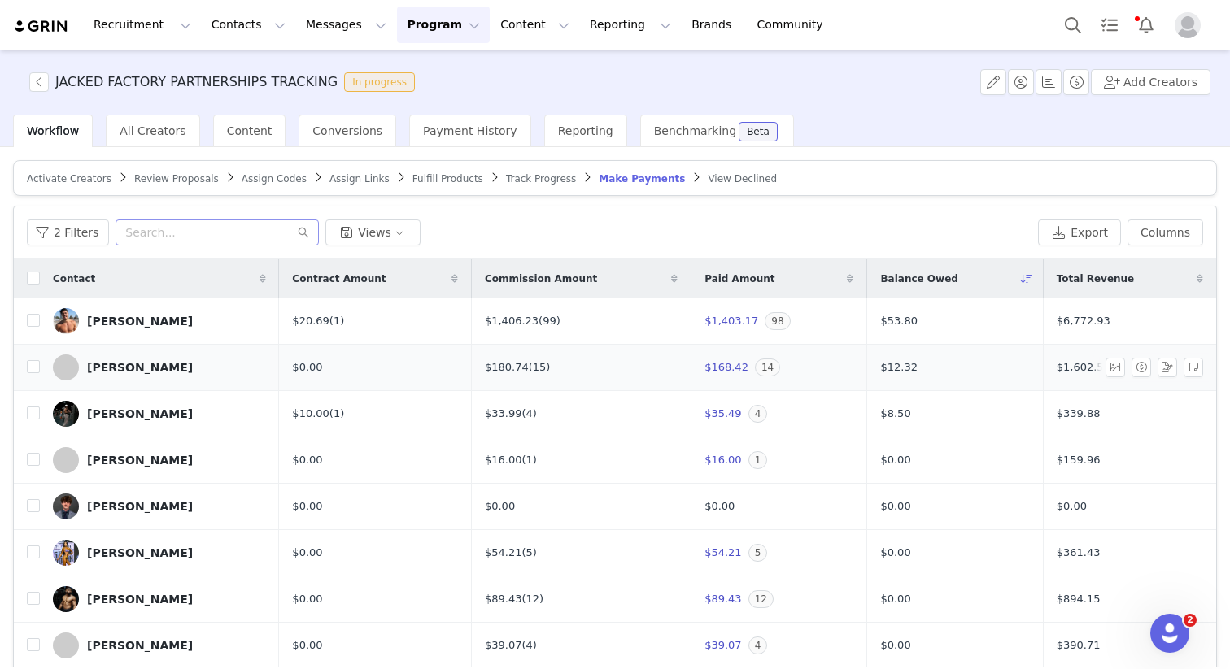
click at [943, 368] on td "$12.32" at bounding box center [955, 368] width 176 height 46
click at [119, 361] on div "Kyle Chafe" at bounding box center [140, 367] width 106 height 13
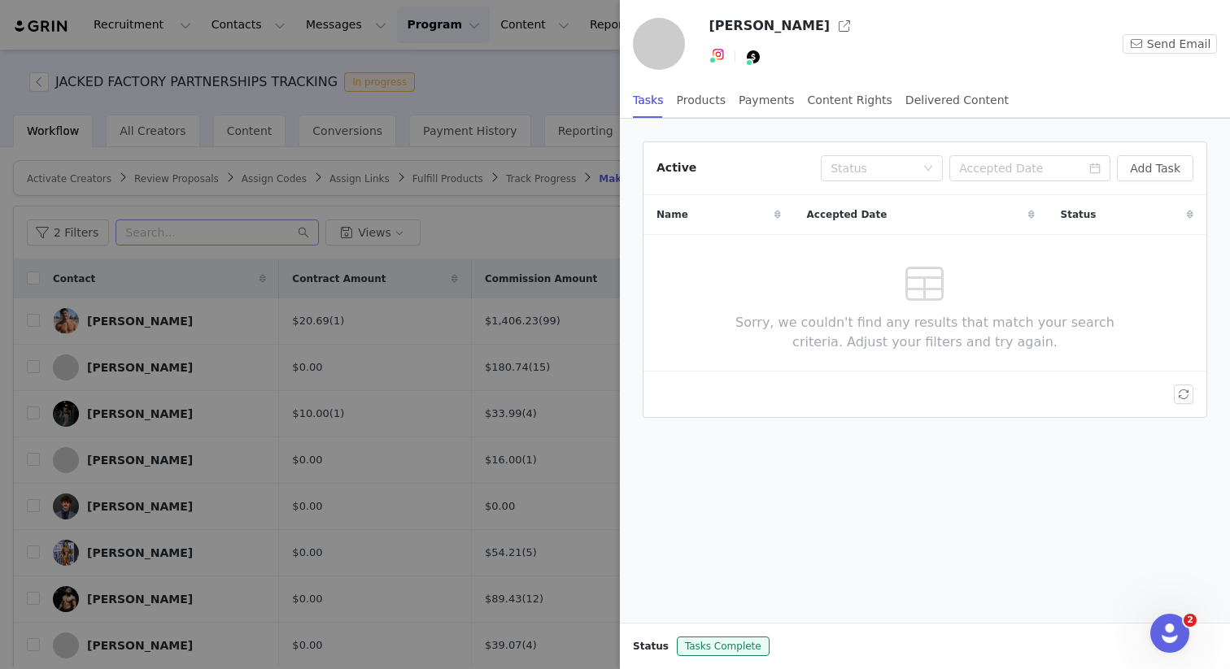
drag, startPoint x: 907, startPoint y: 372, endPoint x: 876, endPoint y: 285, distance: 92.3
click at [876, 348] on div "JACKED FACTORY PARTNERSHIPS TRACKING In progress Add Creators Workflow All Crea…" at bounding box center [615, 358] width 1230 height 617
click at [751, 102] on div "Payments" at bounding box center [766, 100] width 56 height 37
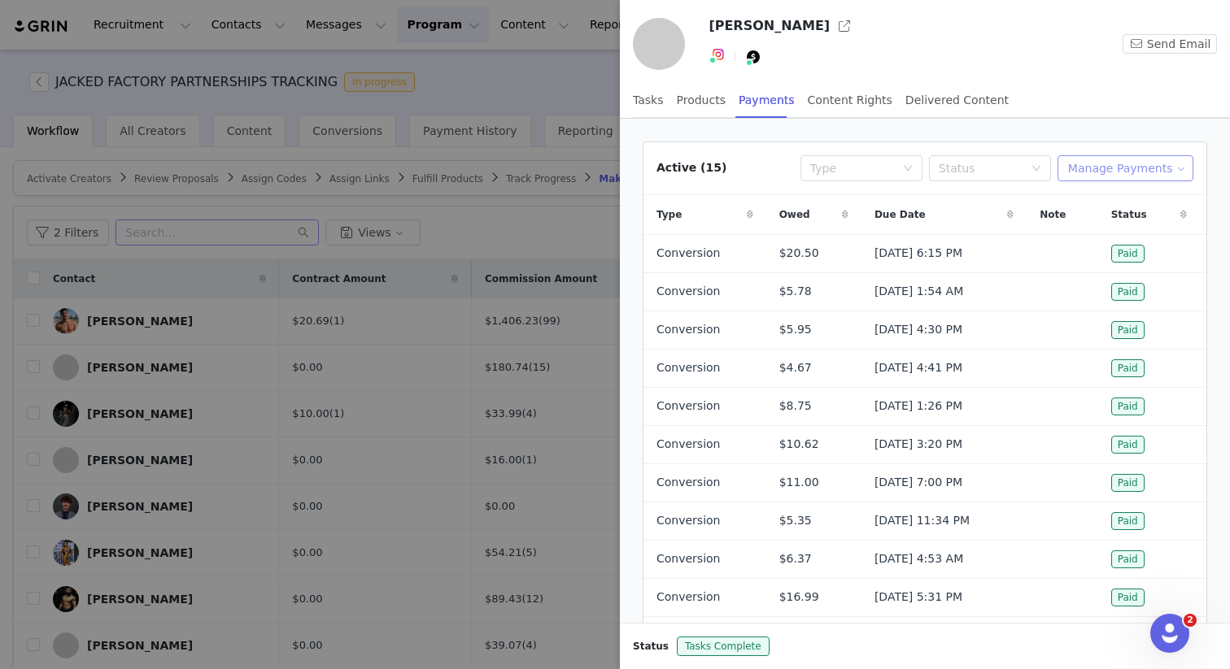
click at [1113, 159] on button "Manage Payments" at bounding box center [1125, 168] width 136 height 26
click at [1113, 218] on span "Add Payable" at bounding box center [1130, 227] width 70 height 18
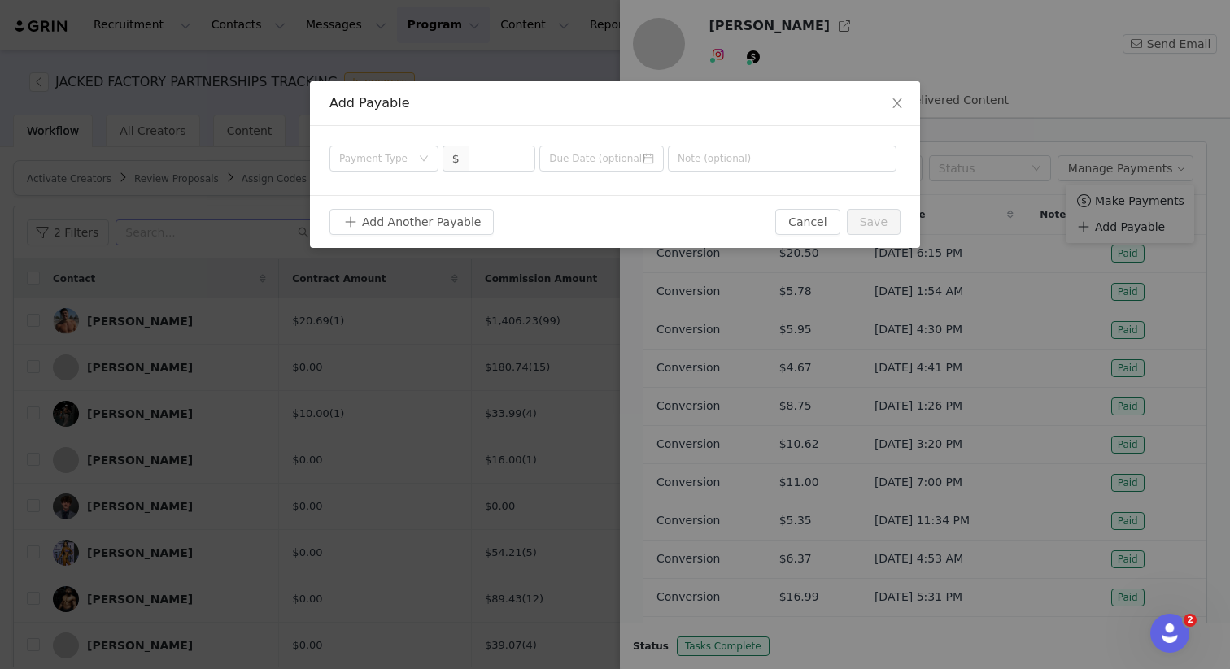
click at [393, 173] on div "Payment Type $" at bounding box center [615, 160] width 610 height 69
click at [401, 154] on div "Payment Type" at bounding box center [375, 158] width 72 height 16
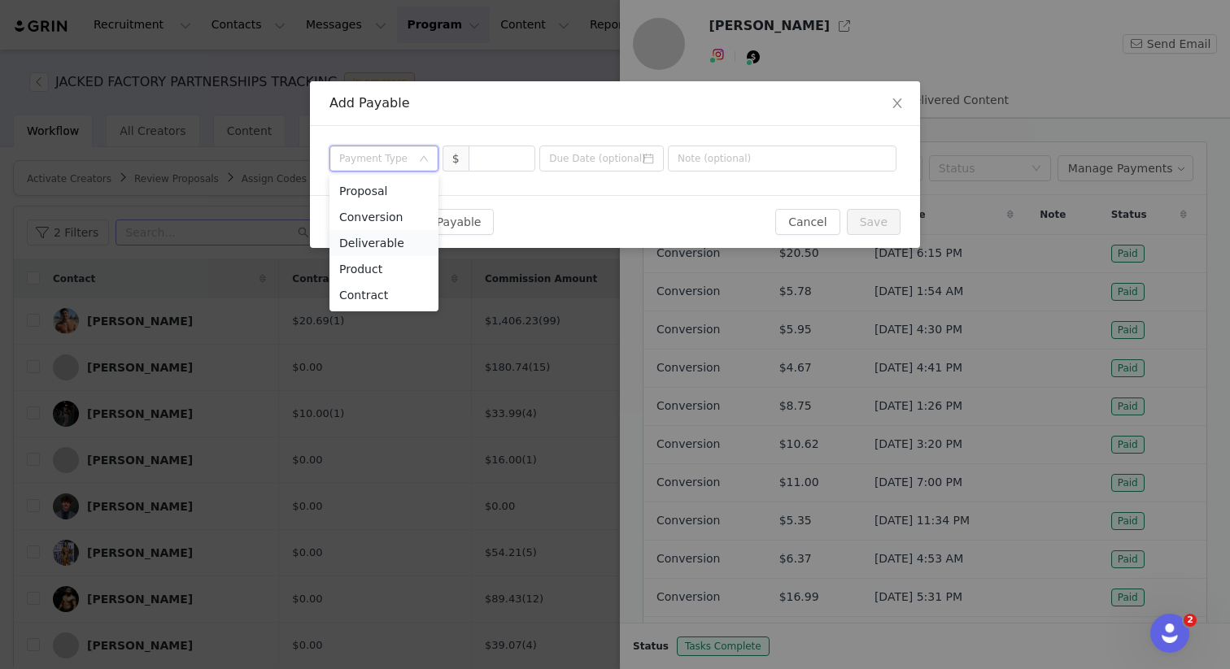
click at [395, 238] on li "Deliverable" at bounding box center [383, 243] width 109 height 26
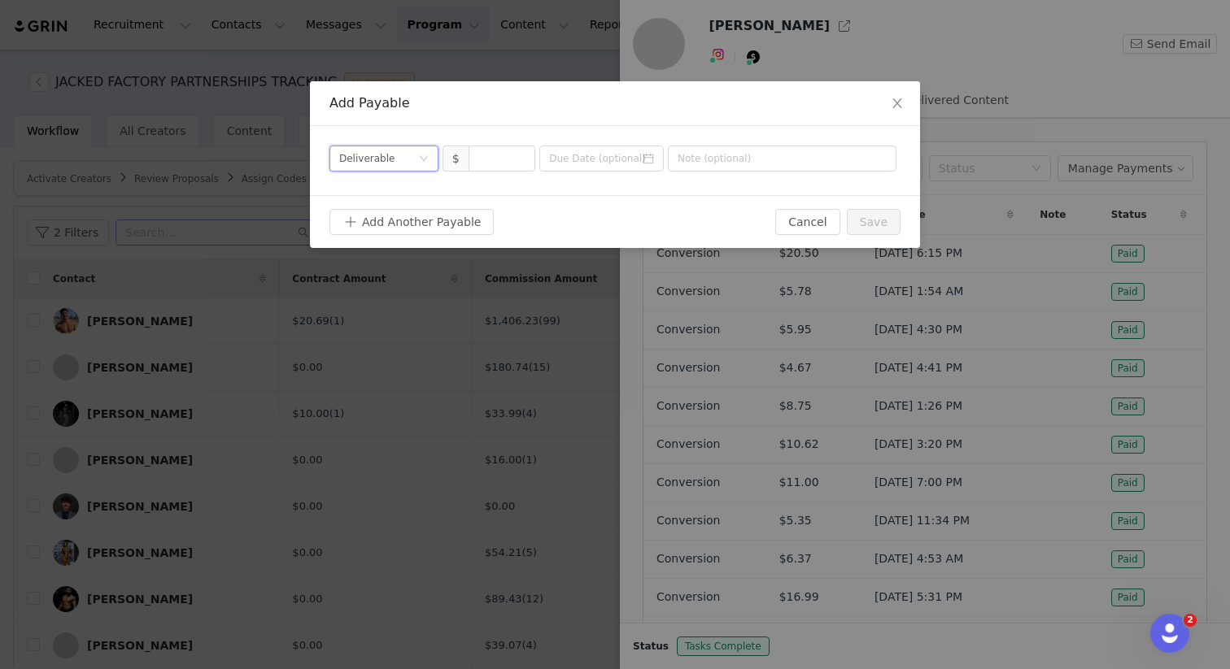
click at [380, 160] on div "Deliverable" at bounding box center [366, 158] width 55 height 24
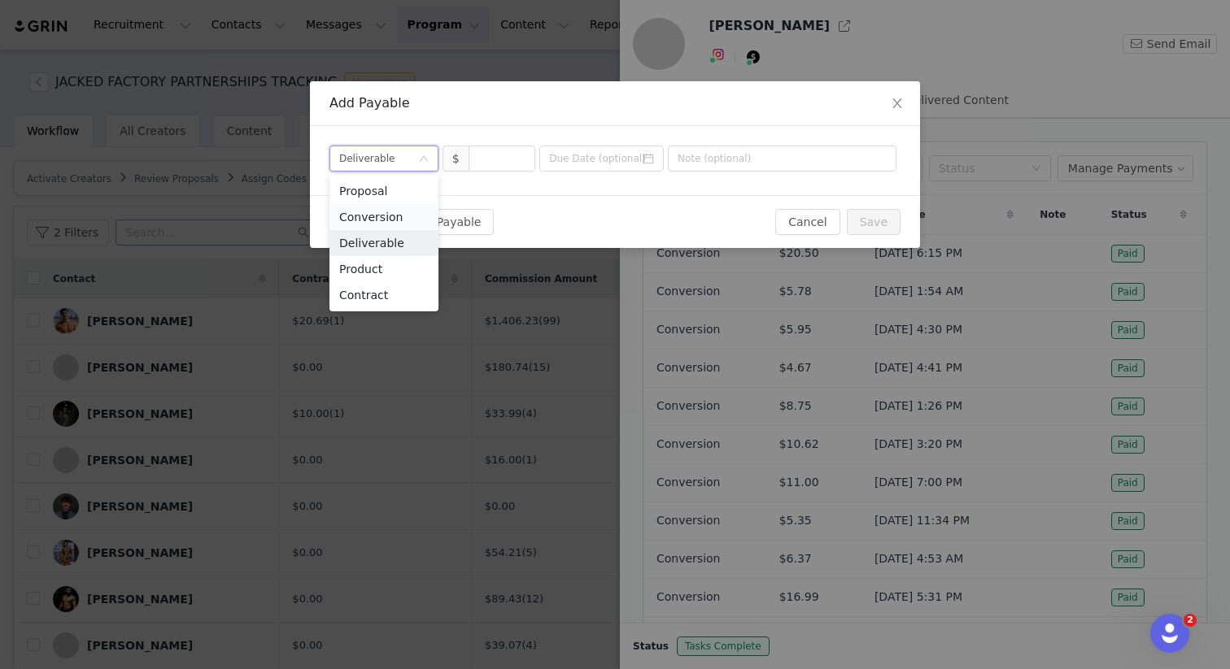
click at [373, 227] on li "Conversion" at bounding box center [383, 217] width 109 height 26
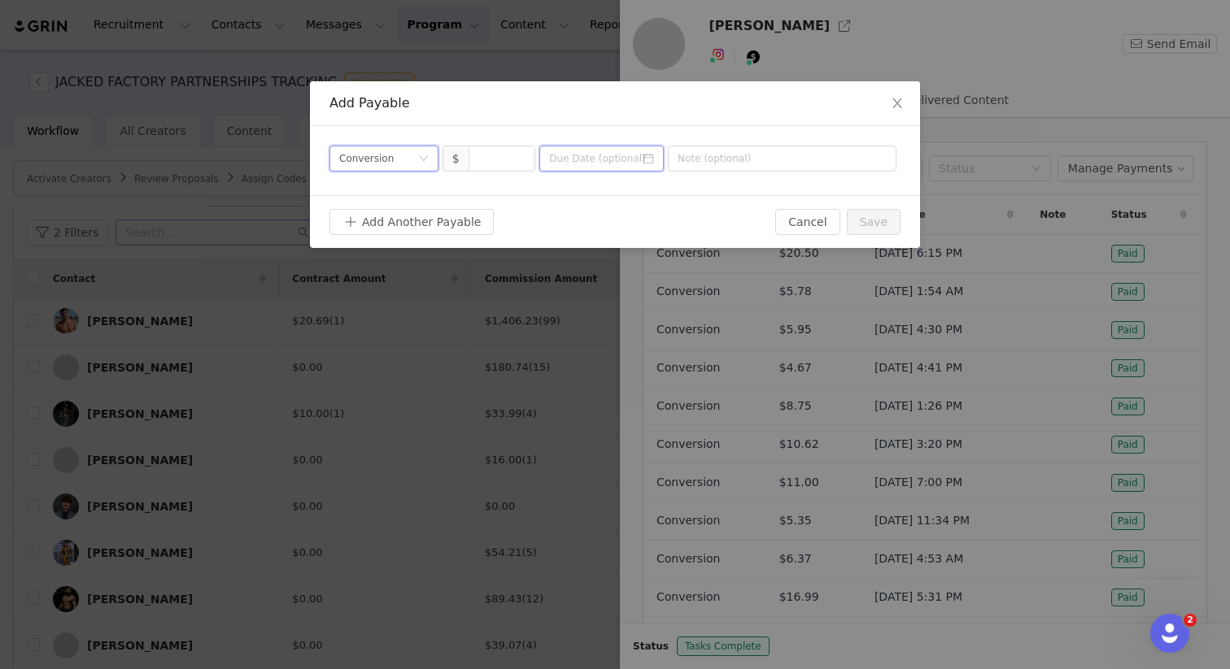
click at [588, 162] on input at bounding box center [601, 159] width 124 height 26
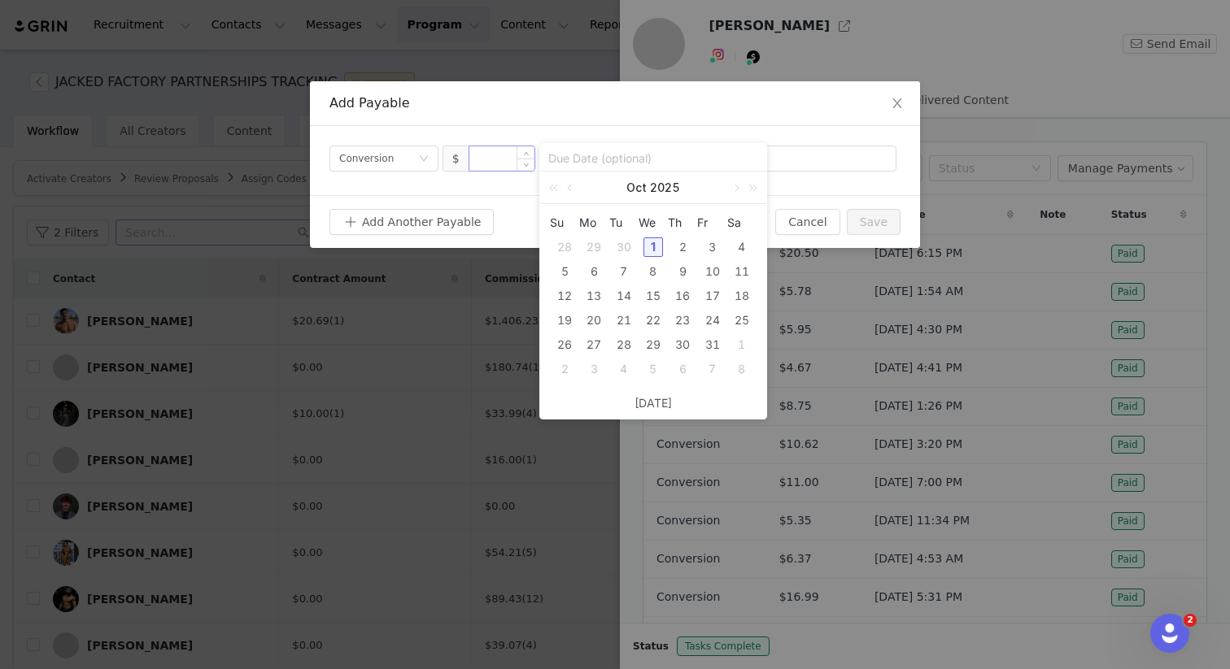
click at [477, 159] on input at bounding box center [502, 158] width 66 height 24
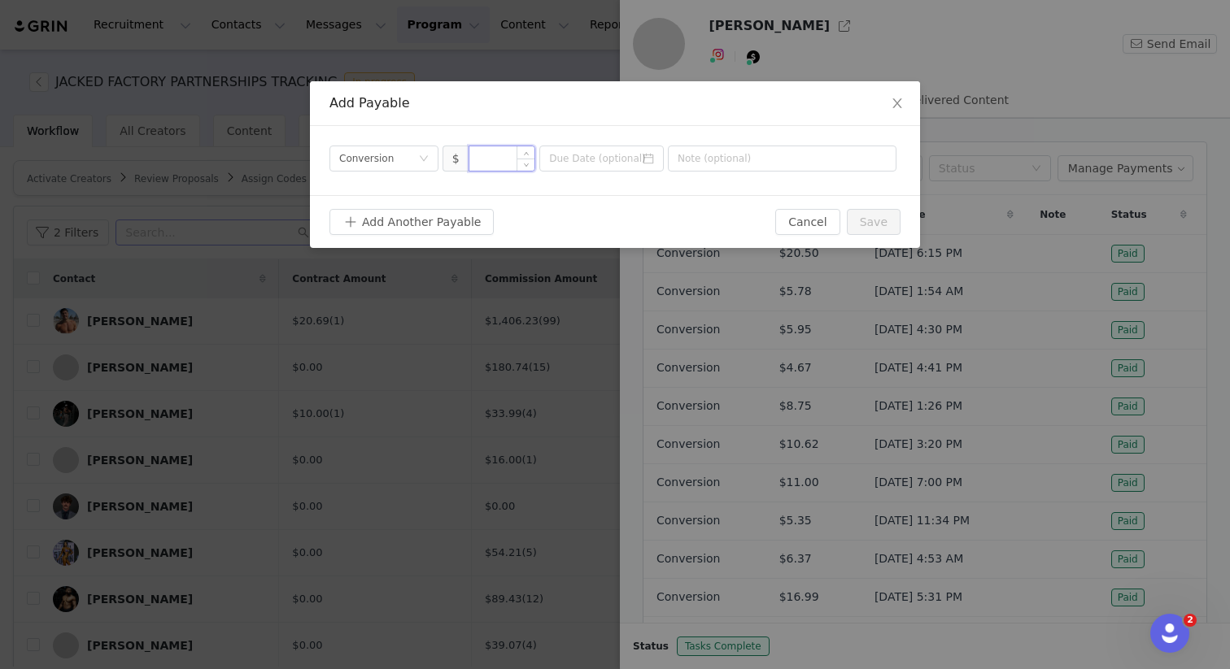
paste input "26.90"
drag, startPoint x: 514, startPoint y: 158, endPoint x: 423, endPoint y: 156, distance: 91.1
click at [423, 156] on div "Payment Type Conversion $ 26.90" at bounding box center [612, 159] width 567 height 26
type input "12.32"
click at [869, 218] on button "Save" at bounding box center [874, 222] width 54 height 26
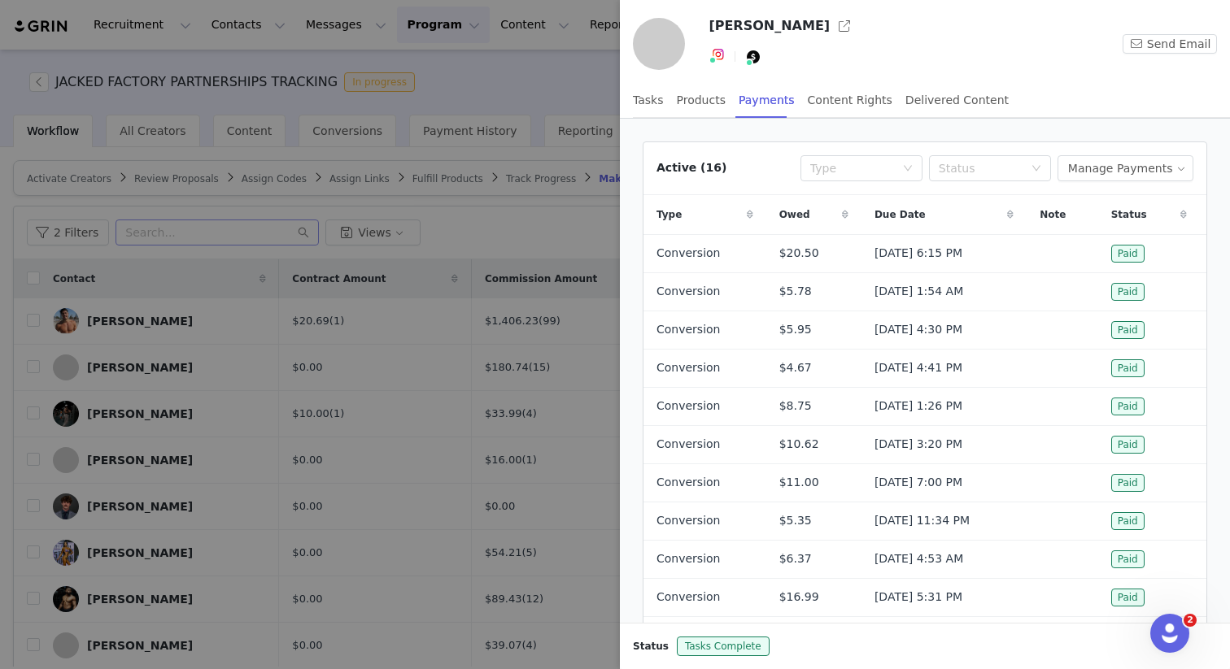
click at [522, 214] on div at bounding box center [615, 334] width 1230 height 669
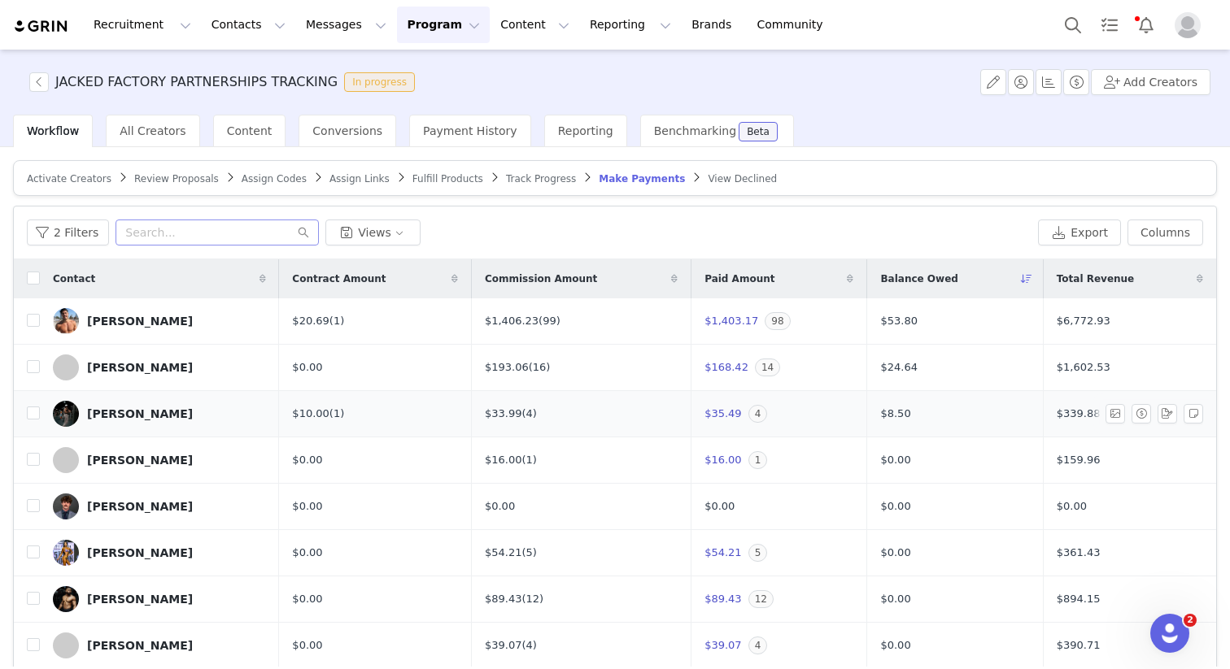
click at [159, 408] on div "[PERSON_NAME]" at bounding box center [140, 413] width 106 height 13
click at [152, 412] on div "JACKED FACTORY PARTNERSHIPS TRACKING In progress Add Creators Workflow All Crea…" at bounding box center [615, 358] width 1230 height 617
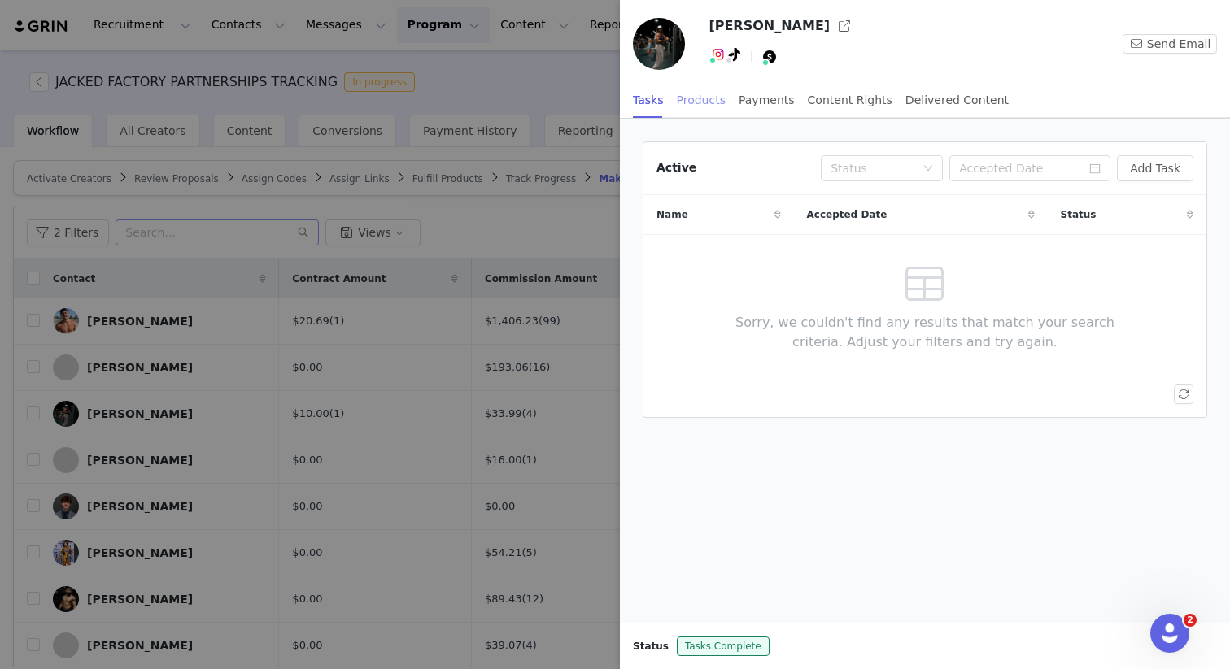
click at [693, 98] on div "Products" at bounding box center [701, 100] width 49 height 37
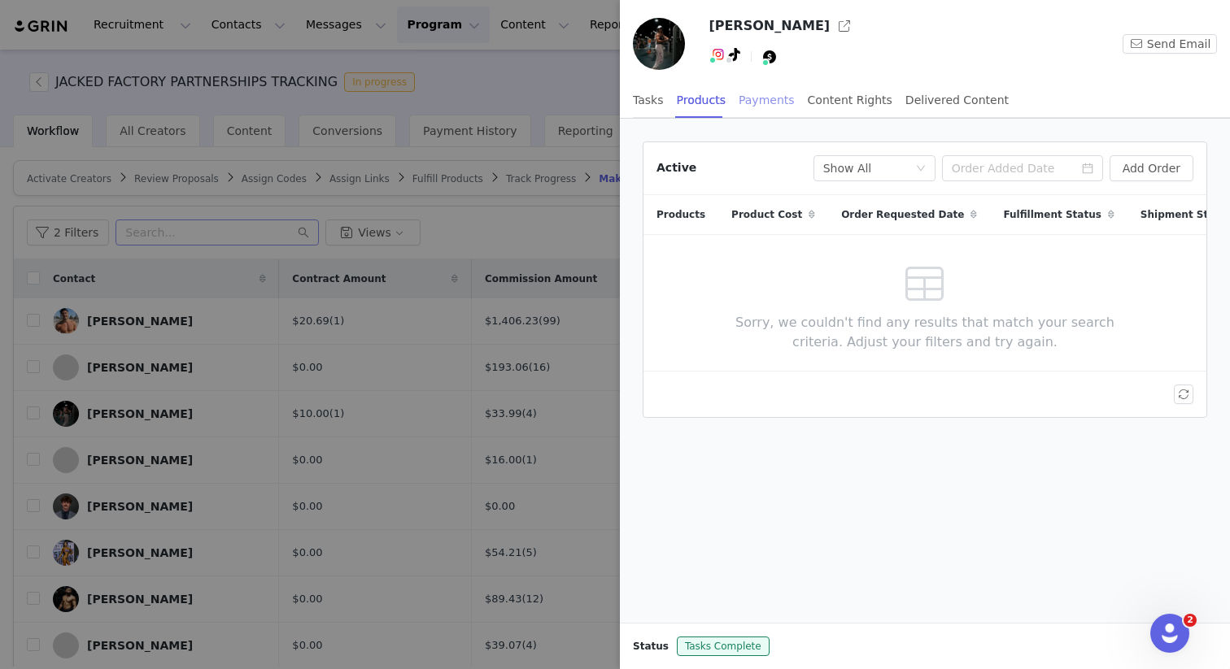
click at [751, 94] on div "Payments" at bounding box center [766, 100] width 56 height 37
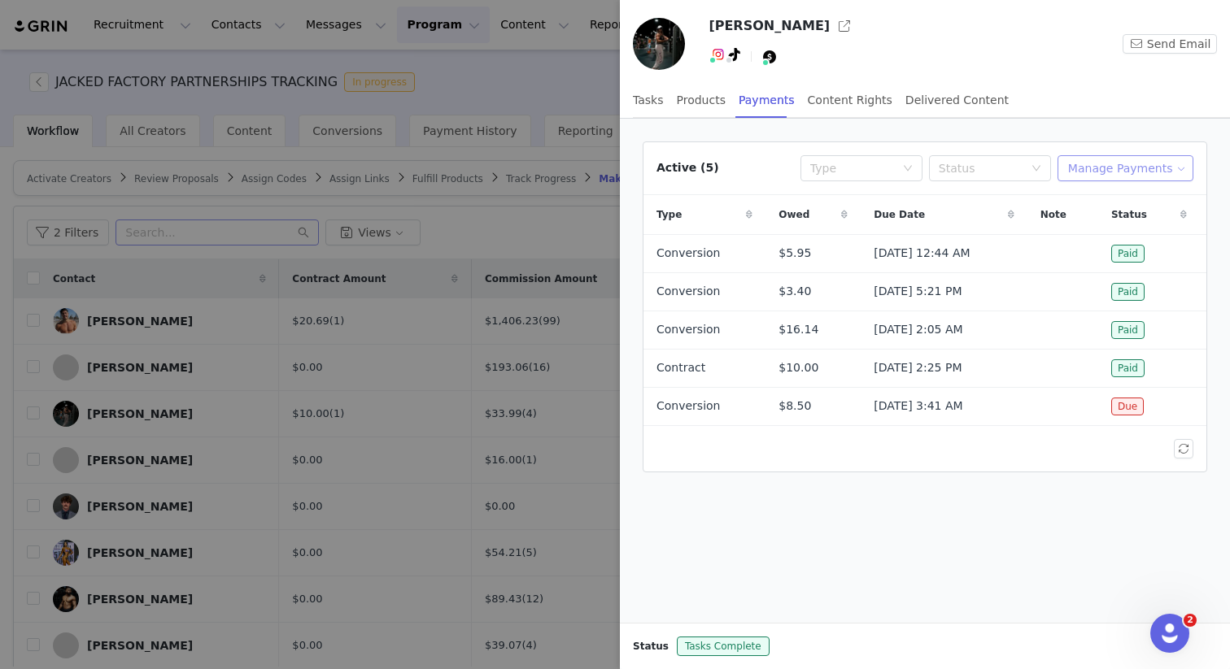
click at [1100, 172] on button "Manage Payments" at bounding box center [1125, 168] width 136 height 26
click at [538, 209] on div at bounding box center [615, 334] width 1230 height 669
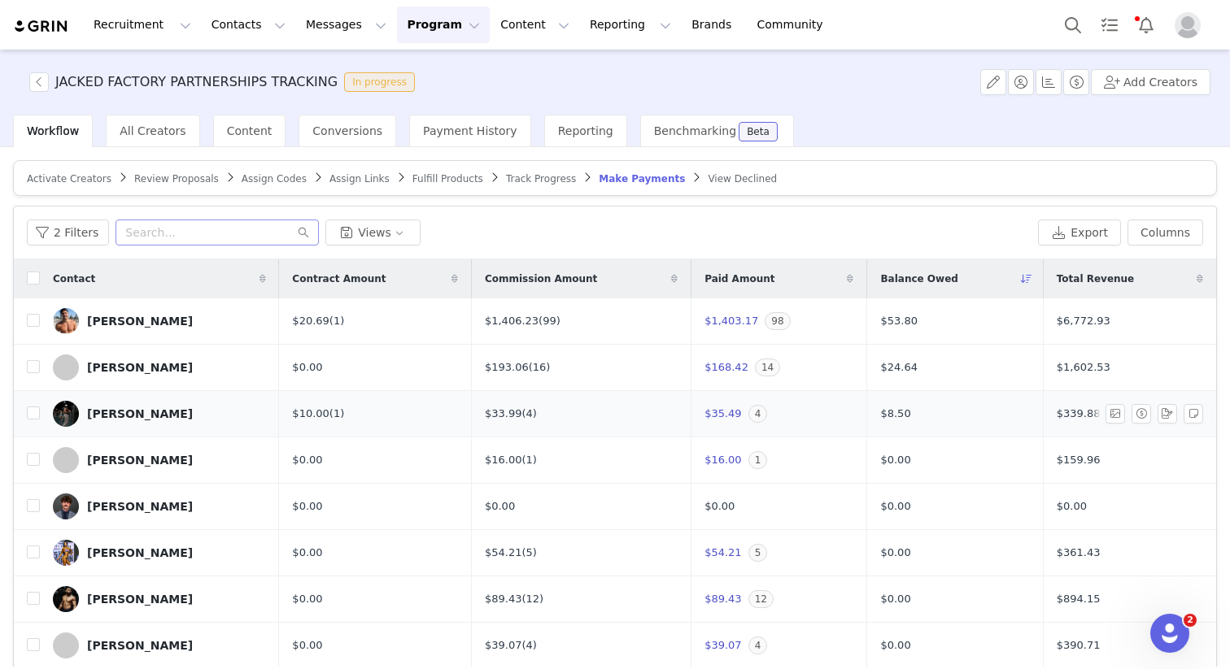
click at [116, 412] on div "[PERSON_NAME]" at bounding box center [140, 413] width 106 height 13
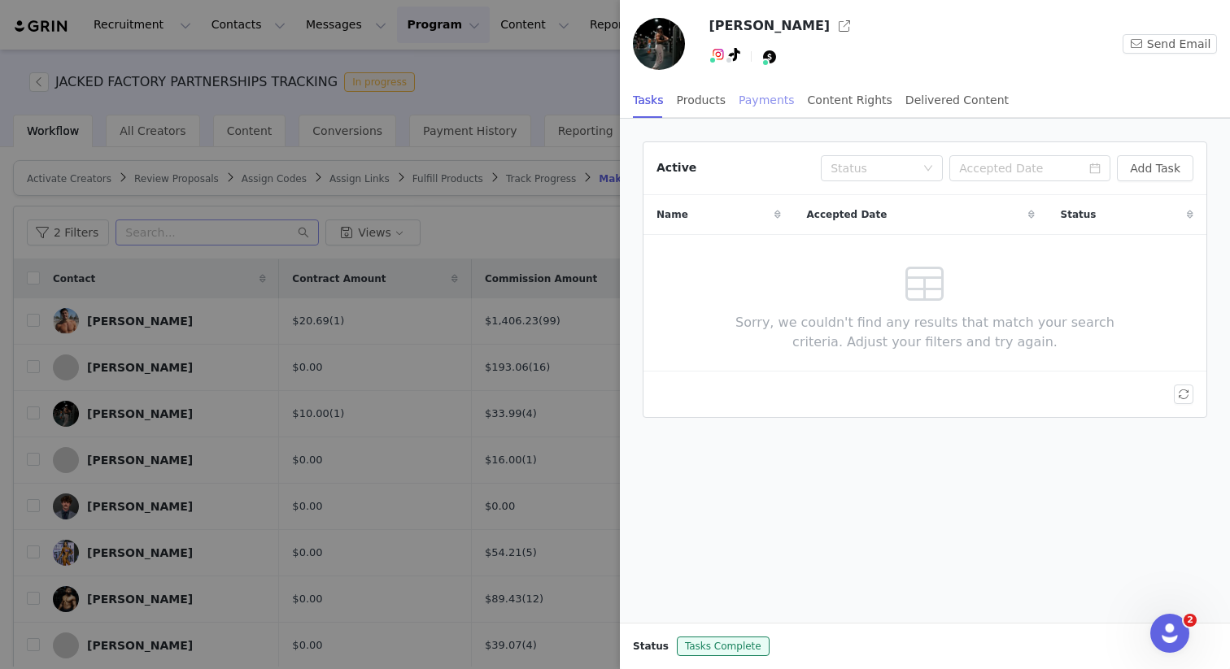
click at [750, 94] on div "Payments" at bounding box center [766, 100] width 56 height 37
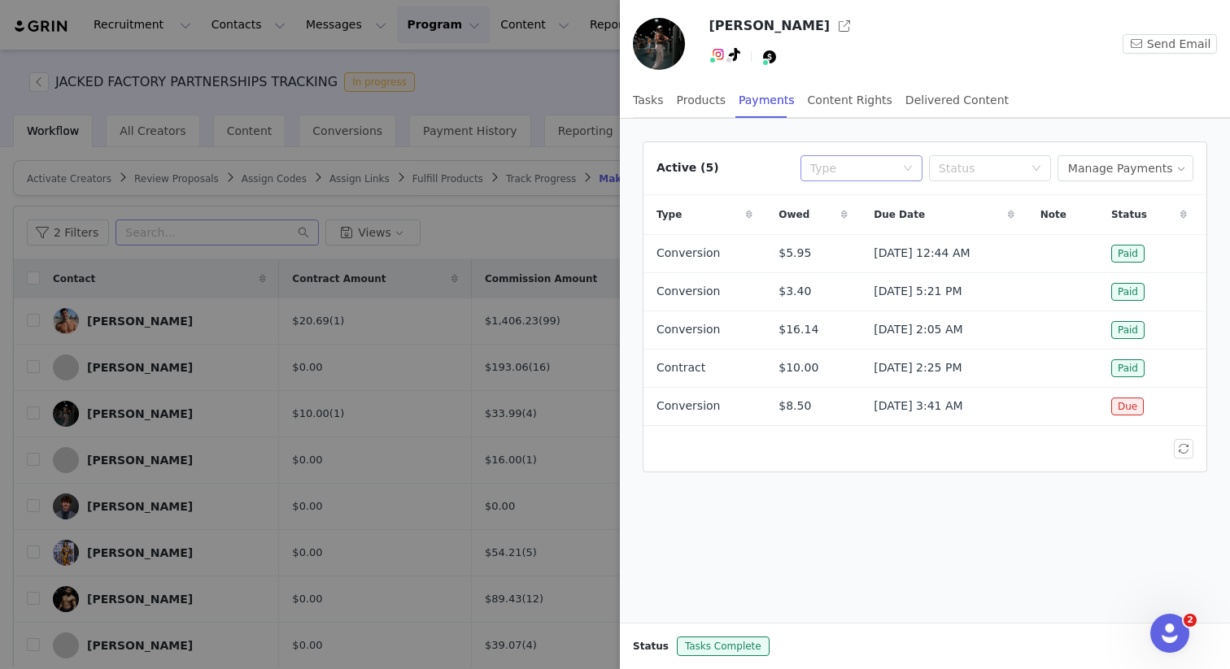
click at [882, 165] on div "Type" at bounding box center [852, 168] width 85 height 16
click at [853, 220] on li "Conversion" at bounding box center [869, 227] width 122 height 26
click at [1124, 162] on button "Manage Payments" at bounding box center [1125, 168] width 136 height 26
click at [1105, 229] on span "Add Payable" at bounding box center [1130, 227] width 70 height 18
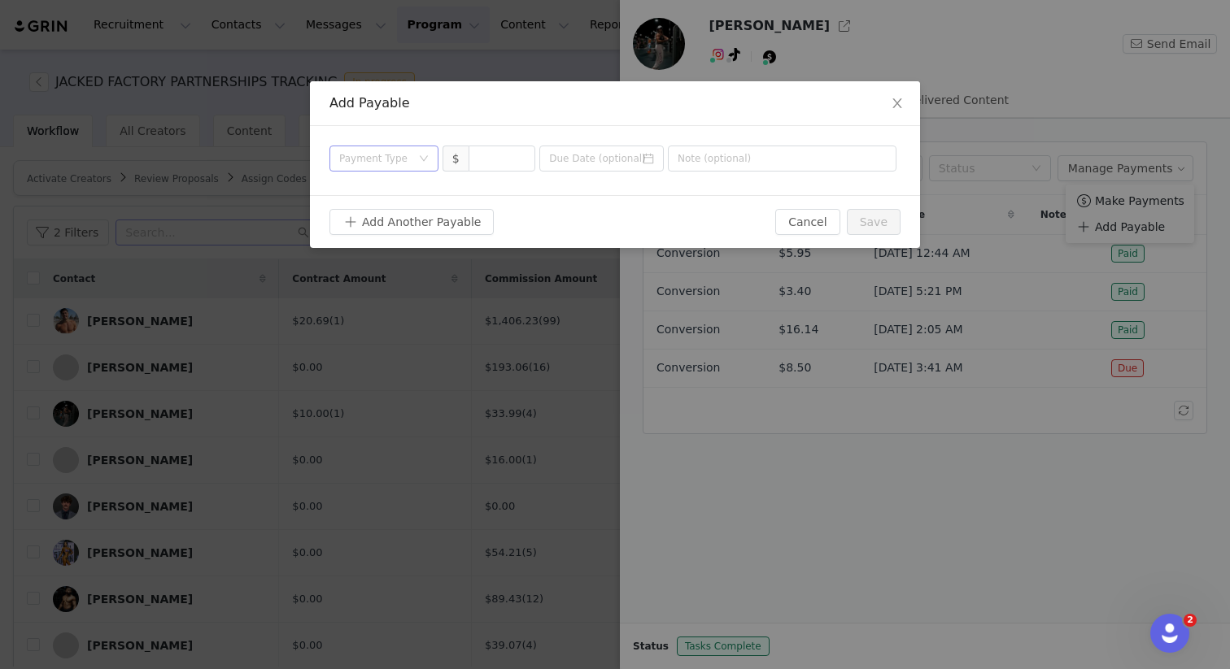
click at [368, 146] on div "Payment Type" at bounding box center [378, 158] width 79 height 24
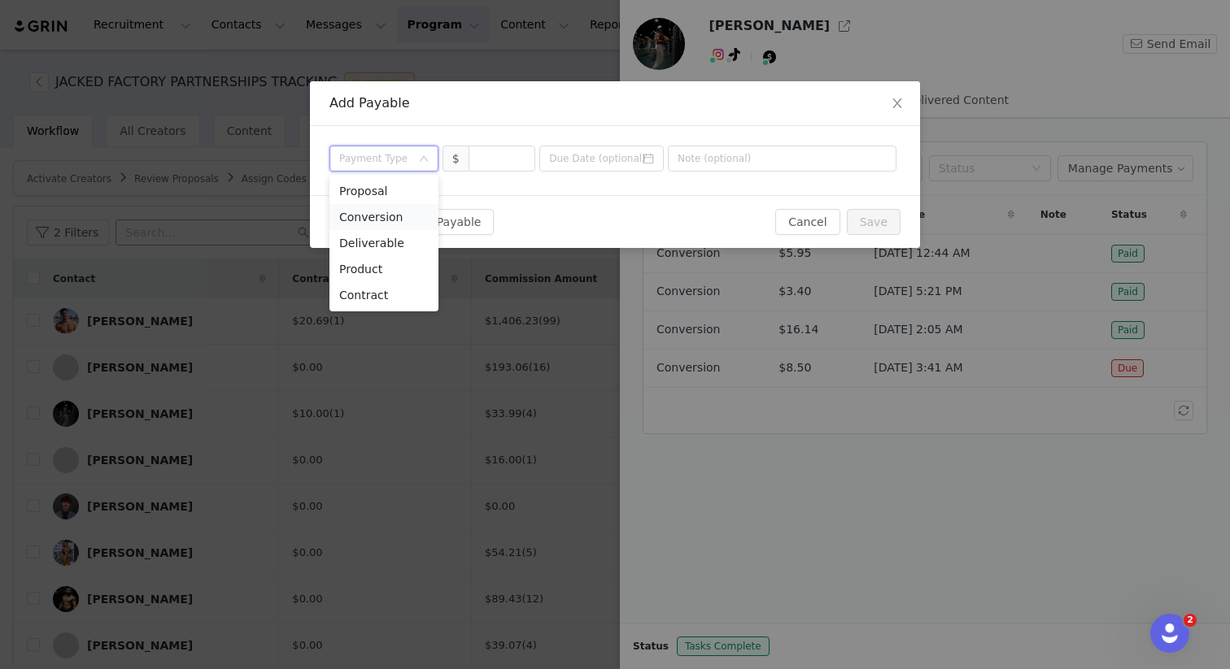
click at [360, 216] on li "Conversion" at bounding box center [383, 217] width 109 height 26
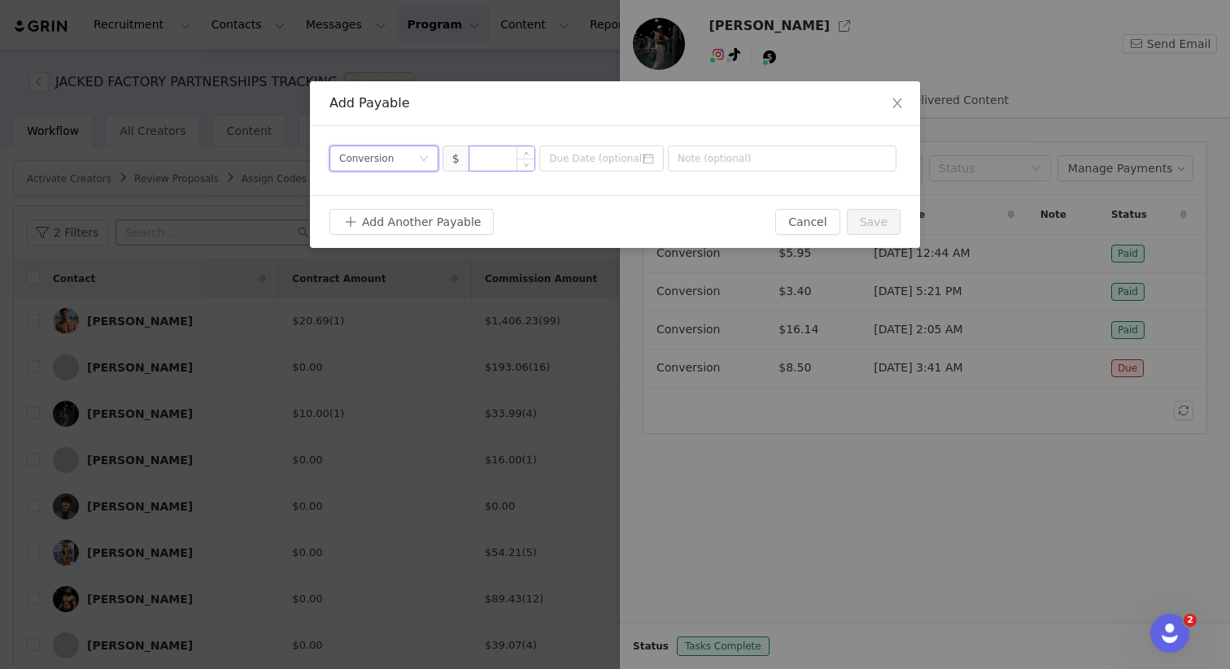
click at [491, 164] on input at bounding box center [502, 158] width 66 height 24
type input "35.49"
click at [879, 234] on button "Save" at bounding box center [874, 222] width 54 height 26
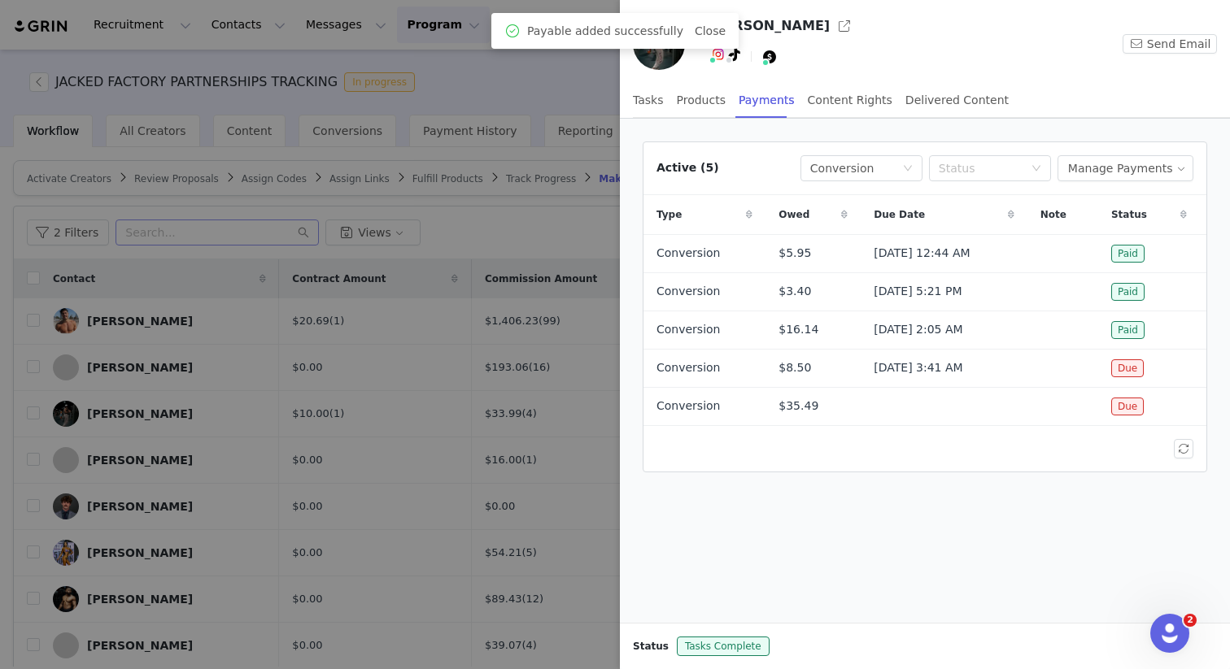
click at [529, 181] on div at bounding box center [615, 334] width 1230 height 669
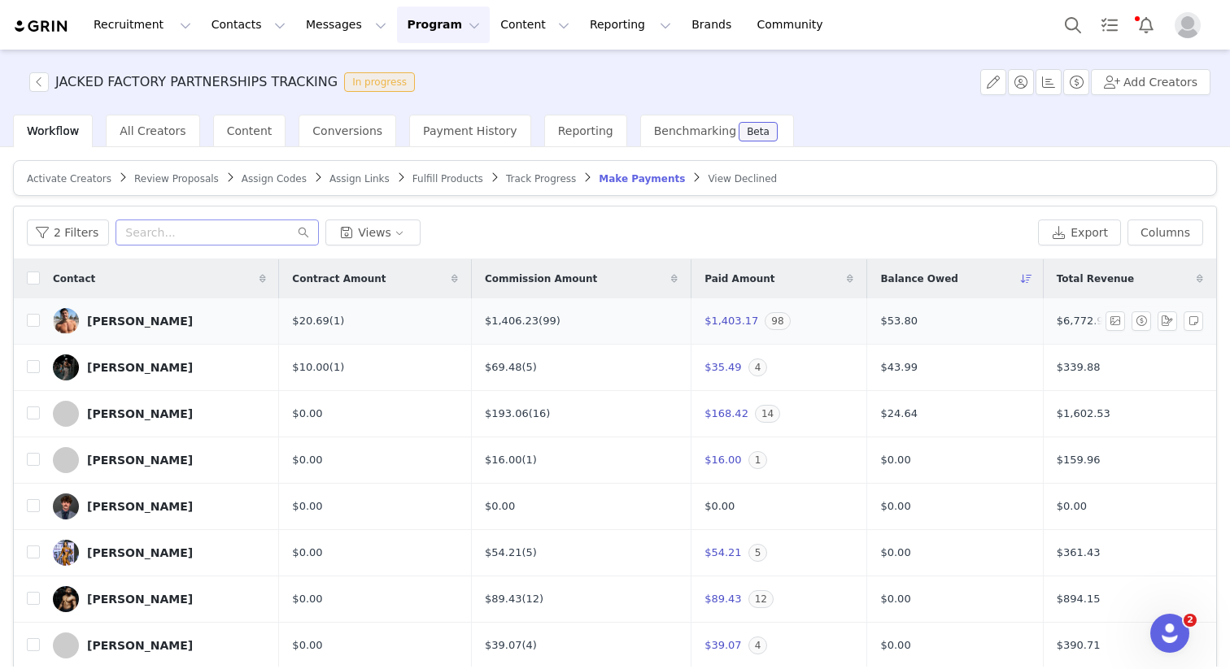
click at [103, 326] on div "[PERSON_NAME]" at bounding box center [140, 321] width 106 height 13
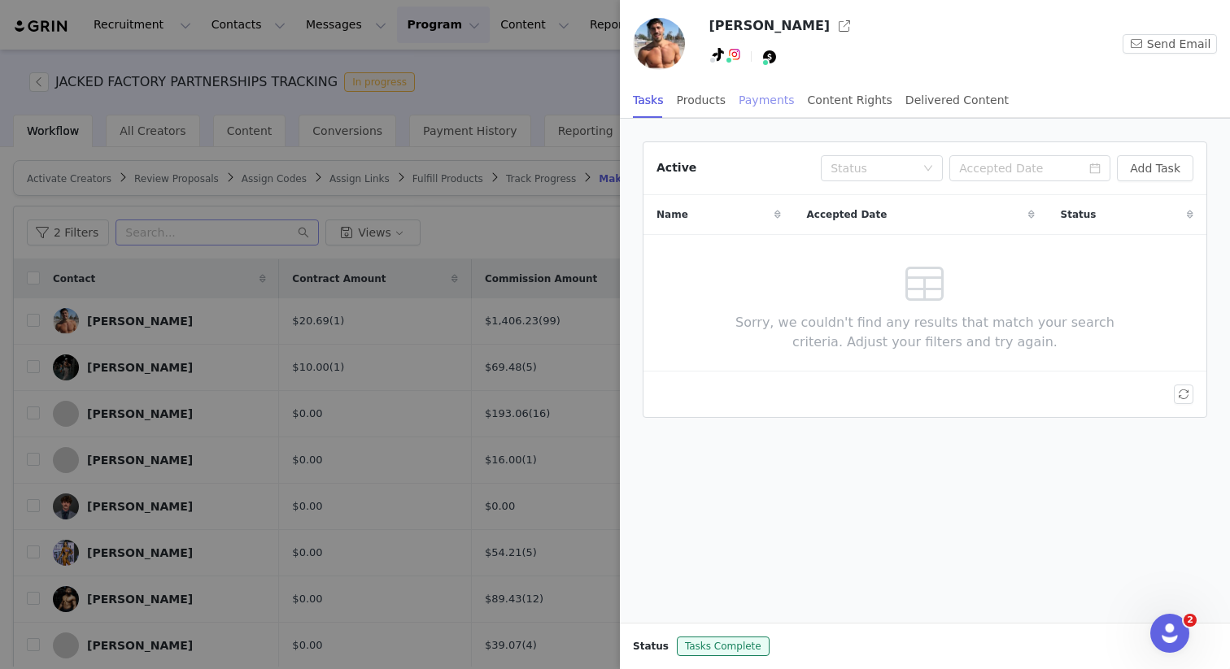
click at [773, 89] on div "Payments" at bounding box center [766, 100] width 56 height 37
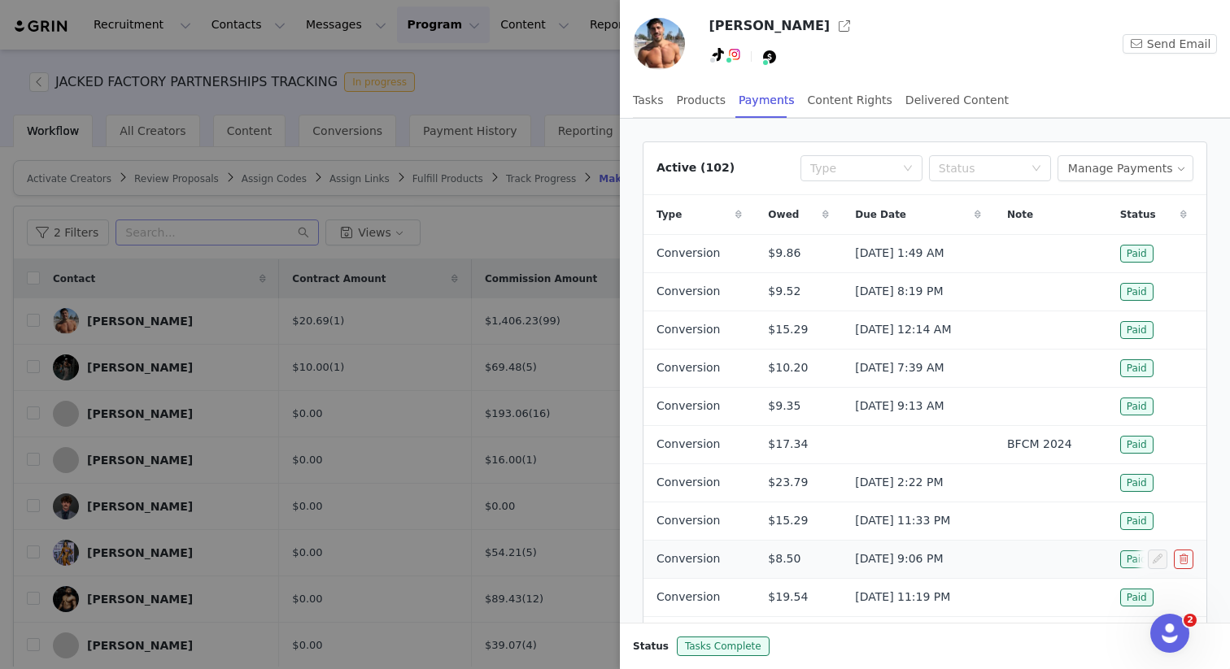
scroll to position [82, 0]
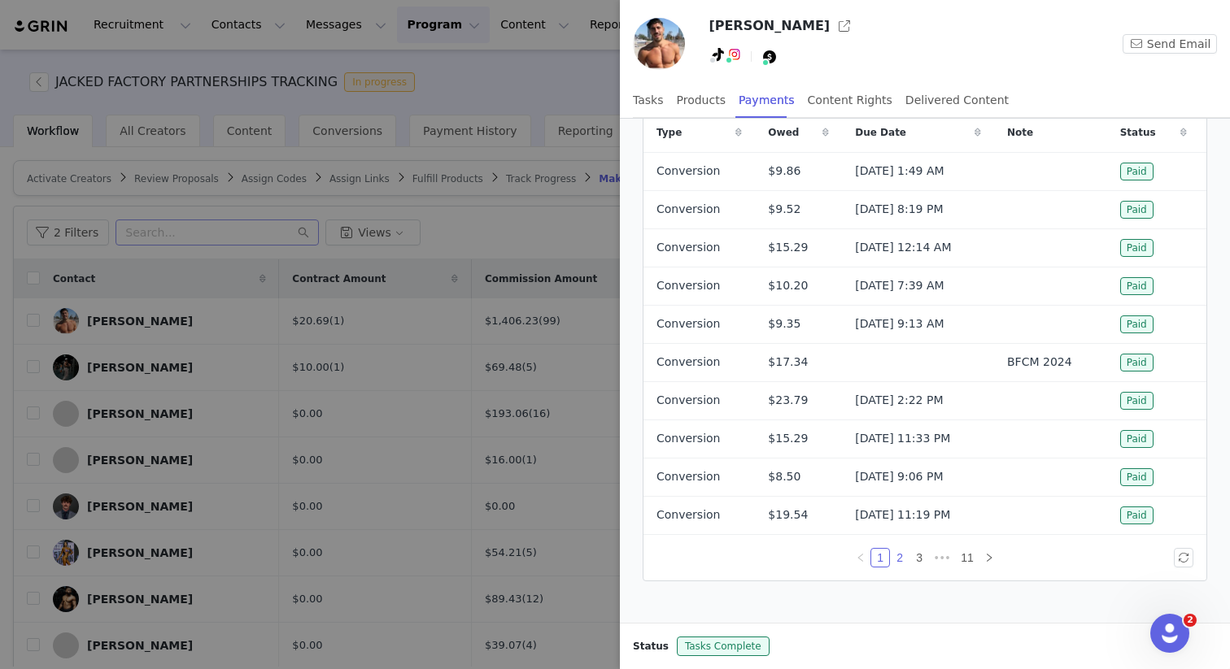
click at [901, 560] on link "2" at bounding box center [900, 558] width 18 height 18
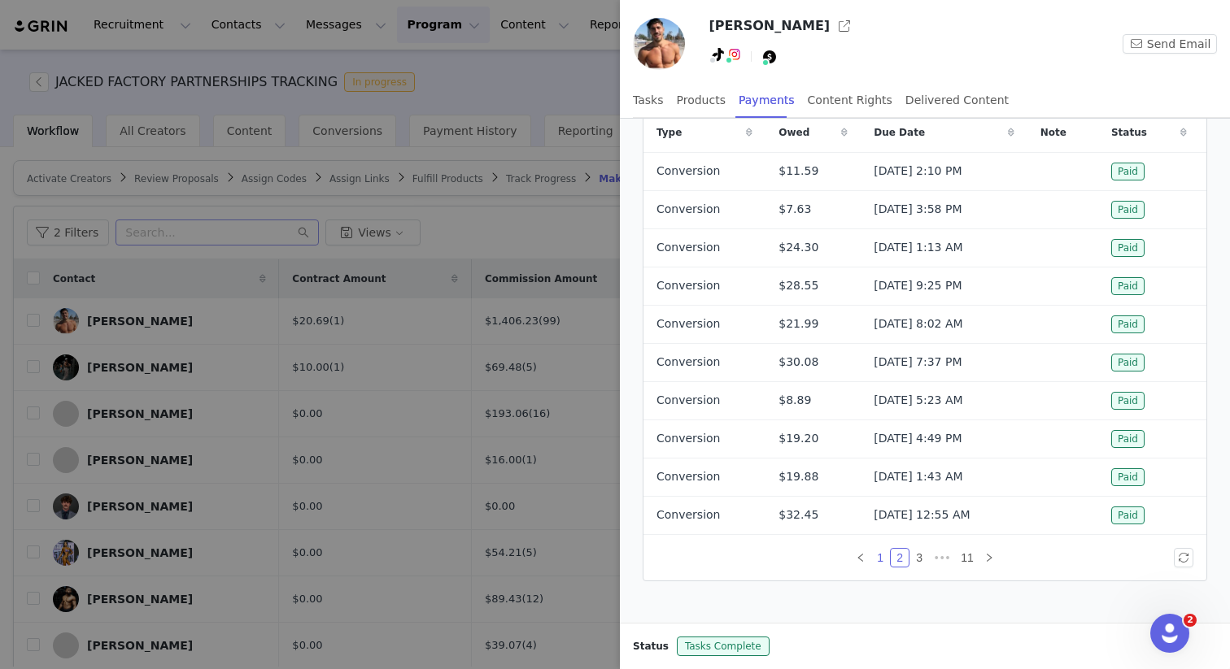
click at [881, 552] on link "1" at bounding box center [880, 558] width 18 height 18
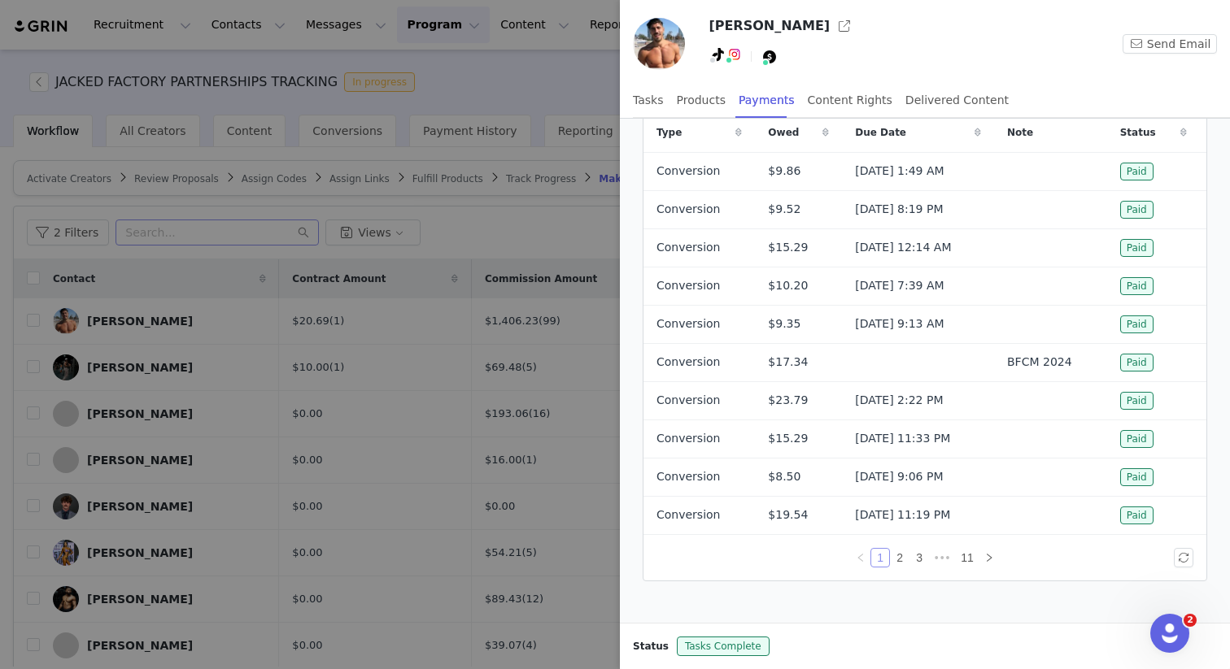
scroll to position [0, 0]
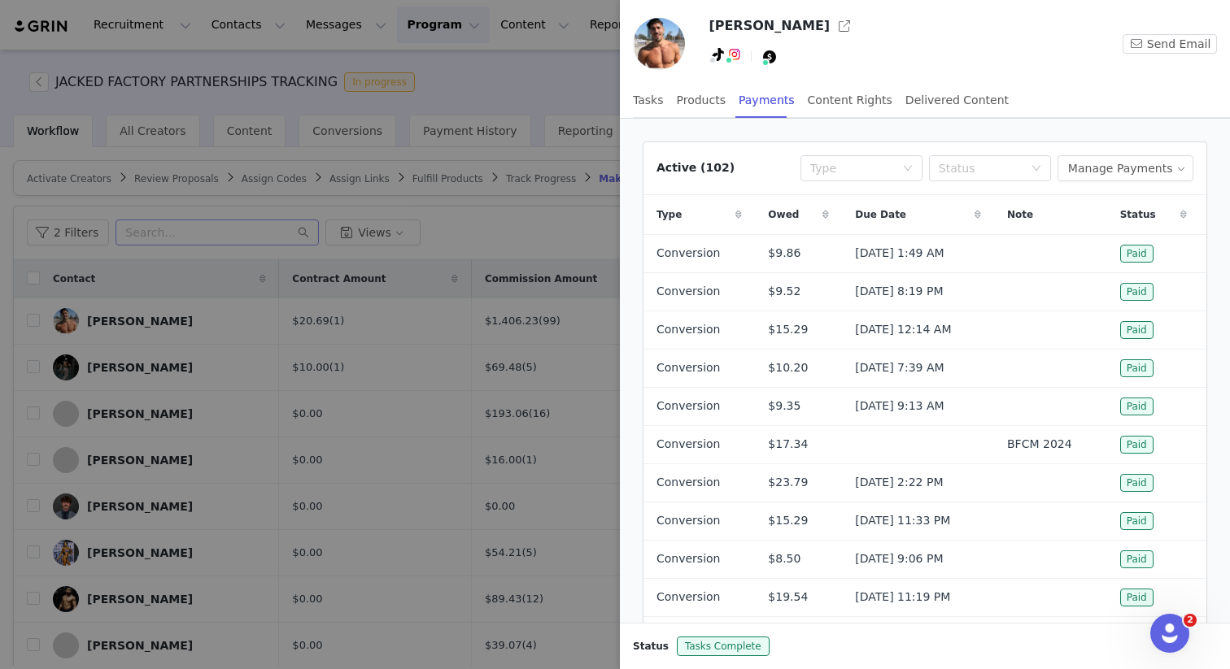
click at [514, 224] on div at bounding box center [615, 334] width 1230 height 669
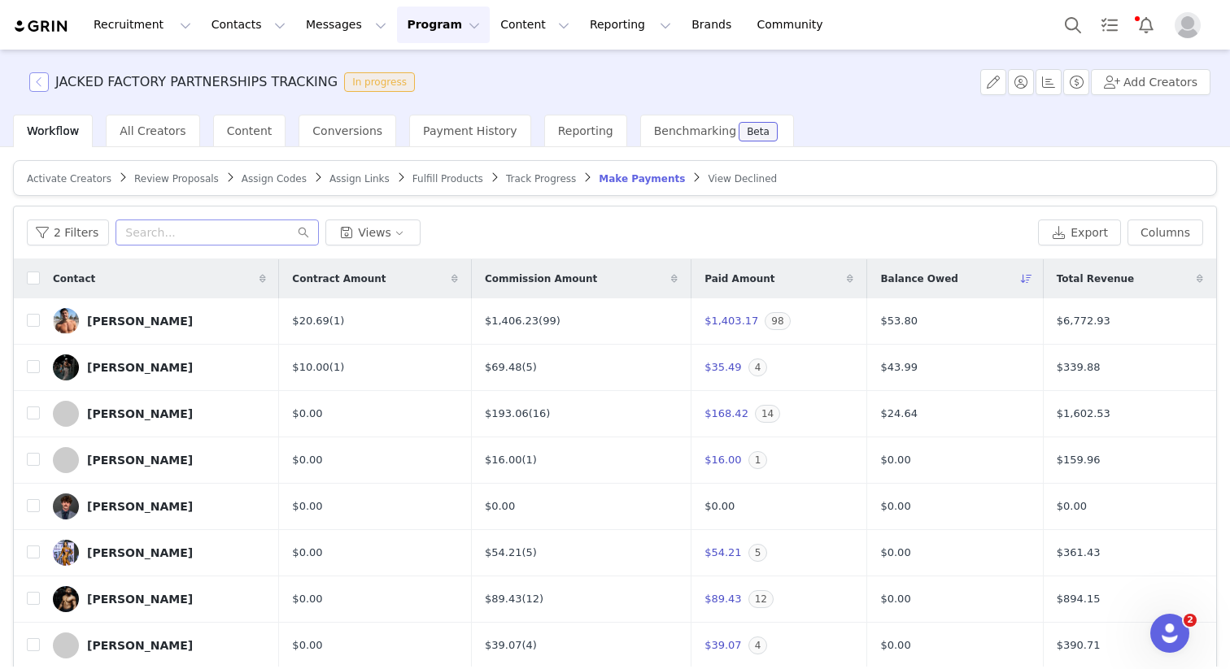
click at [38, 88] on button "button" at bounding box center [39, 82] width 20 height 20
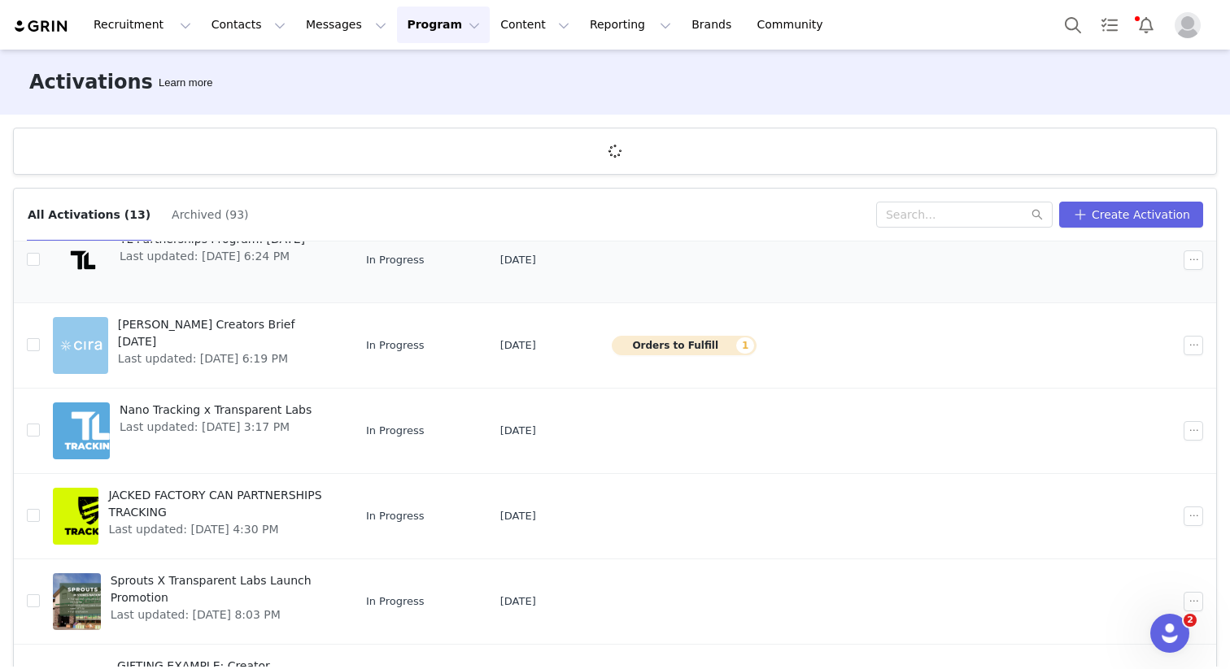
scroll to position [468, 0]
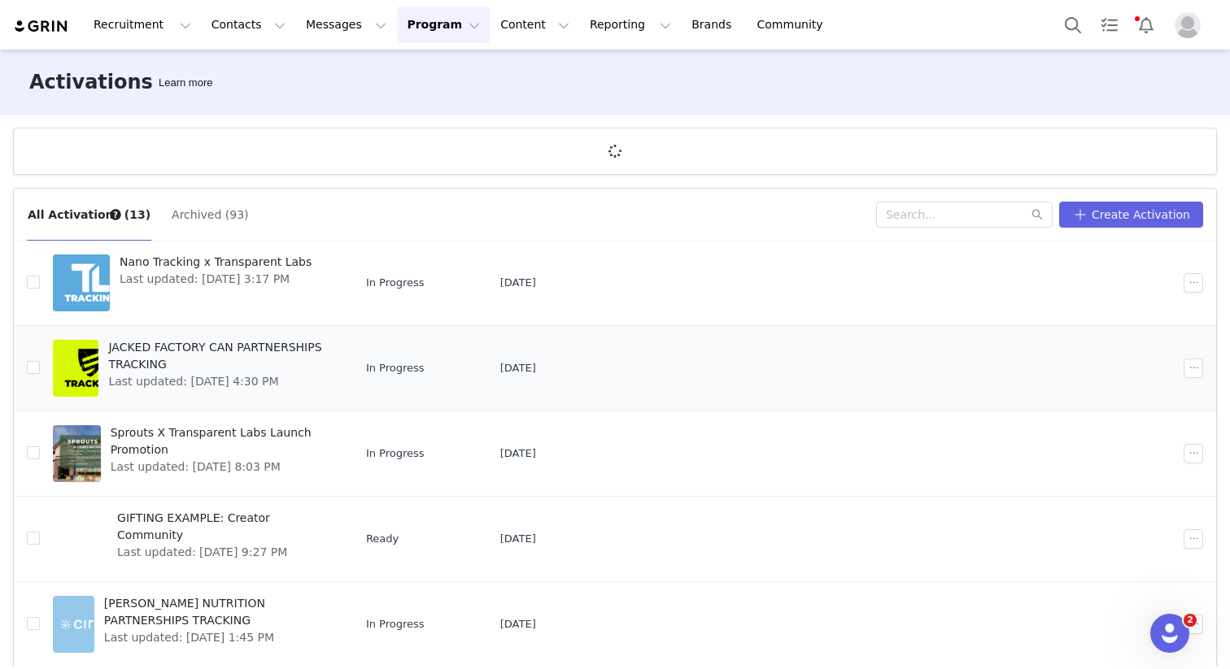
click at [124, 353] on span "JACKED FACTORY CAN PARTNERSHIPS TRACKING" at bounding box center [218, 356] width 221 height 34
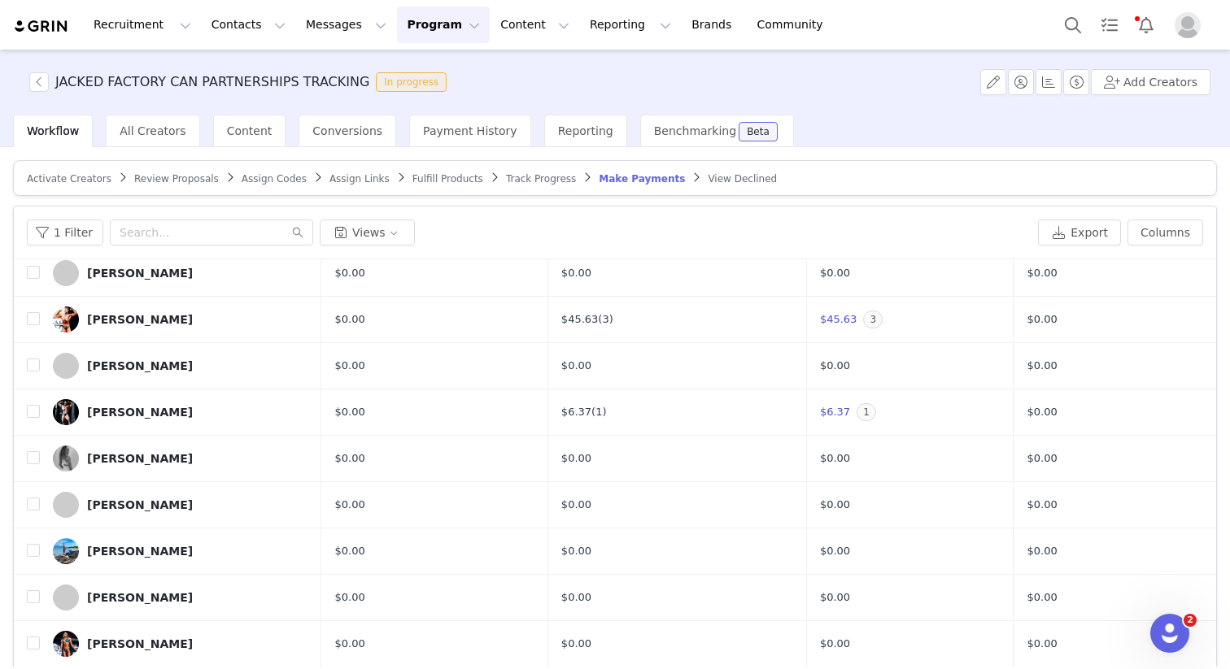
scroll to position [772, 0]
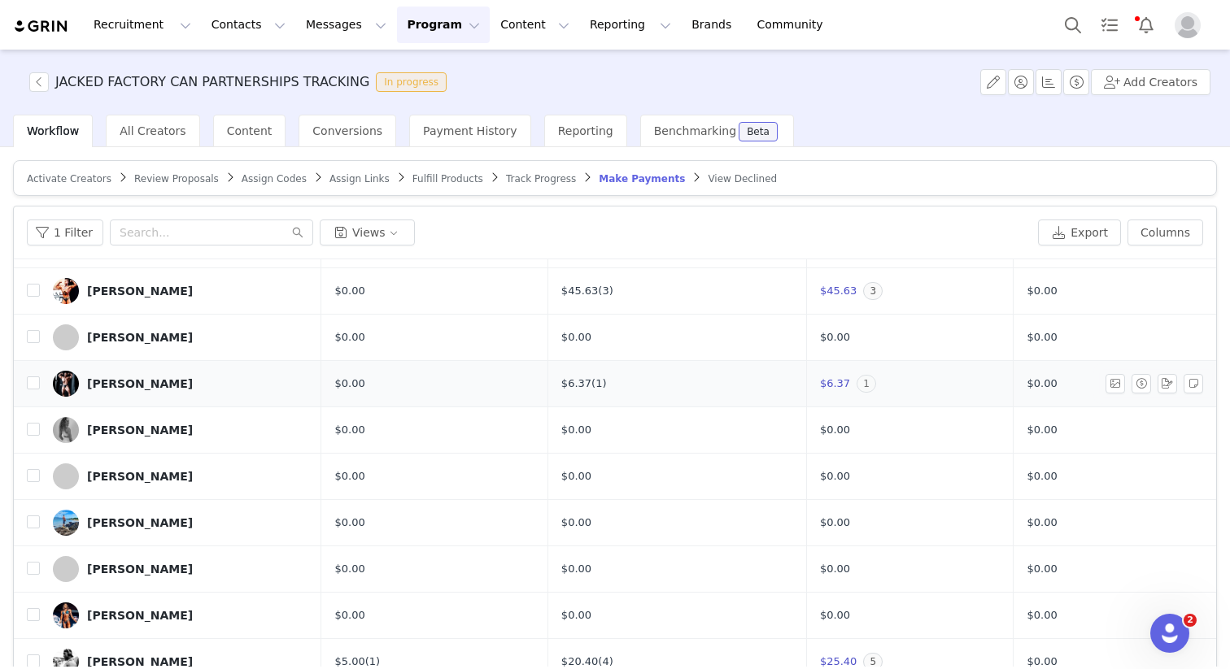
click at [856, 382] on span "1" at bounding box center [866, 384] width 20 height 18
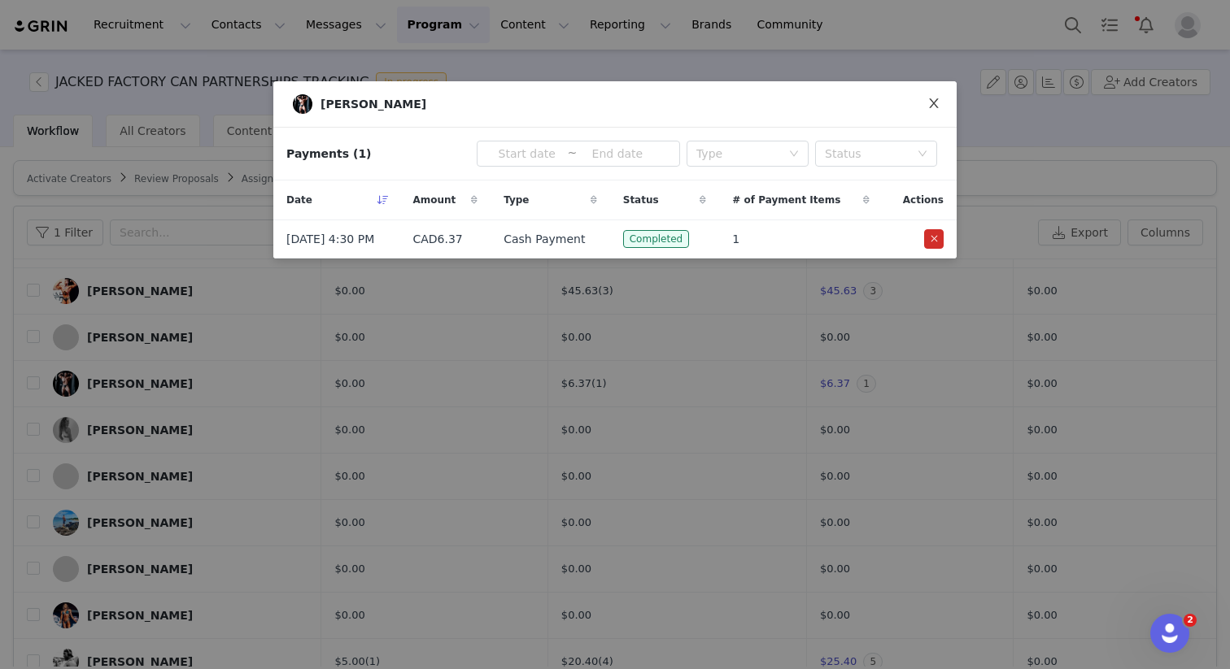
click at [928, 108] on icon "icon: close" at bounding box center [933, 103] width 13 height 13
